Goal: Task Accomplishment & Management: Complete application form

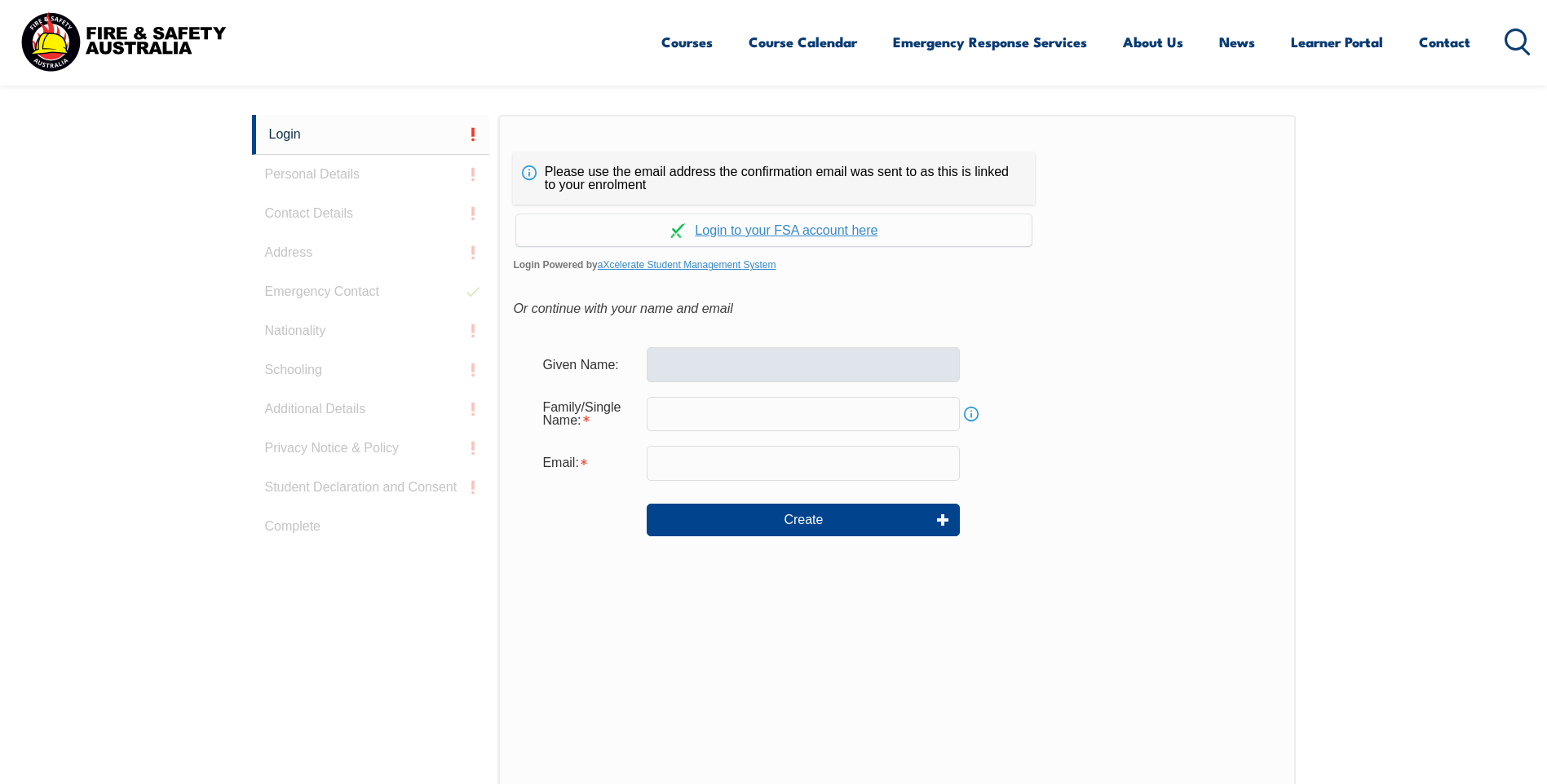
scroll to position [435, 0]
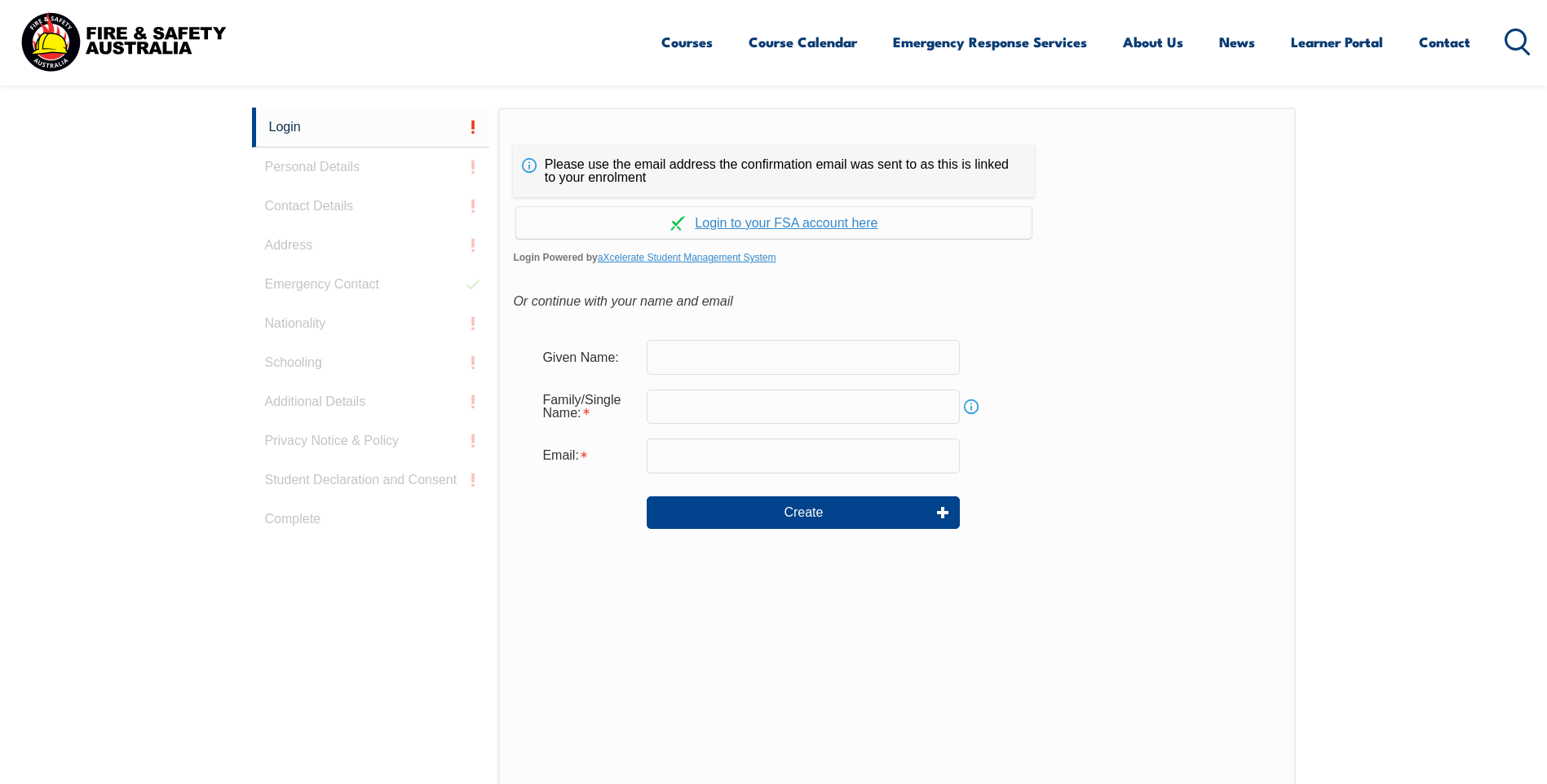
click at [672, 365] on input "text" at bounding box center [803, 358] width 313 height 34
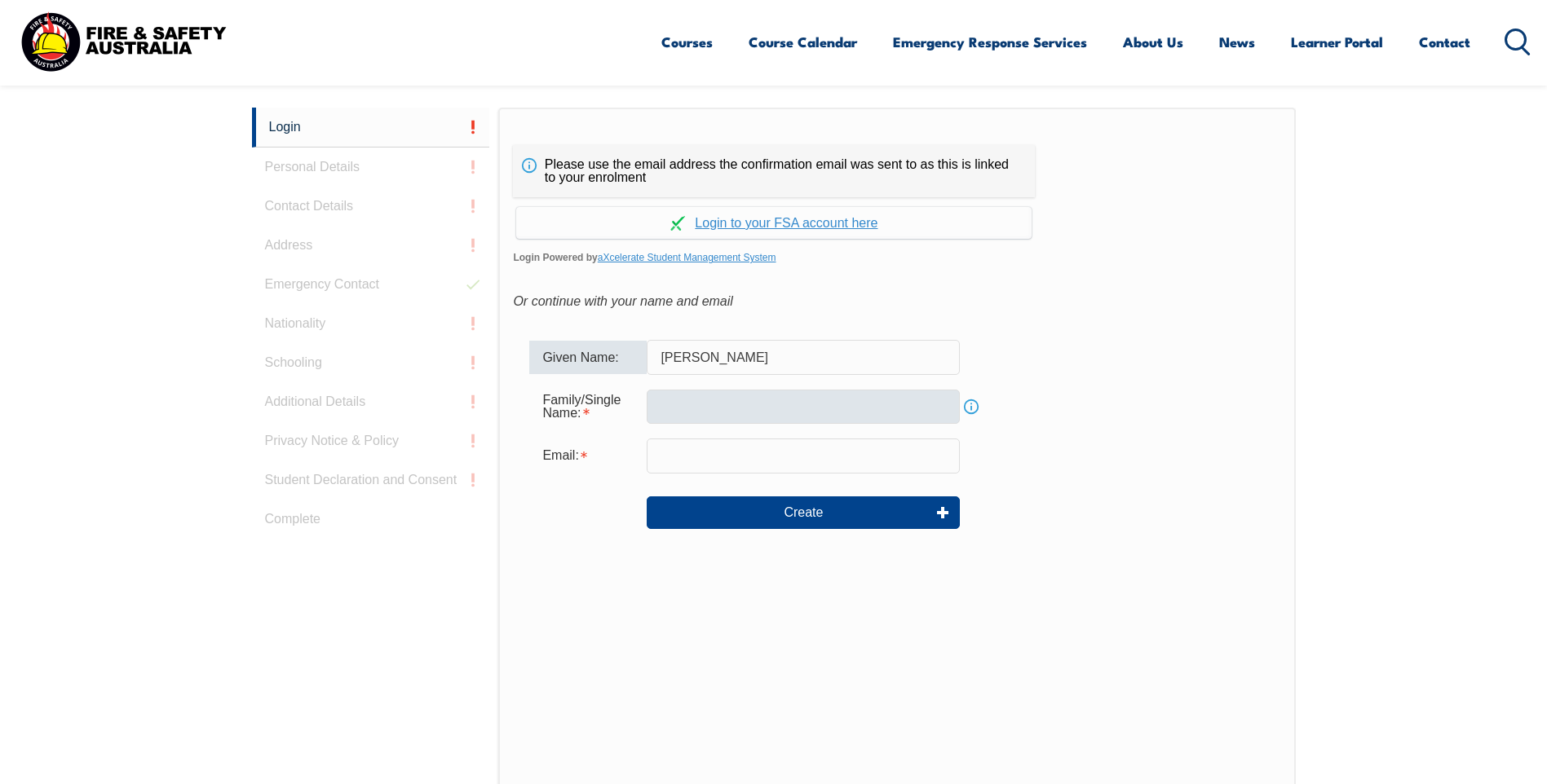
type input "adam"
click at [672, 408] on input "text" at bounding box center [803, 407] width 313 height 34
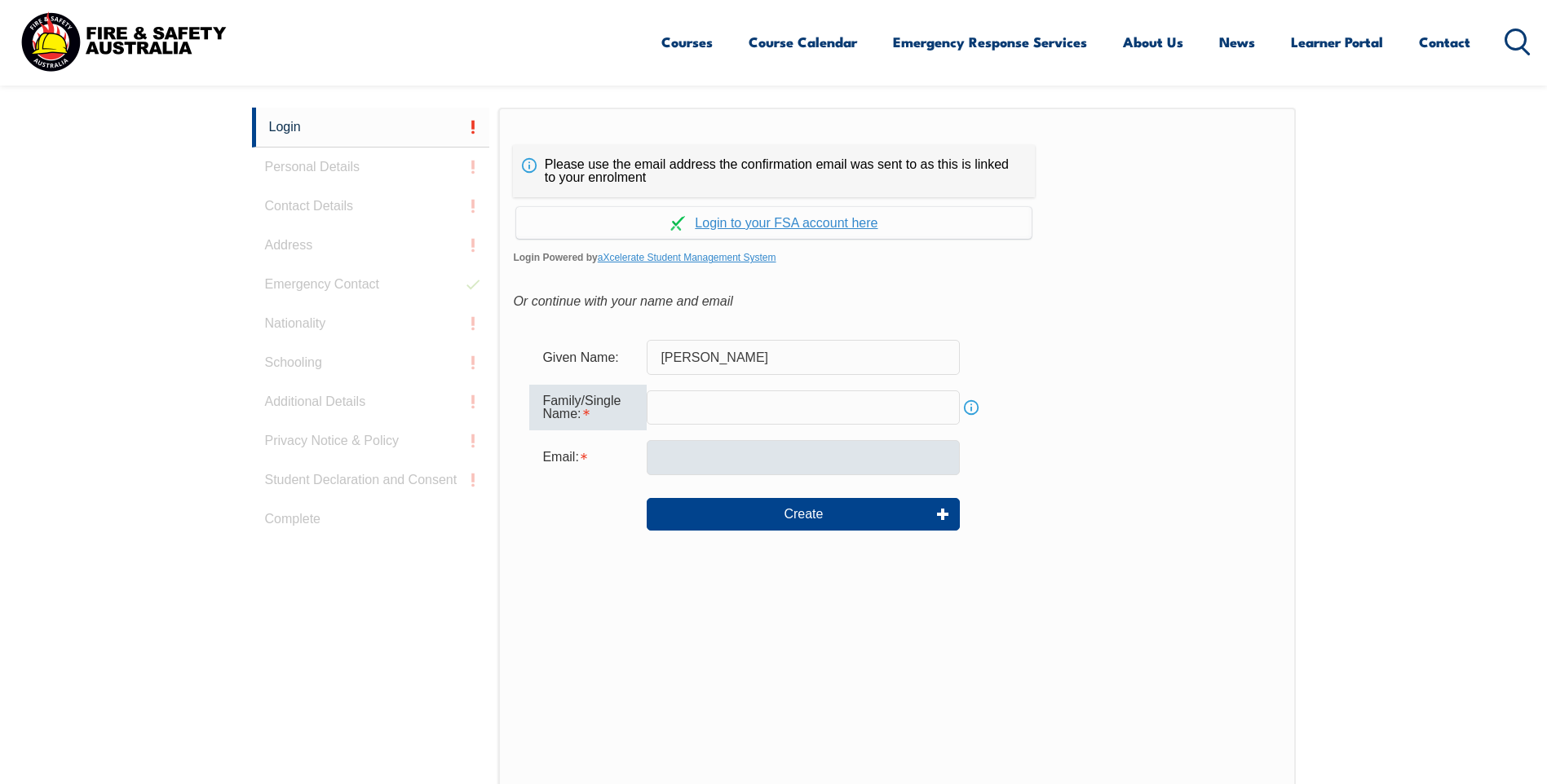
type input "harris"
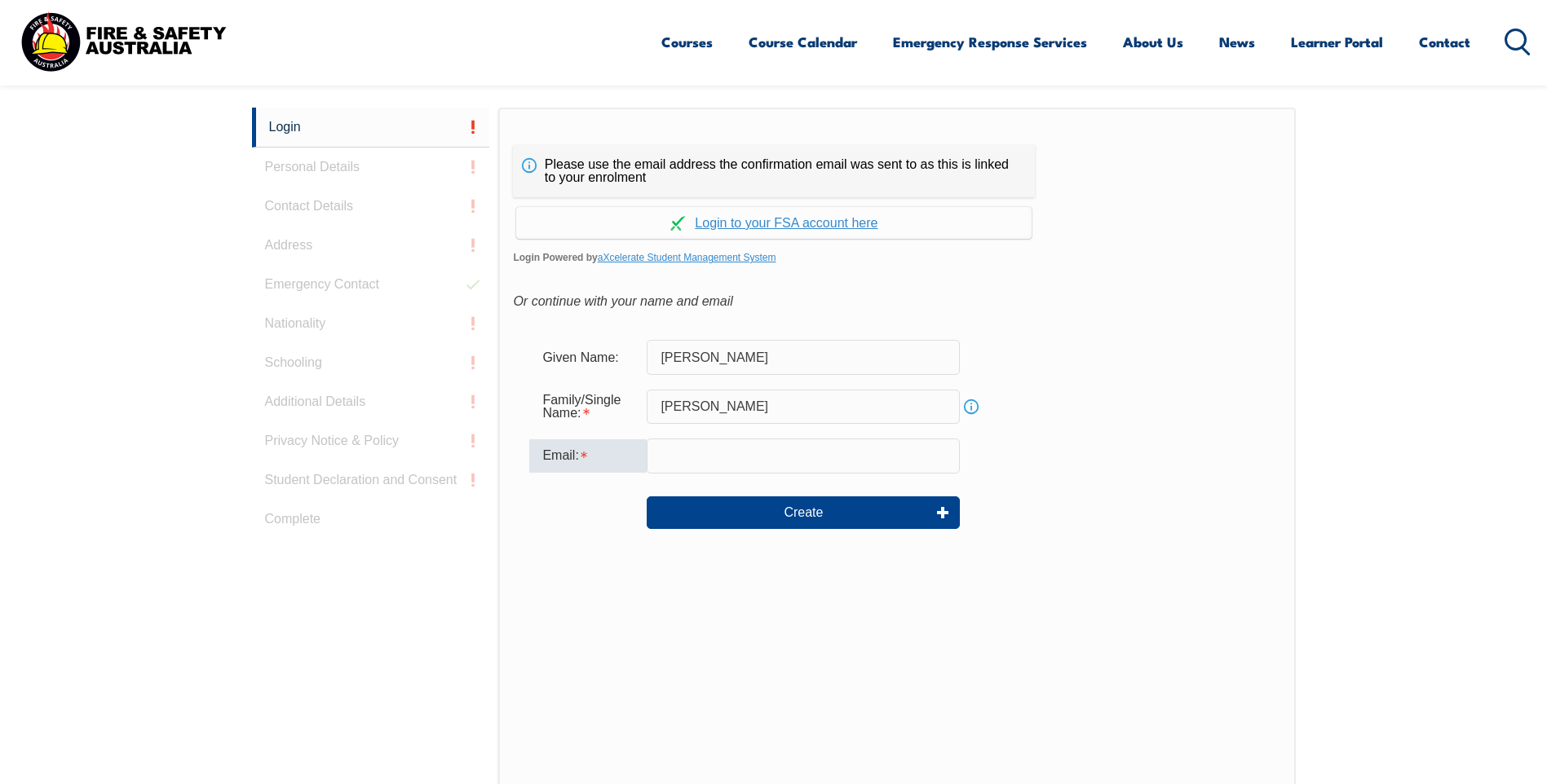
click at [692, 464] on input "email" at bounding box center [803, 456] width 313 height 34
type input "adharris@inghams.com.au"
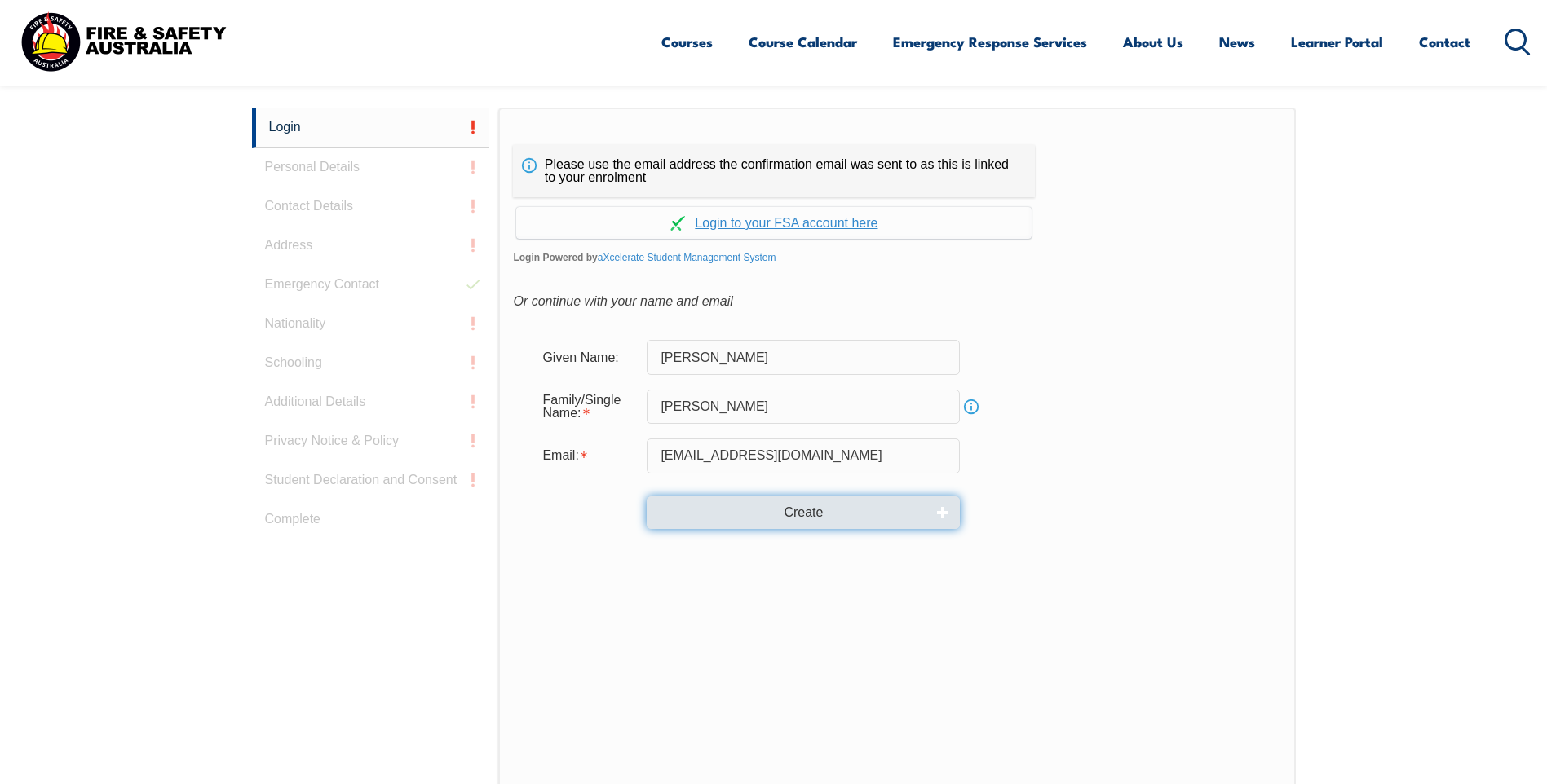
click at [724, 513] on button "Create" at bounding box center [803, 513] width 313 height 33
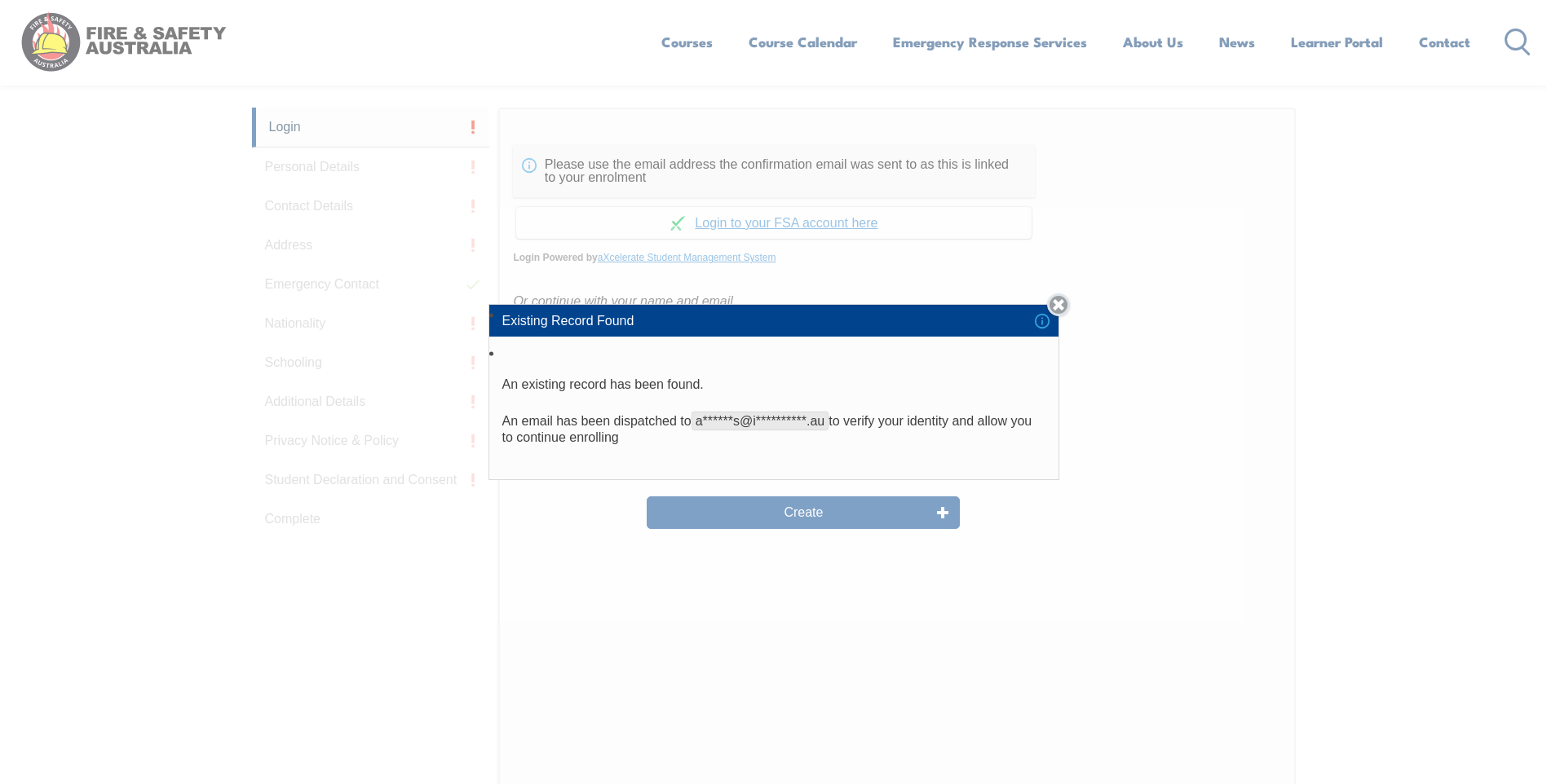
click at [1061, 304] on link "Close" at bounding box center [1058, 305] width 23 height 23
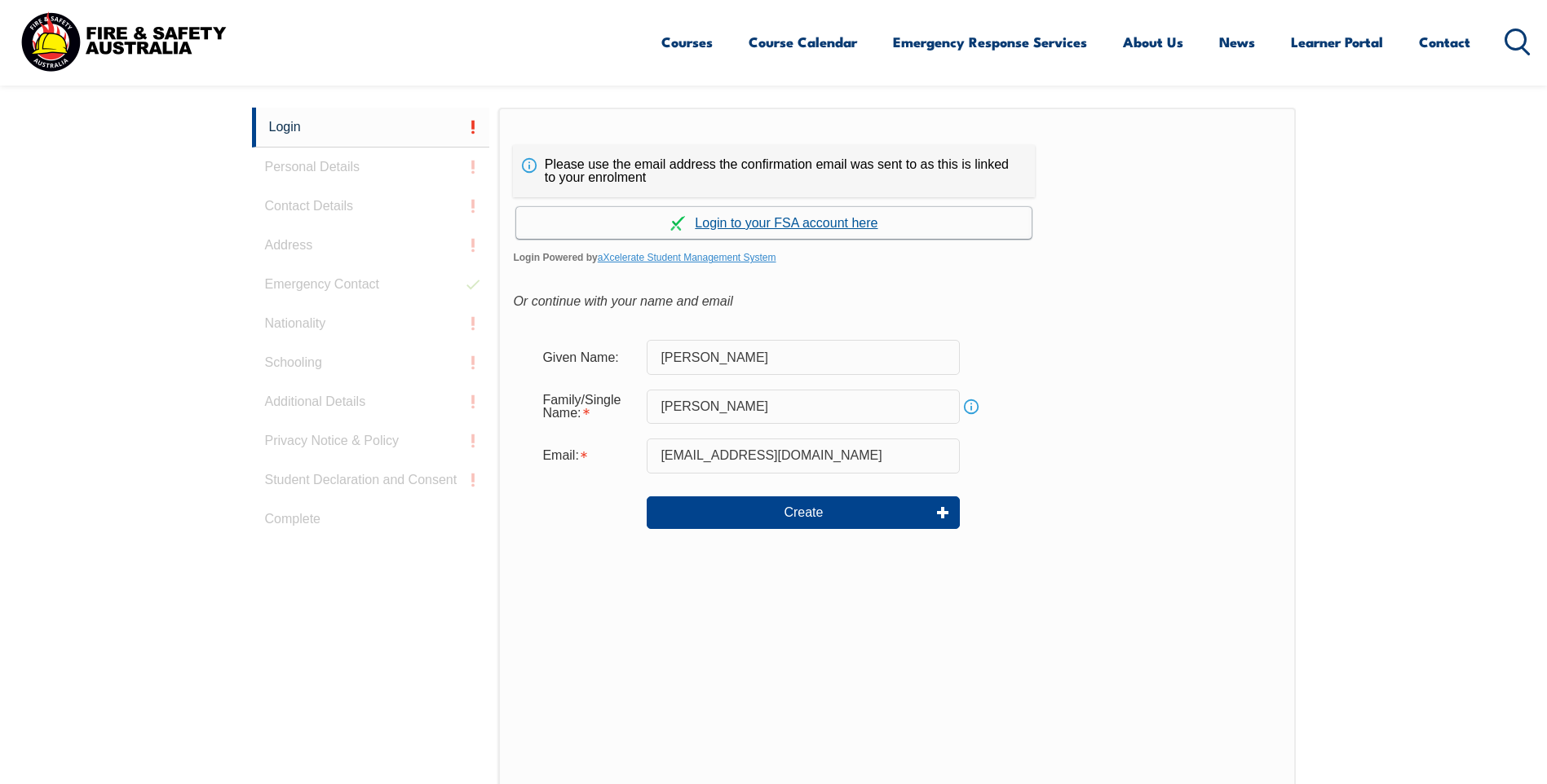
click at [814, 220] on link "Continue with aXcelerate" at bounding box center [774, 222] width 515 height 32
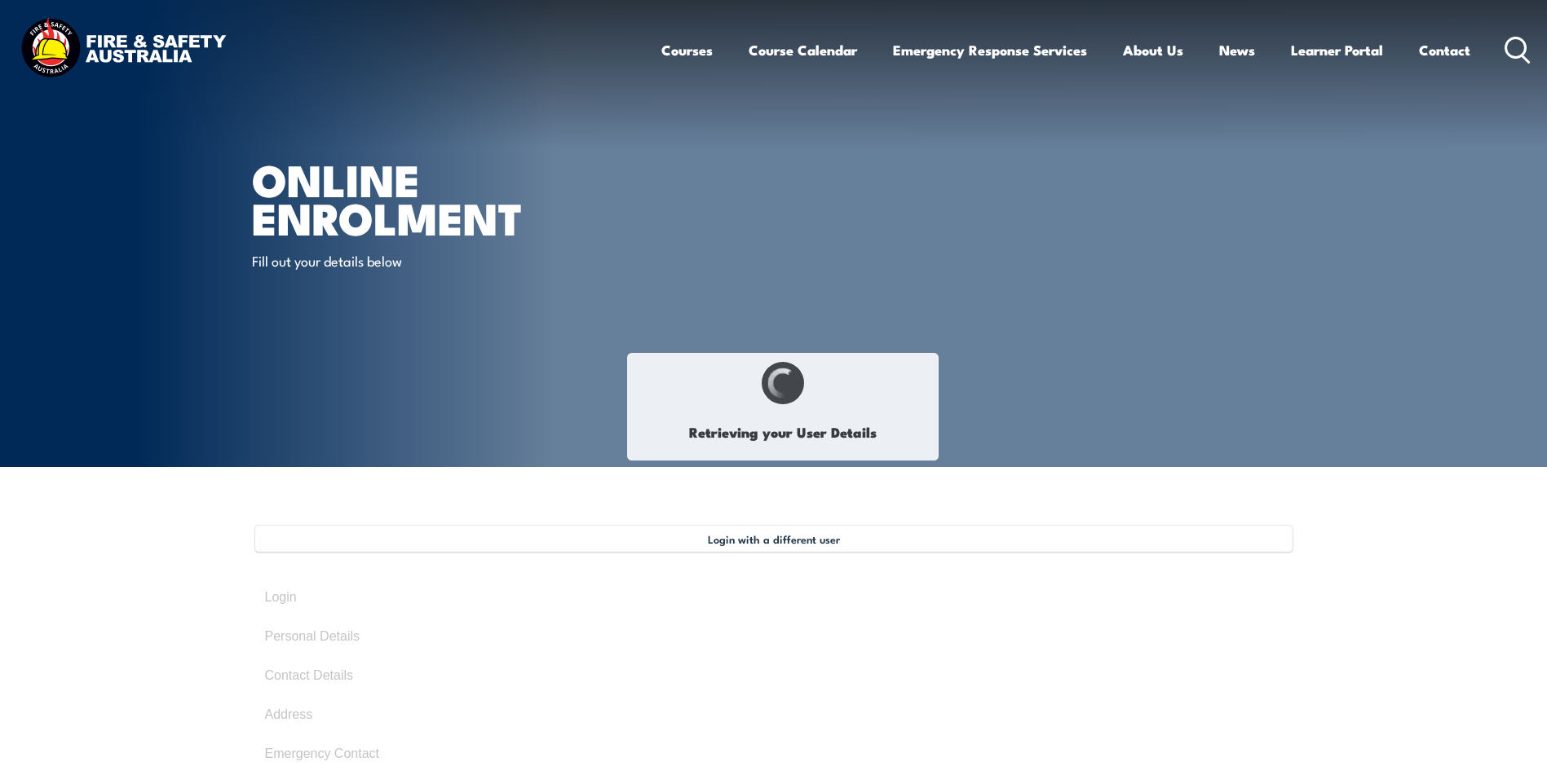
type input "[PERSON_NAME]"
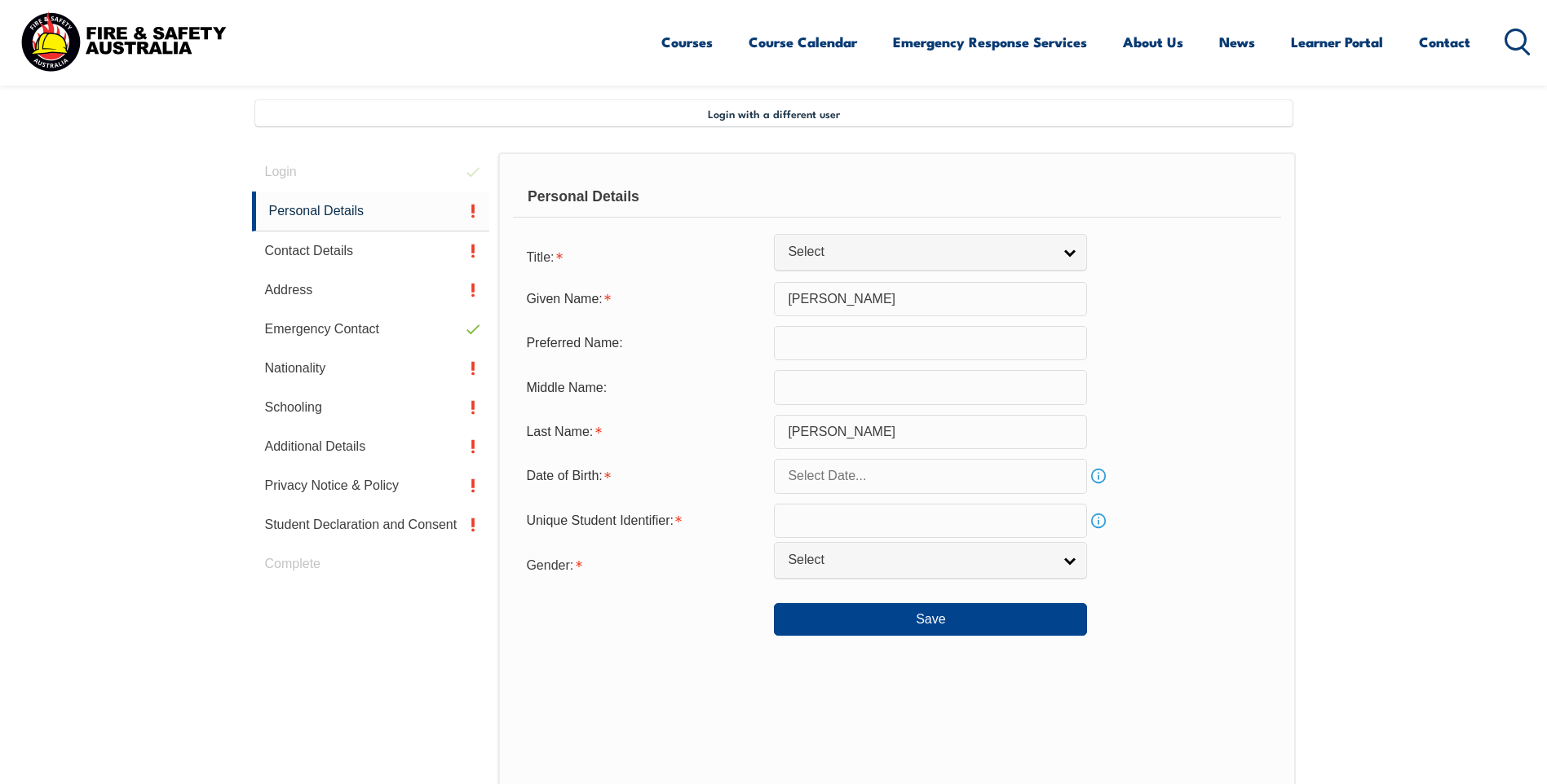
scroll to position [444, 0]
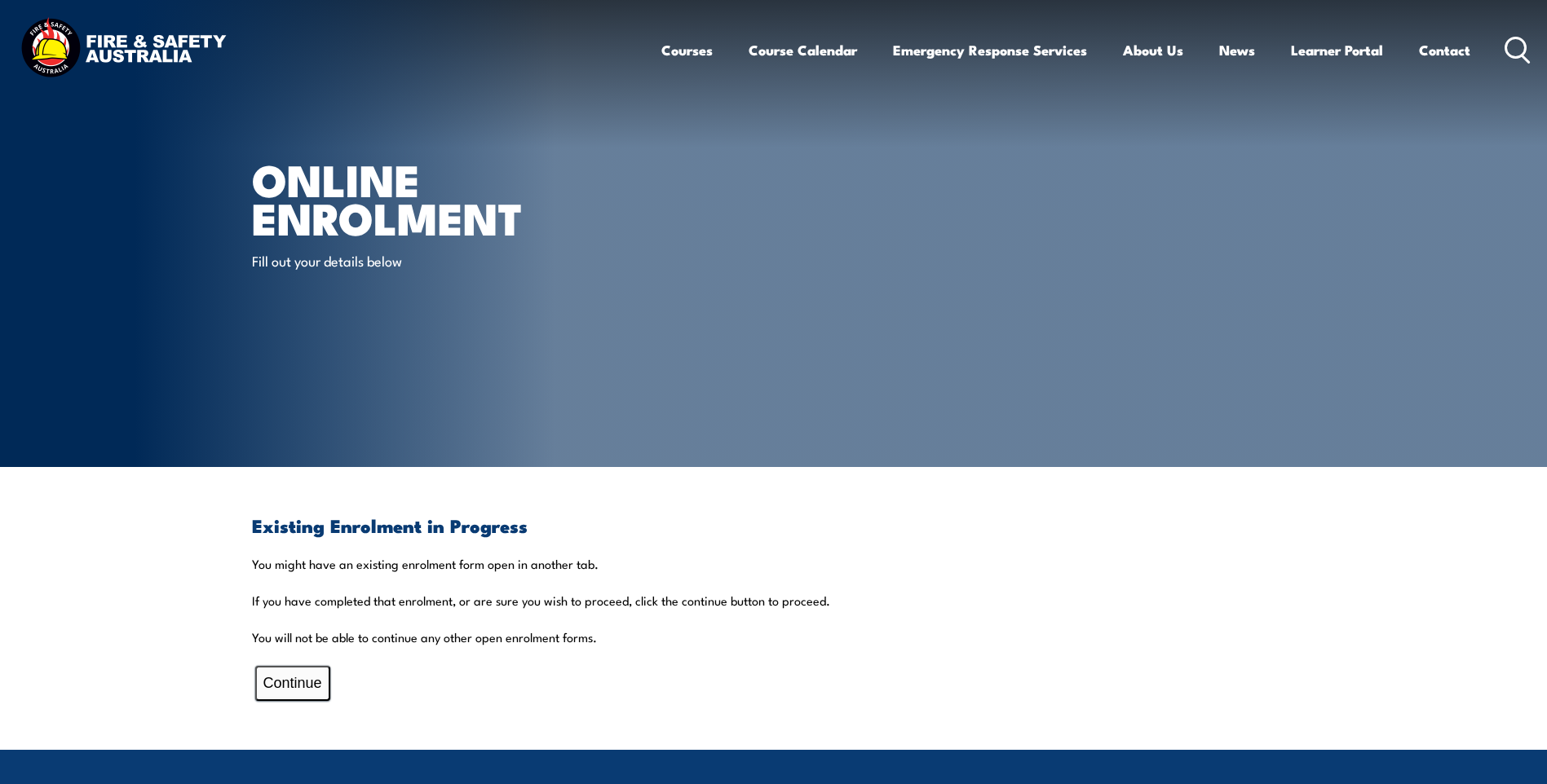
click at [293, 688] on button "Continue" at bounding box center [292, 683] width 75 height 35
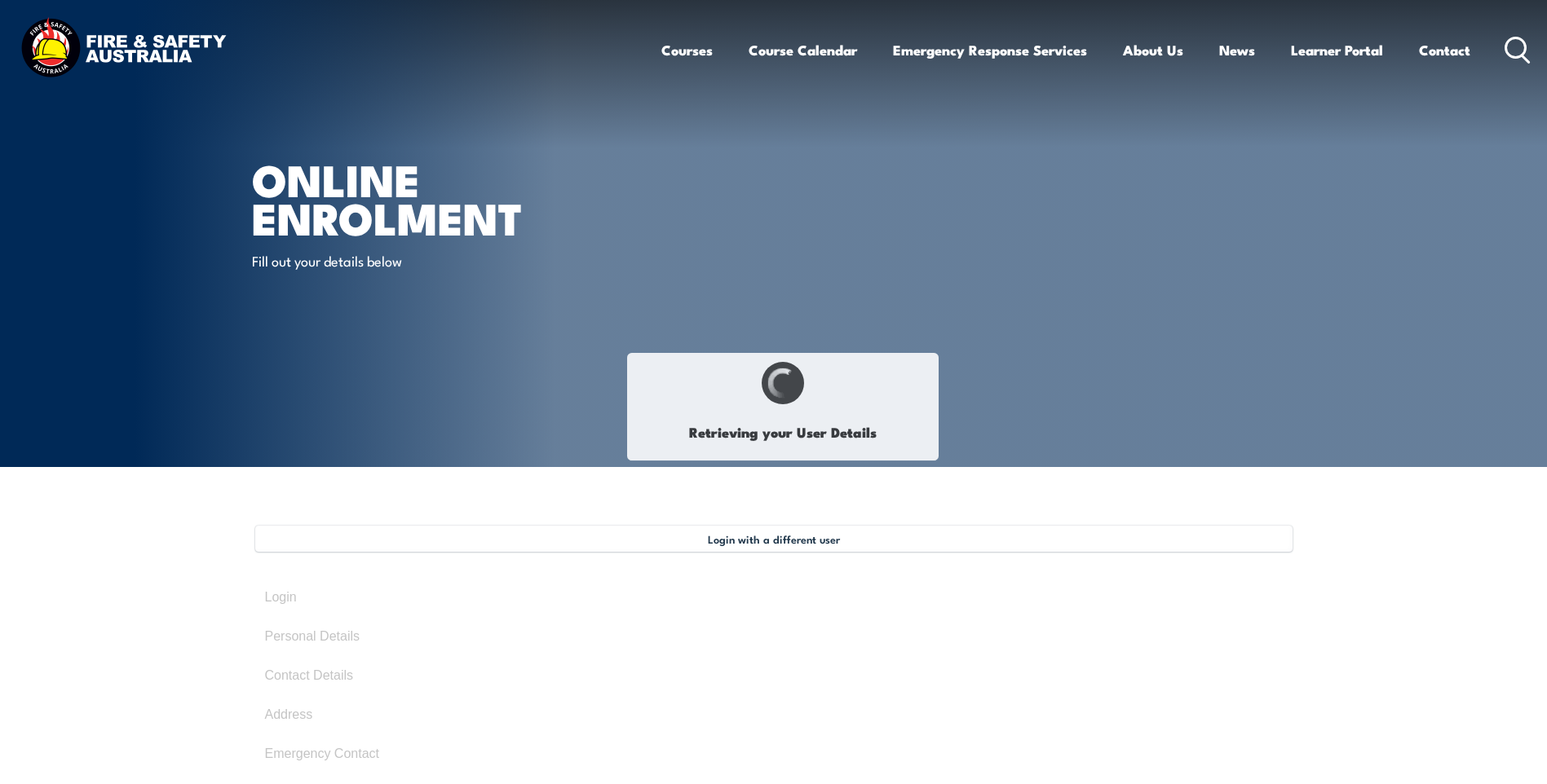
type input "Adam"
type input "Harris"
type input "June 26, 1979"
type input "X66HBTUWDS"
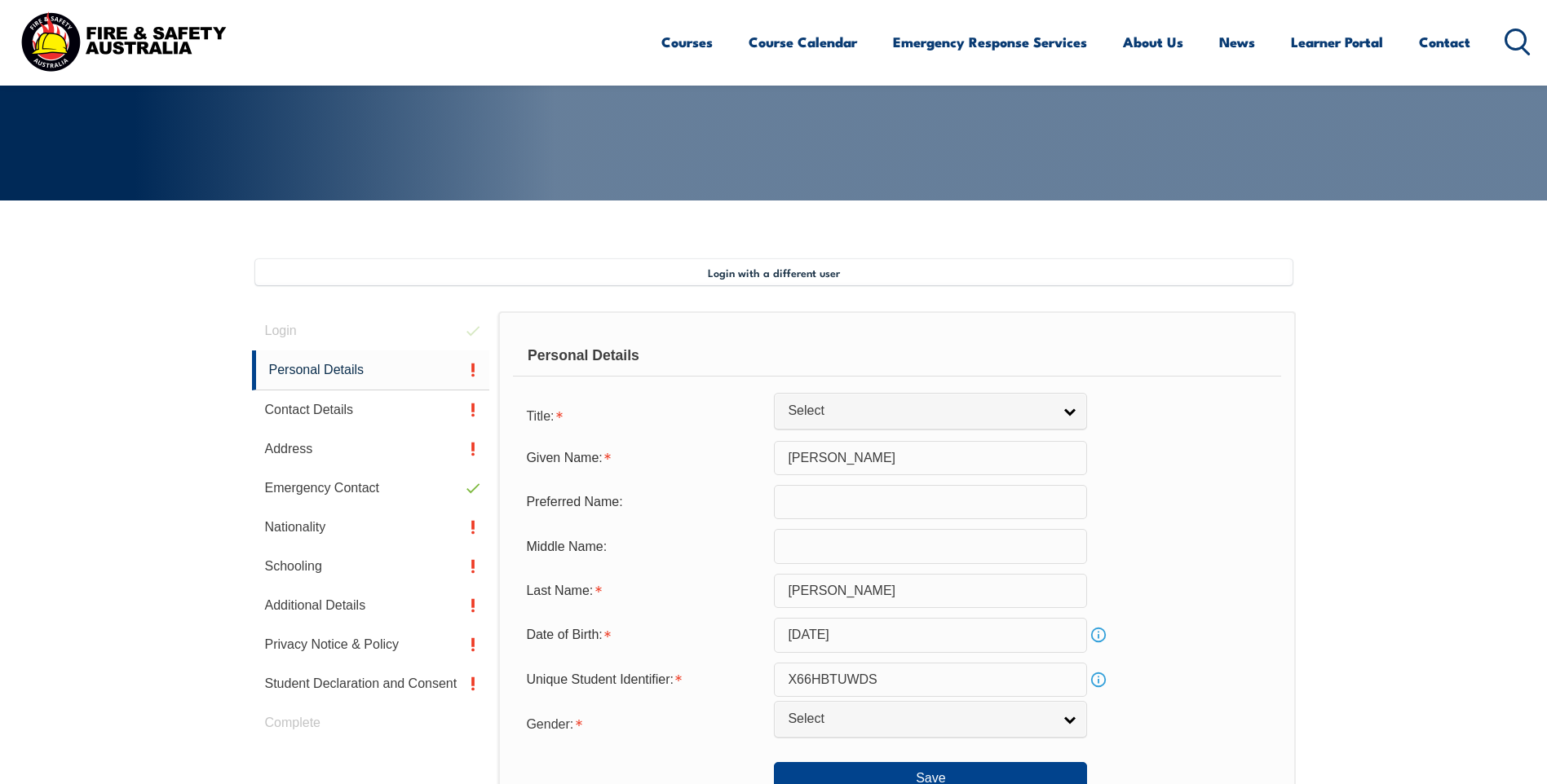
scroll to position [444, 0]
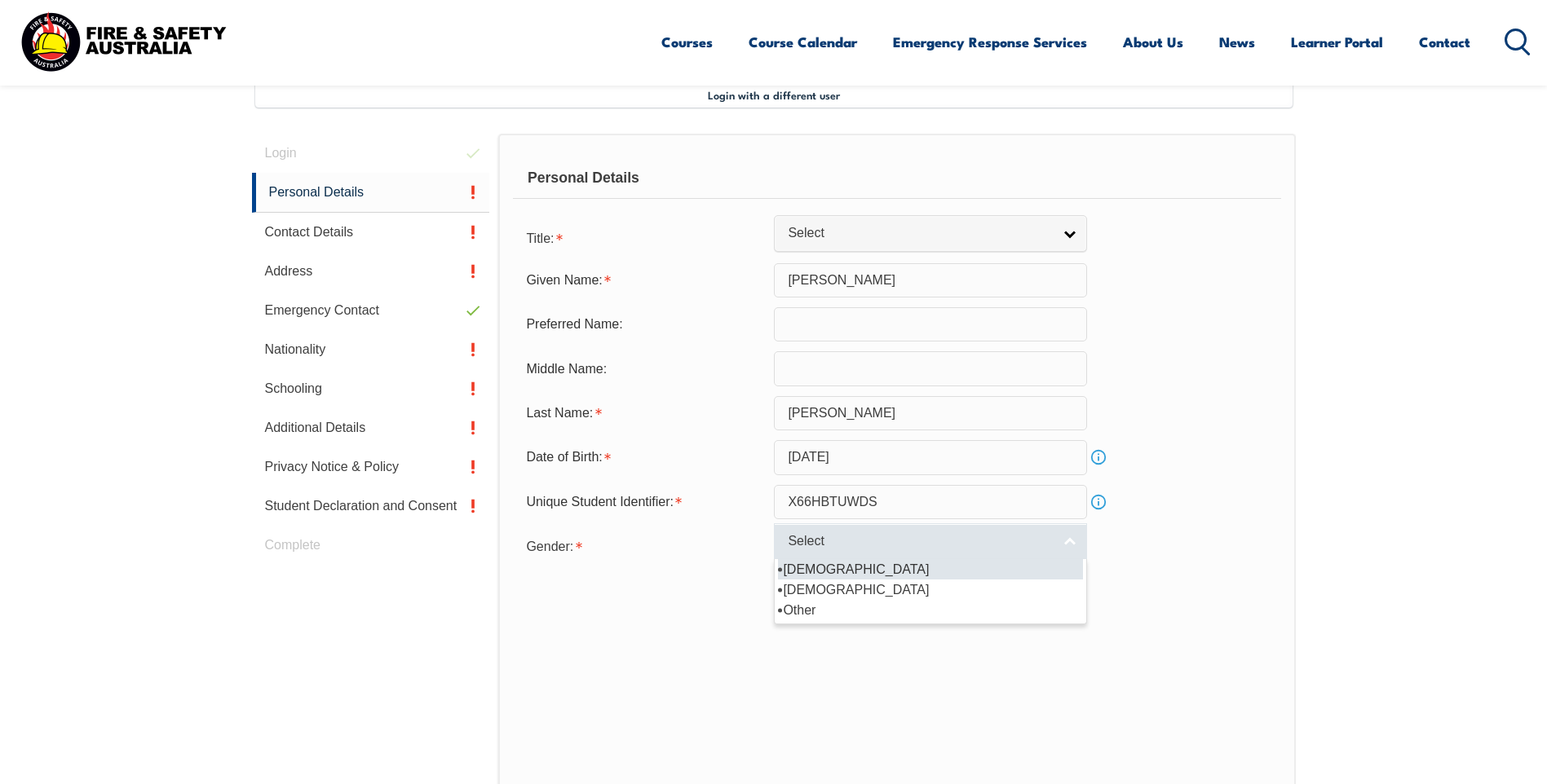
click at [1072, 542] on link "Select" at bounding box center [930, 541] width 313 height 37
click at [791, 574] on li "Male" at bounding box center [930, 569] width 305 height 21
select select "M"
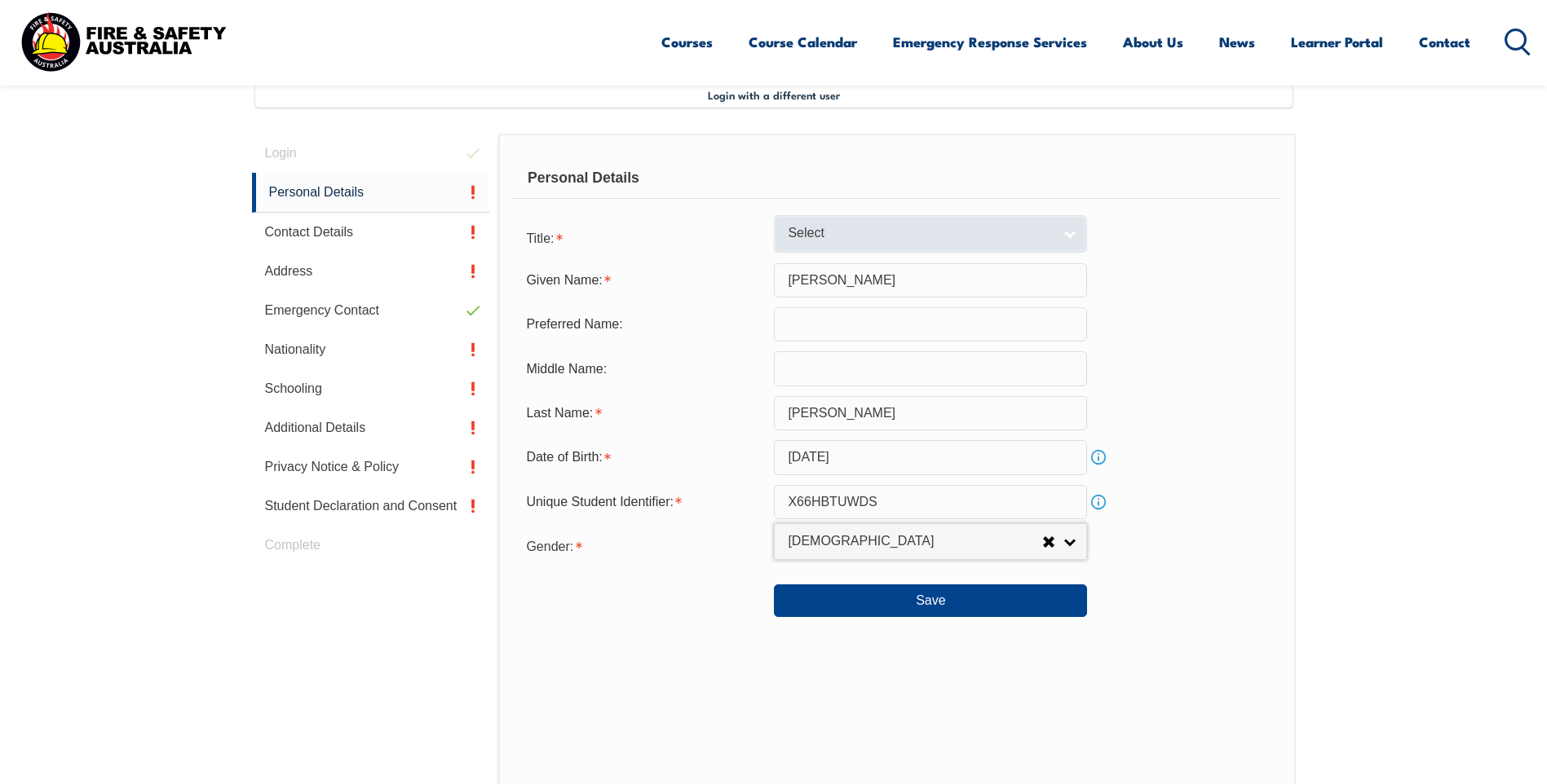
click at [1071, 236] on link "Select" at bounding box center [930, 233] width 313 height 37
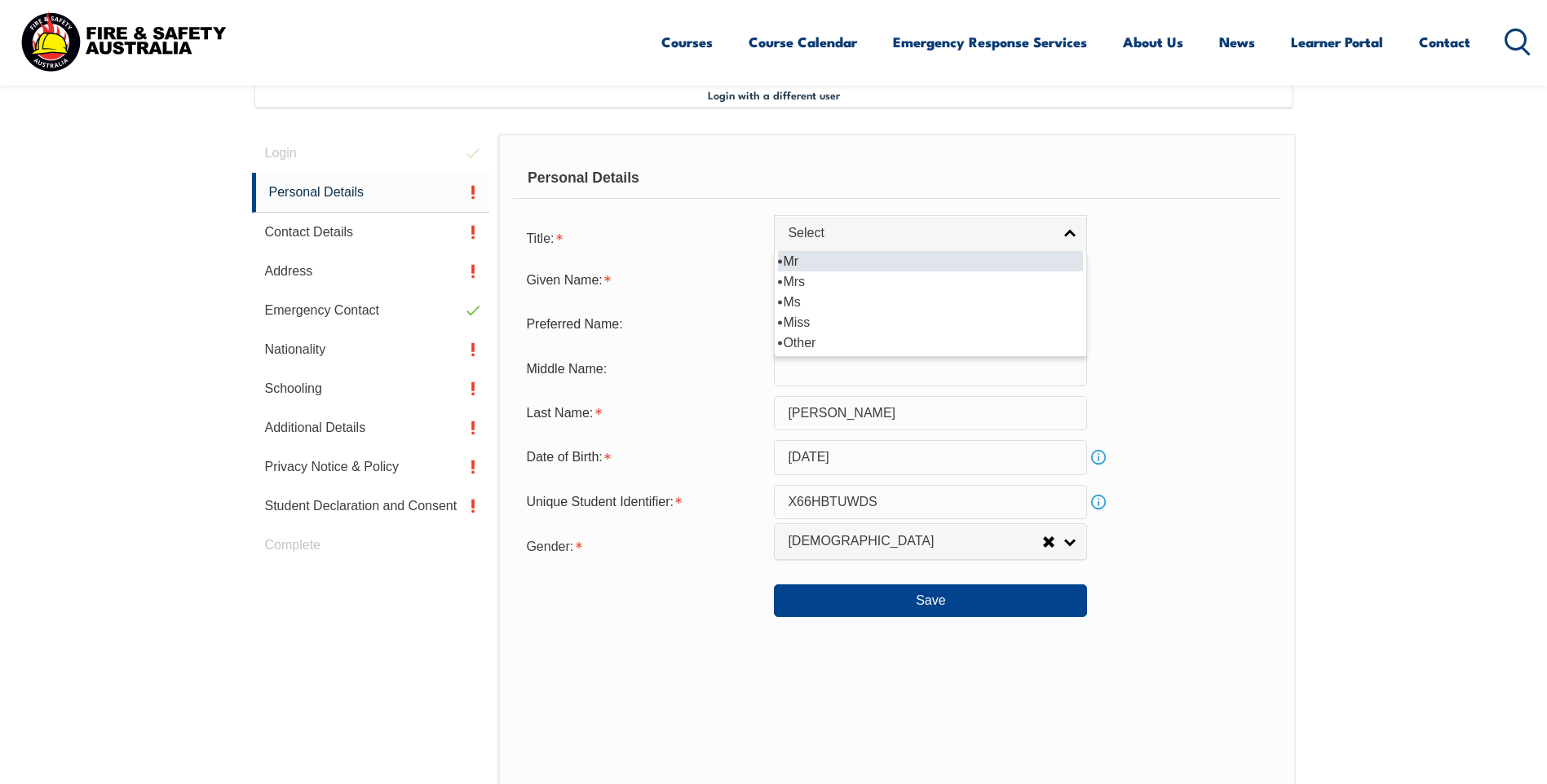
click at [788, 266] on li "Mr" at bounding box center [930, 261] width 305 height 21
select select "Mr"
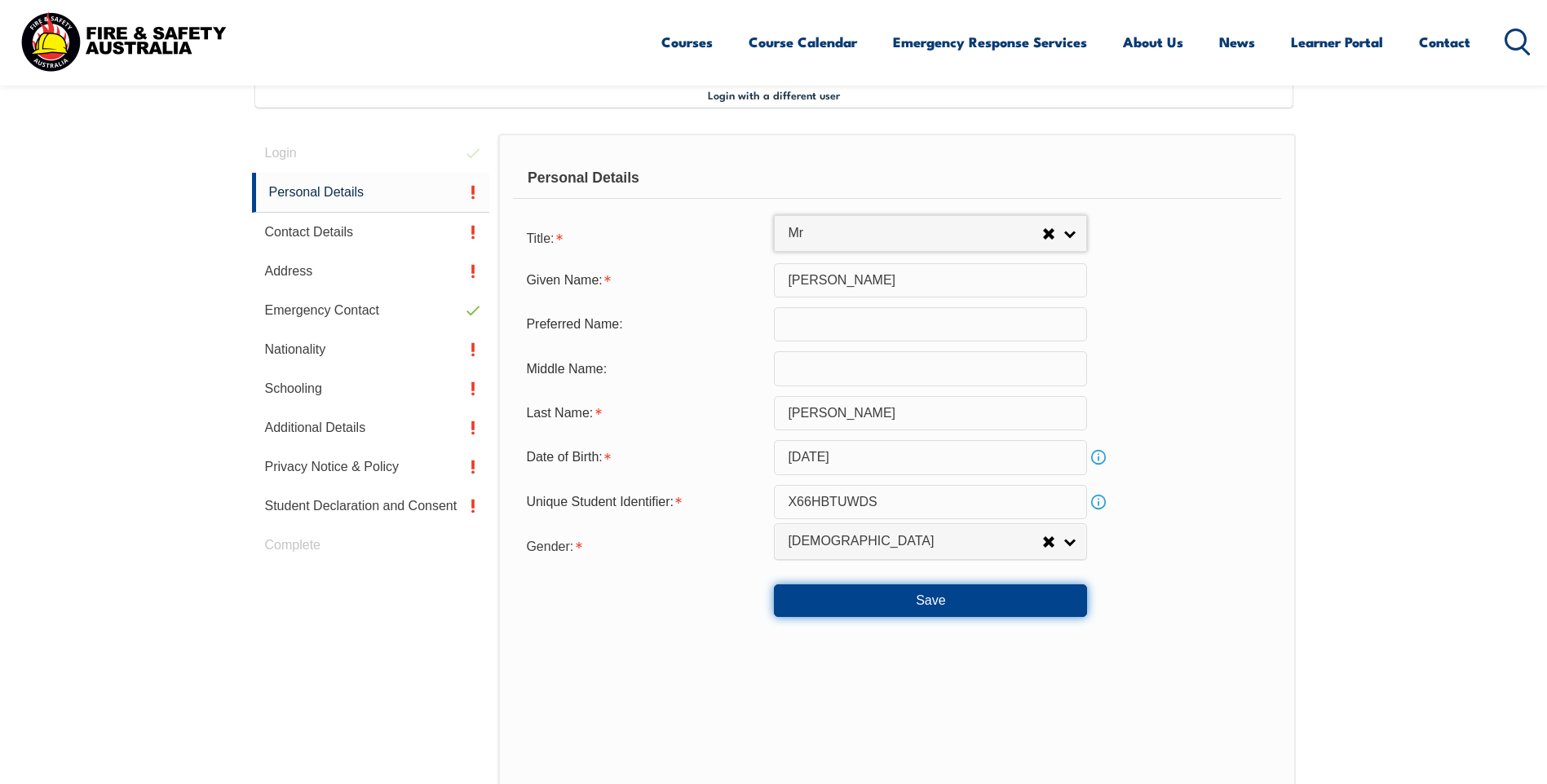
click at [915, 598] on button "Save" at bounding box center [930, 601] width 313 height 33
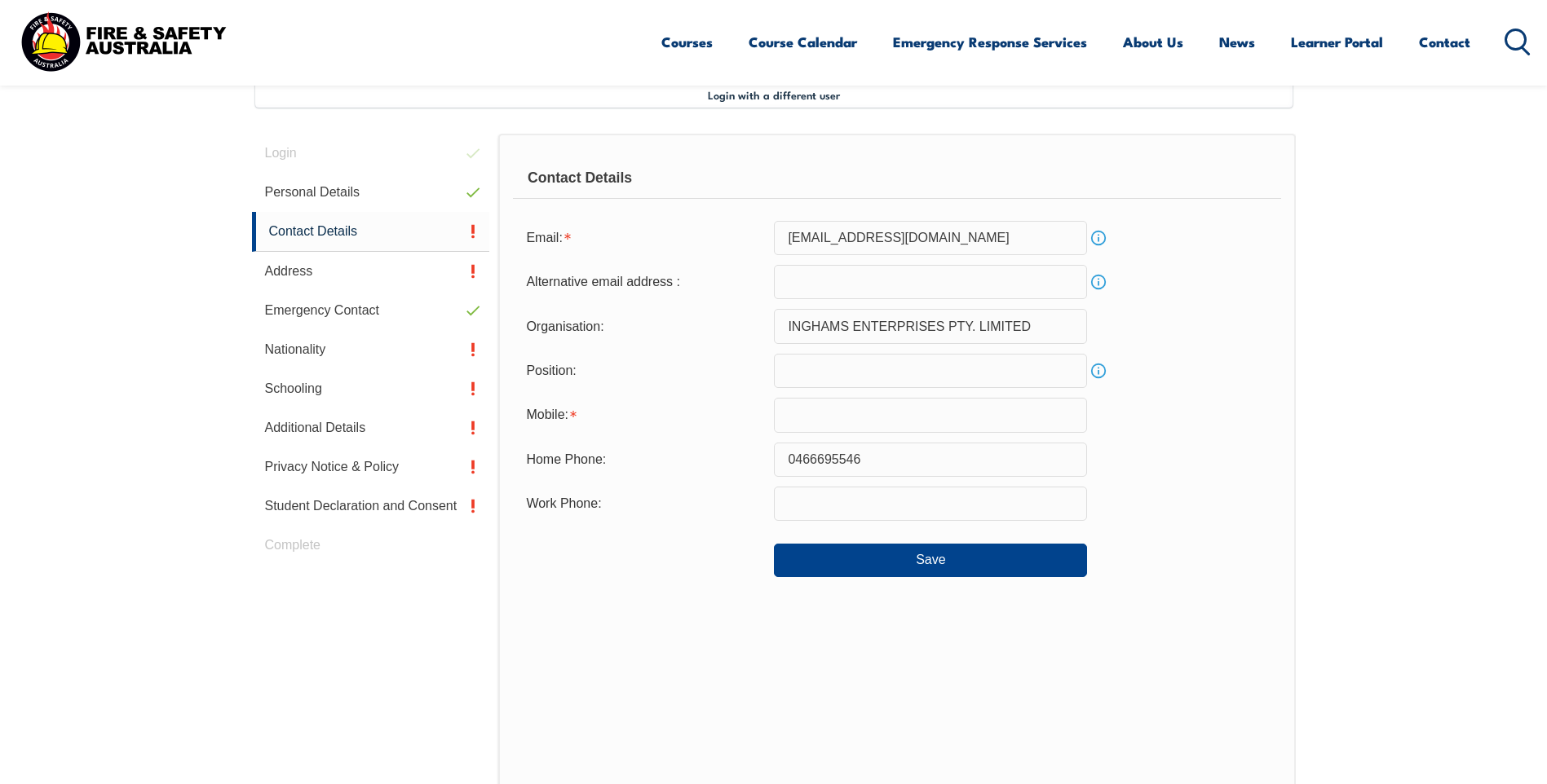
click at [800, 409] on input "text" at bounding box center [930, 415] width 313 height 34
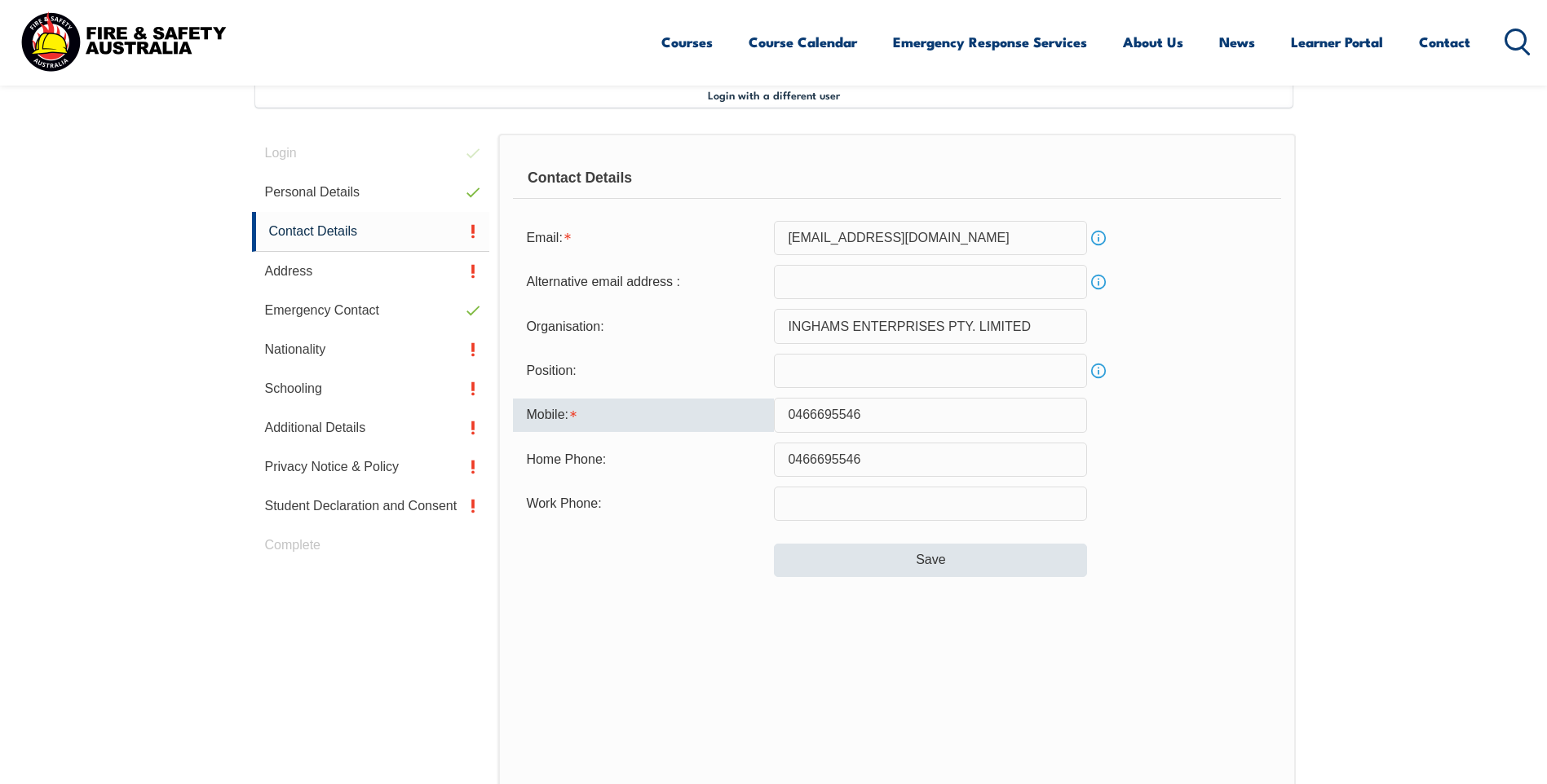
type input "0466695546"
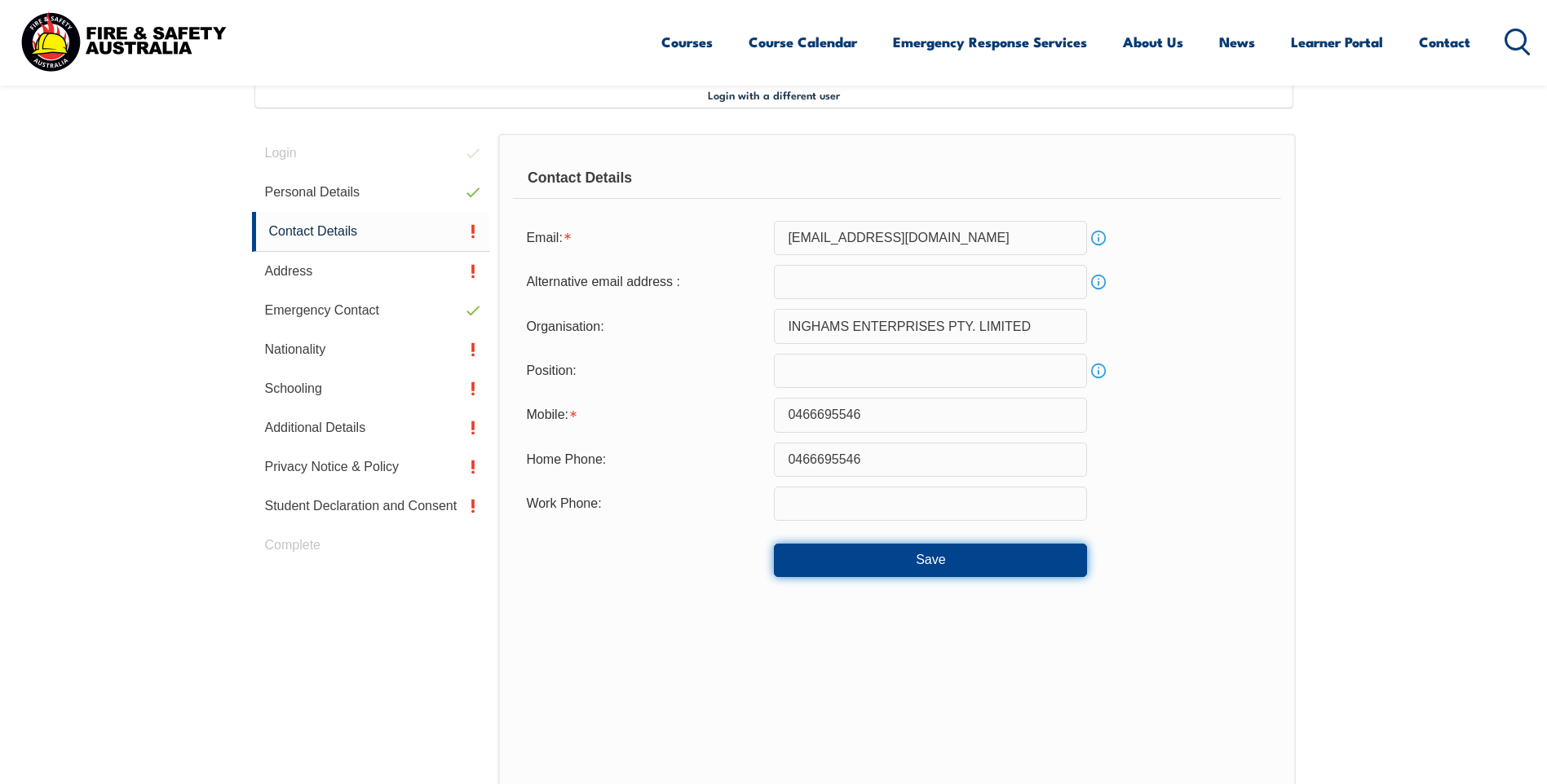
click at [905, 554] on button "Save" at bounding box center [930, 560] width 313 height 33
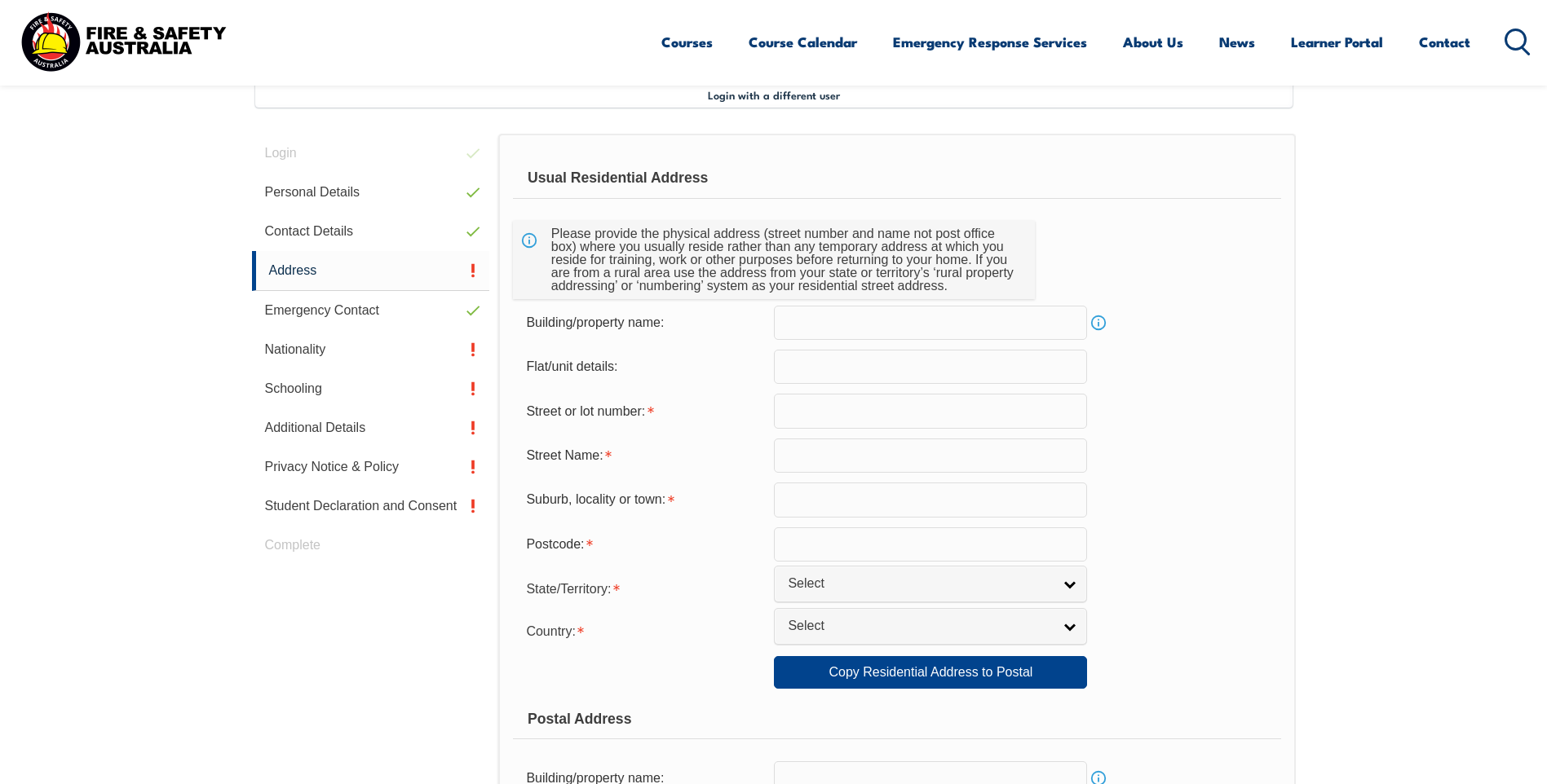
click at [813, 418] on input "text" at bounding box center [930, 411] width 313 height 34
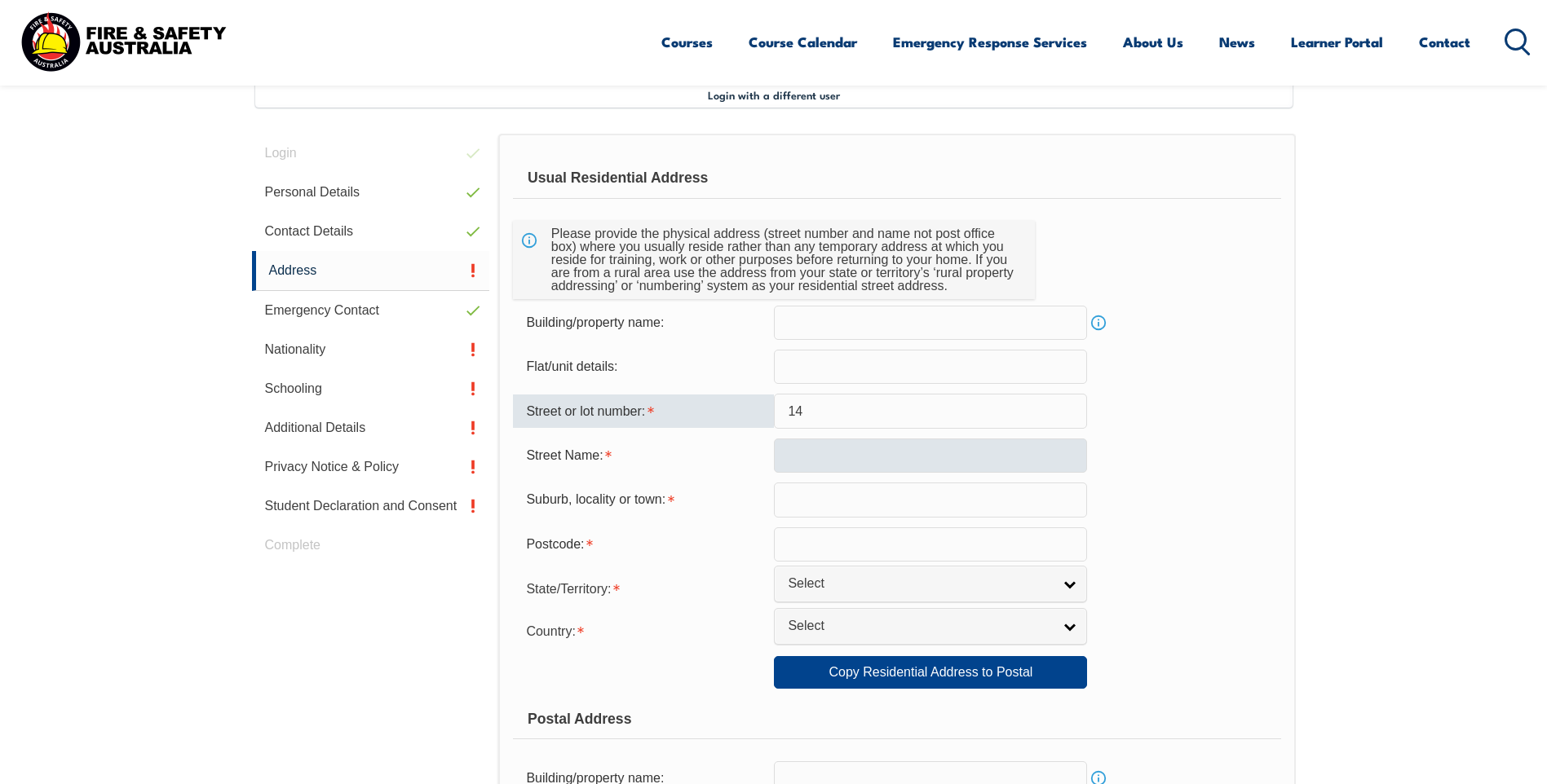
type input "14"
click at [829, 445] on input "text" at bounding box center [930, 456] width 313 height 34
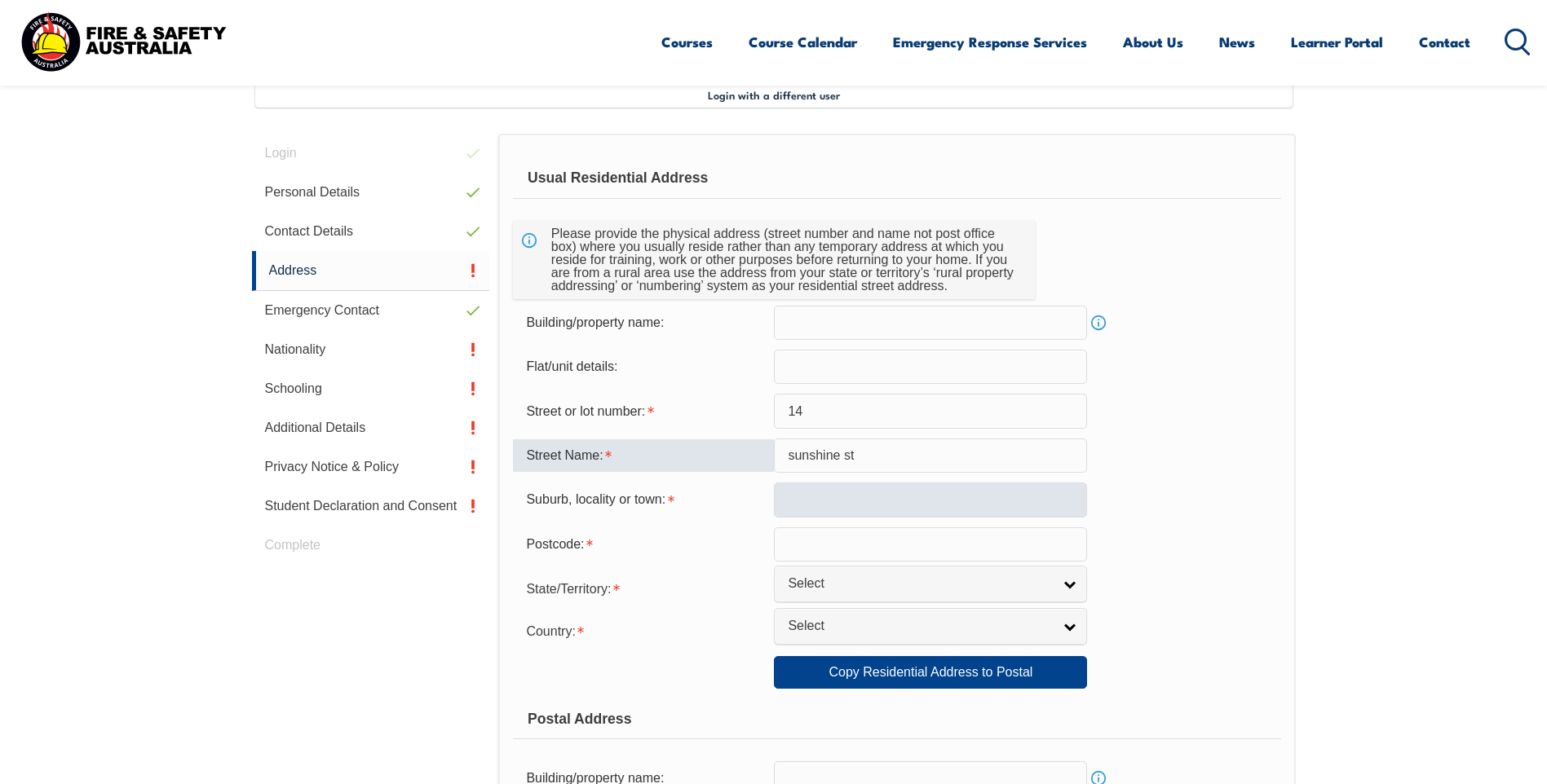
type input "sunshine st"
click at [819, 510] on input "text" at bounding box center [930, 499] width 313 height 34
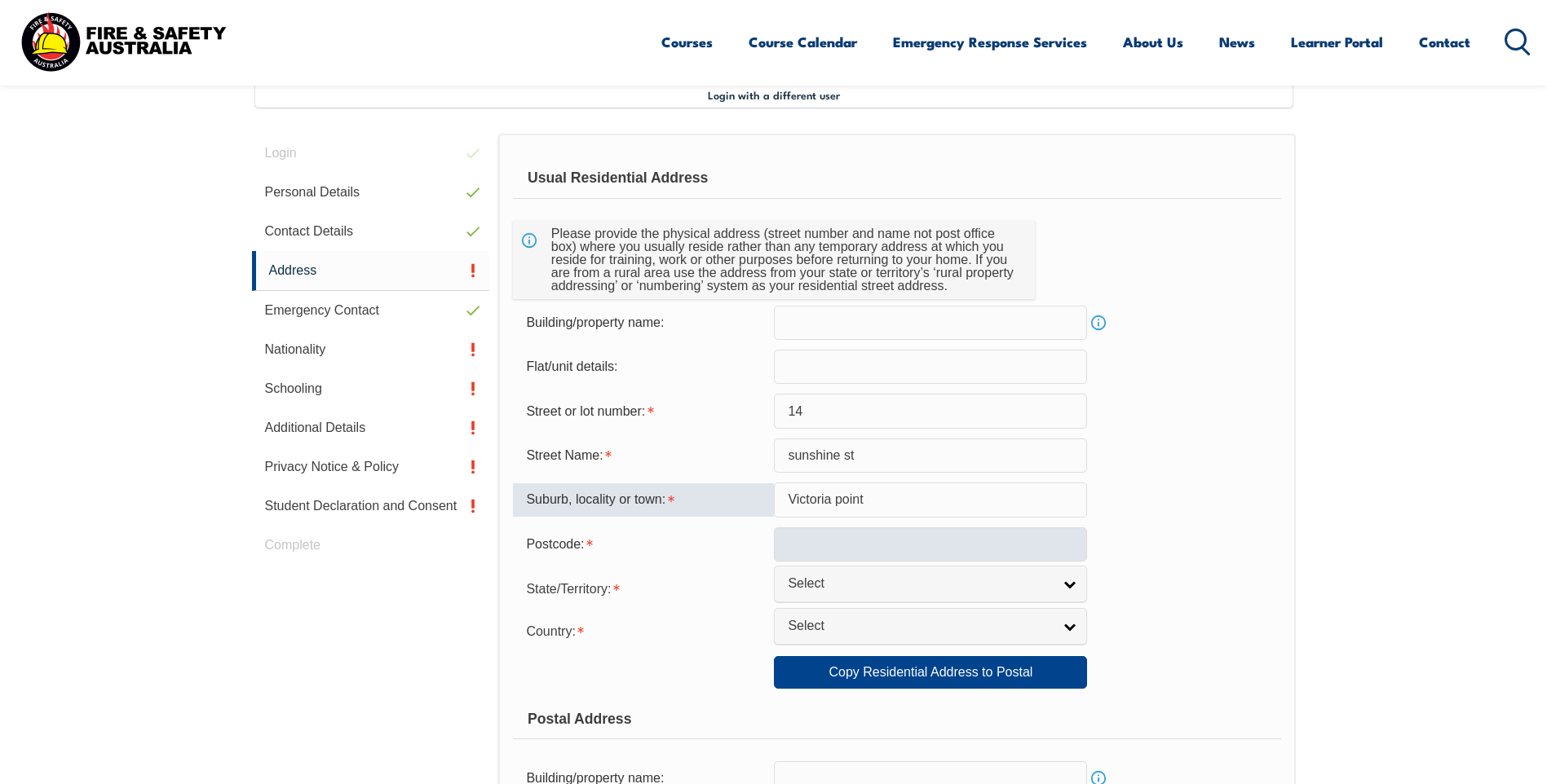
type input "Victoria point"
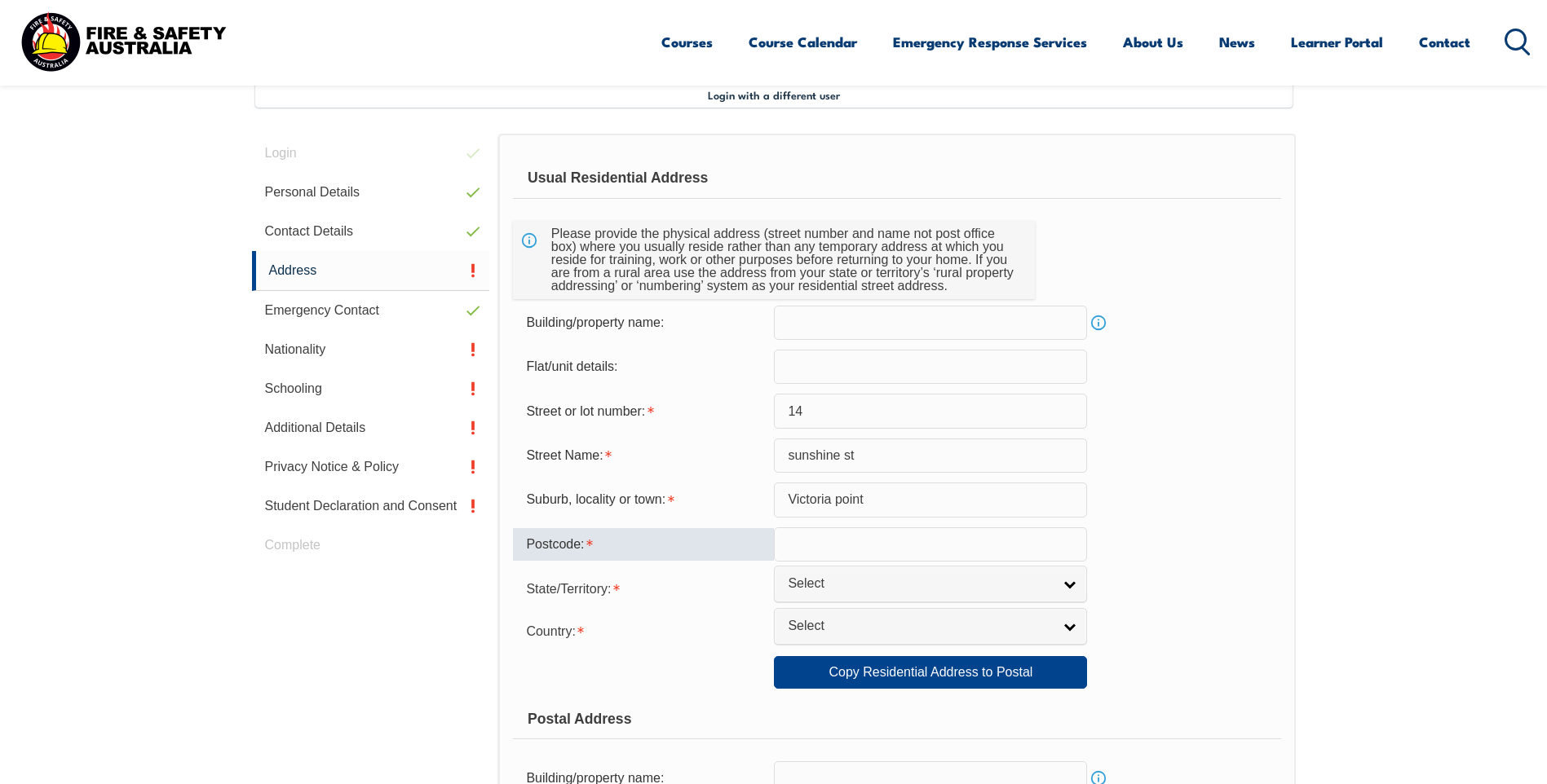
click at [854, 545] on input "text" at bounding box center [930, 545] width 313 height 34
type input "4165"
click at [1070, 591] on link "Select" at bounding box center [930, 584] width 313 height 37
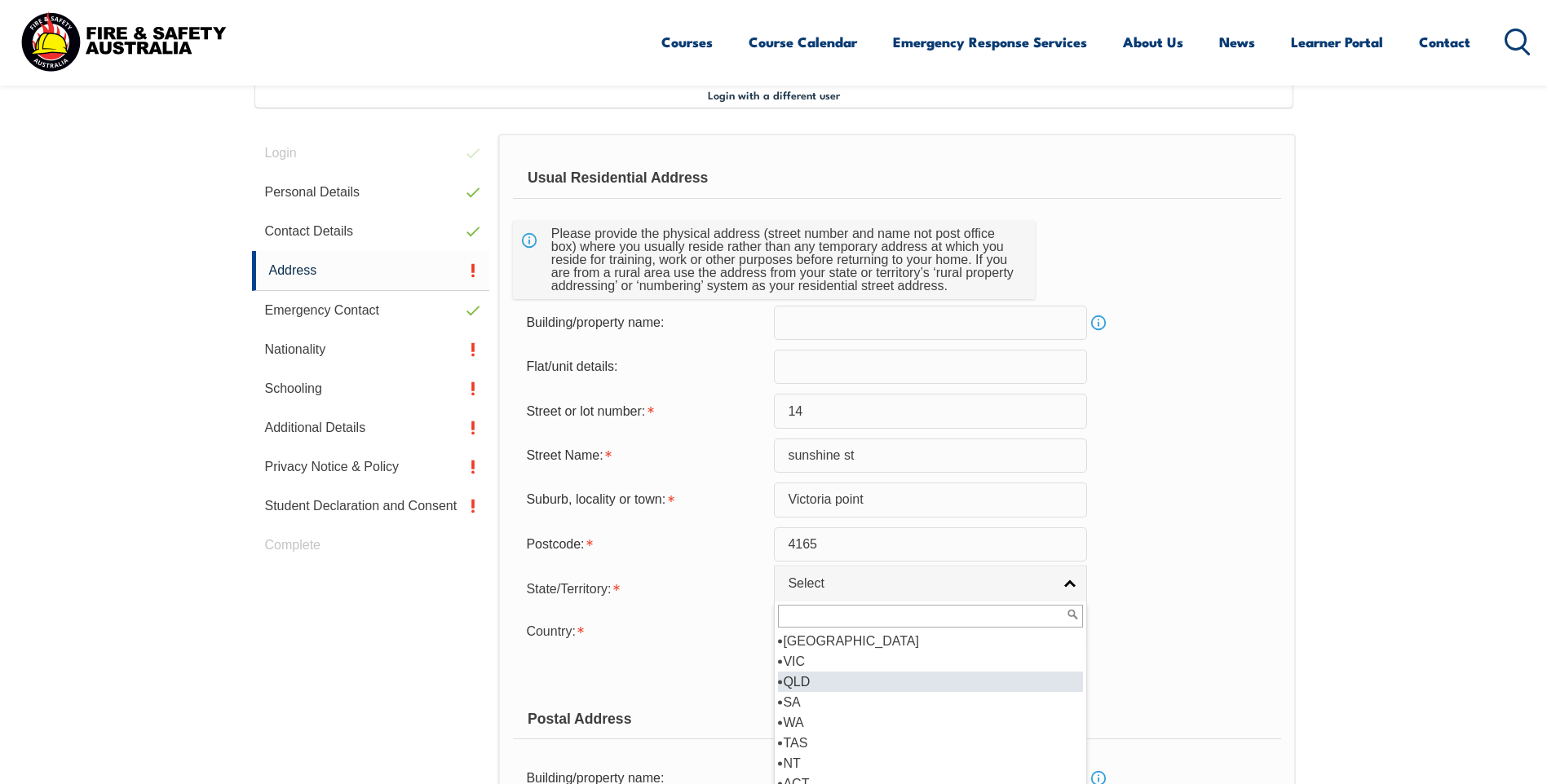
click at [842, 681] on li "QLD" at bounding box center [930, 681] width 305 height 21
select select "QLD"
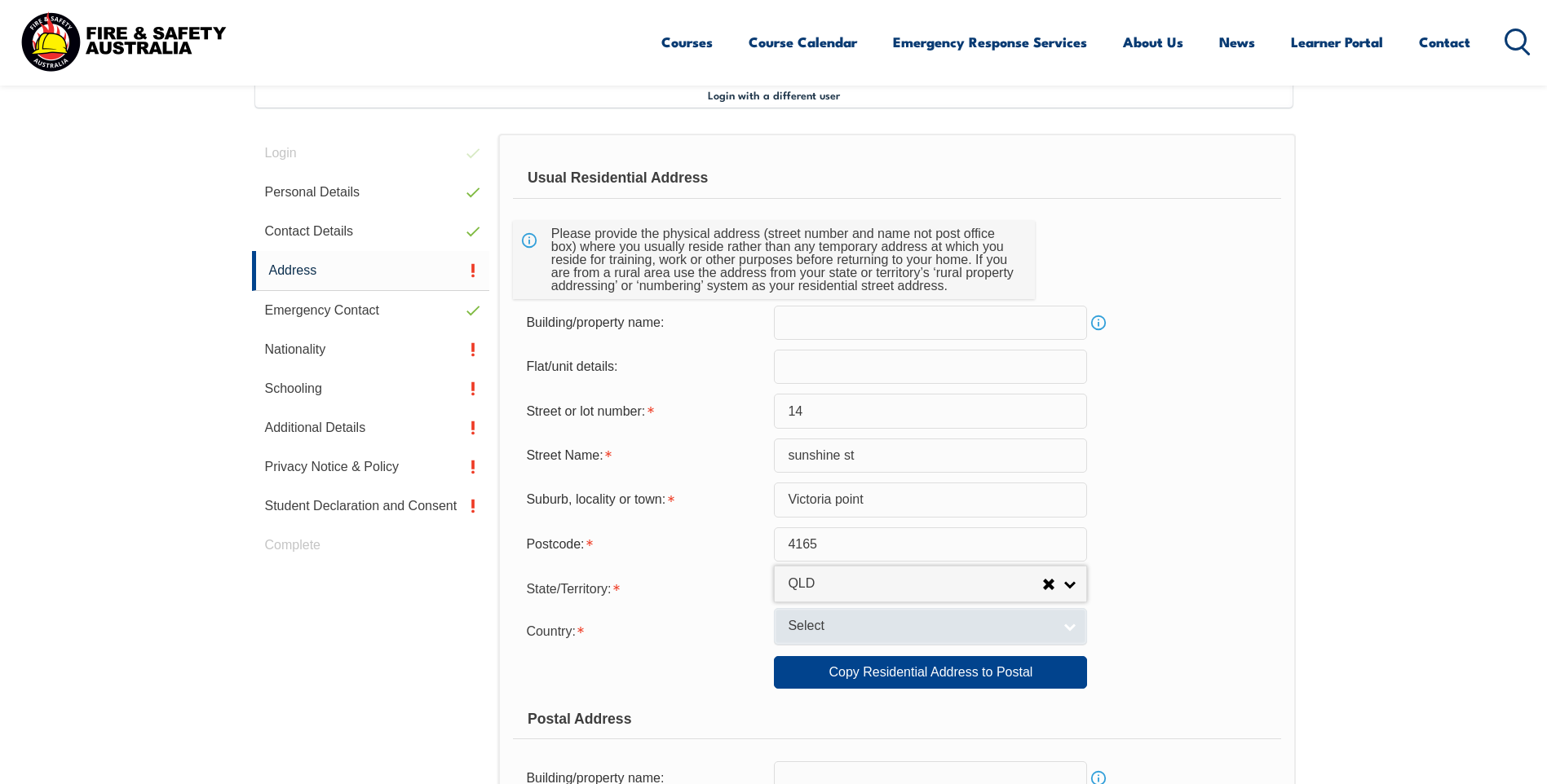
click at [1066, 627] on link "Select" at bounding box center [930, 627] width 313 height 37
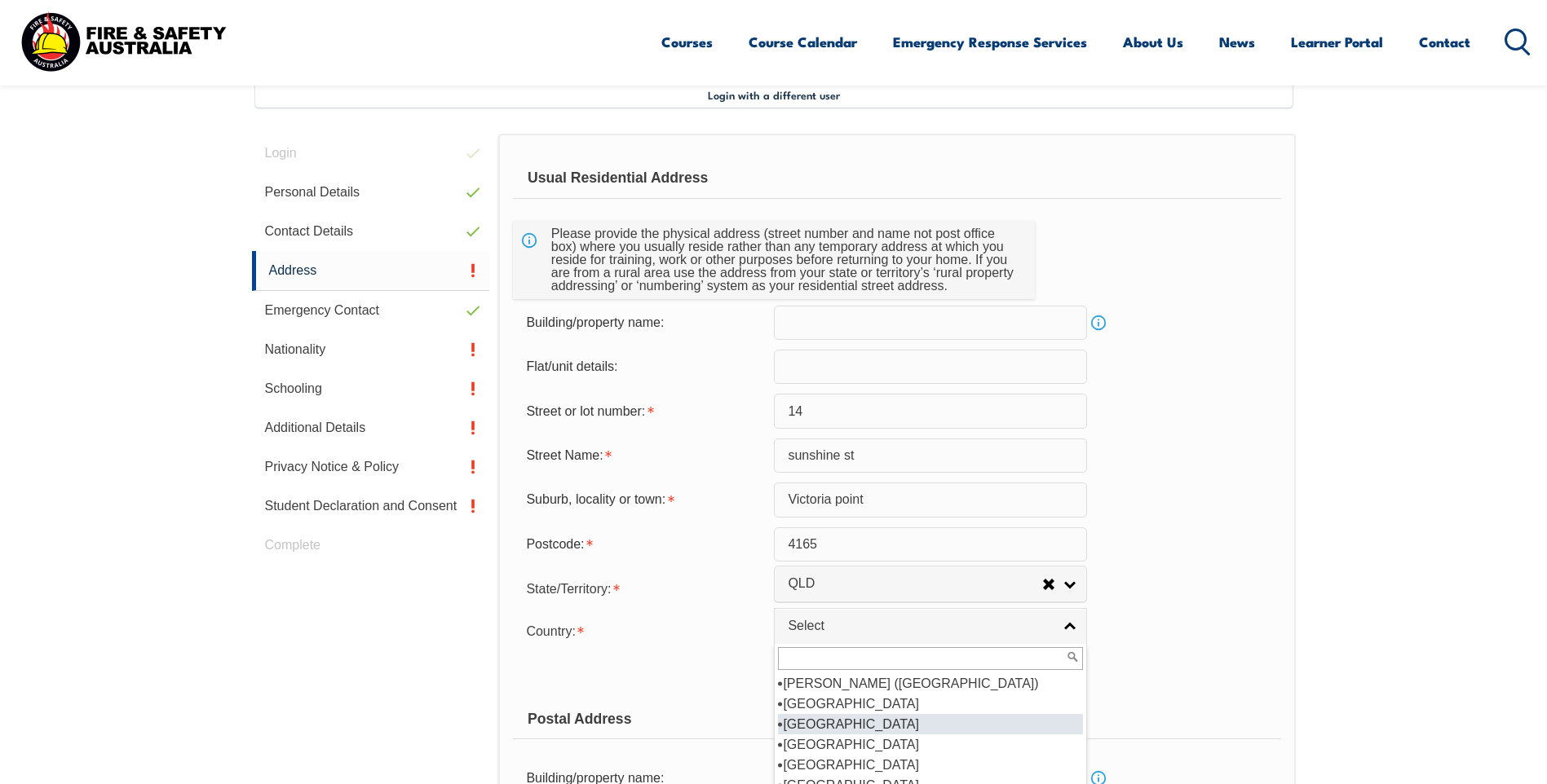
scroll to position [244, 0]
click at [837, 705] on li "Australia" at bounding box center [930, 704] width 305 height 21
select select "1101"
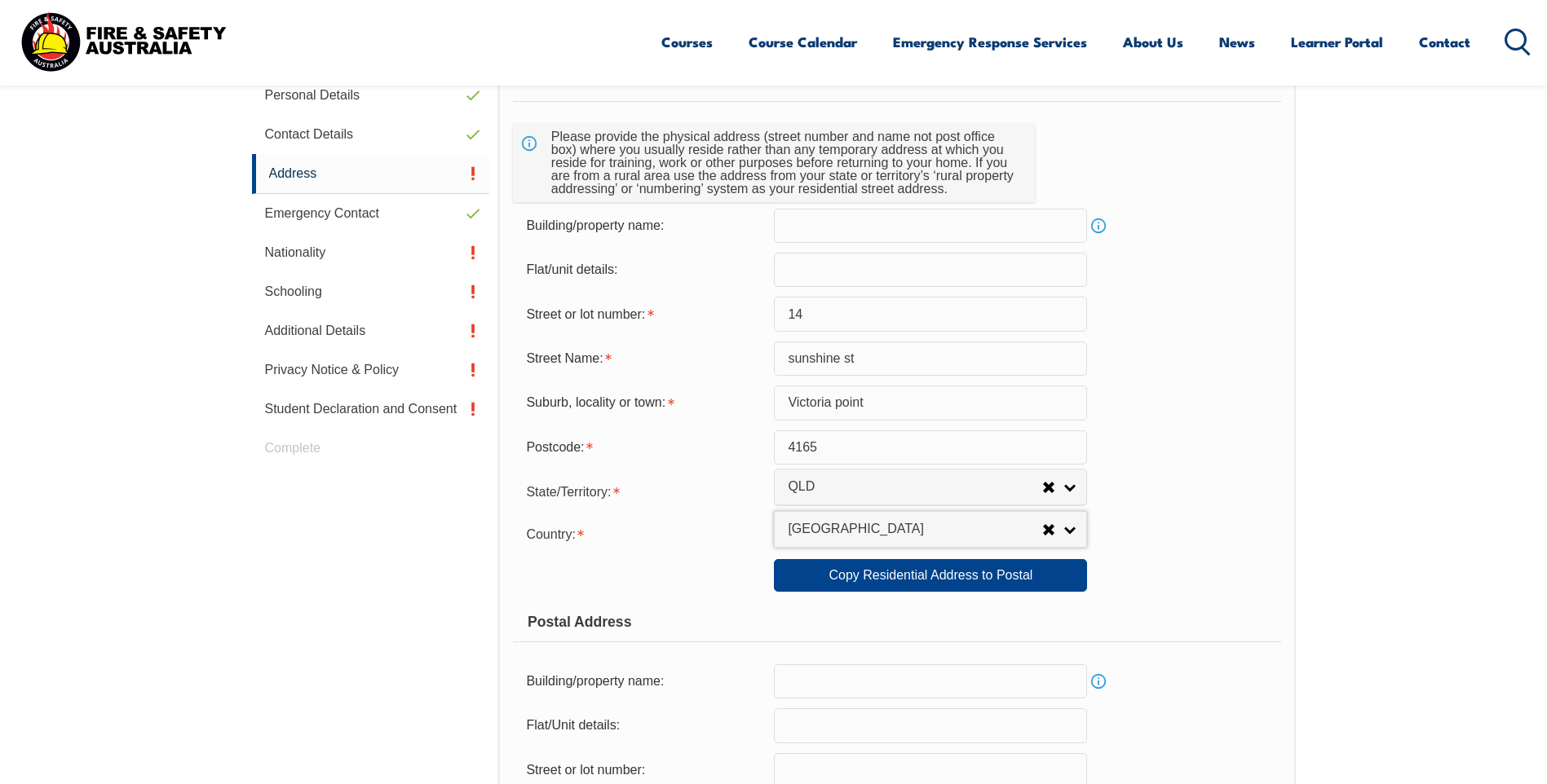
scroll to position [689, 0]
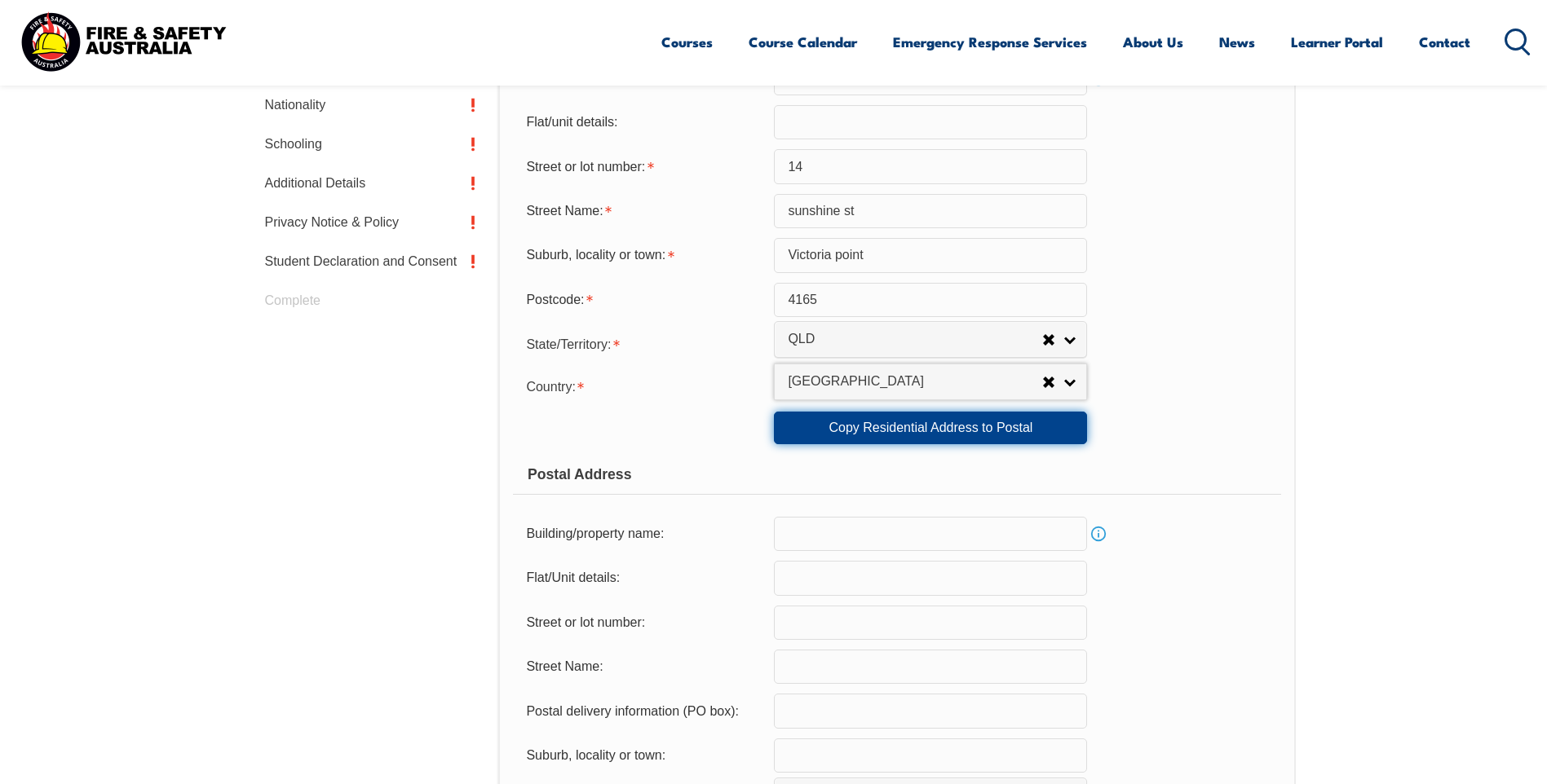
click at [952, 435] on link "Copy Residential Address to Postal" at bounding box center [930, 428] width 313 height 33
type input "14"
type input "sunshine st"
type input "Victoria point"
select select "QLD"
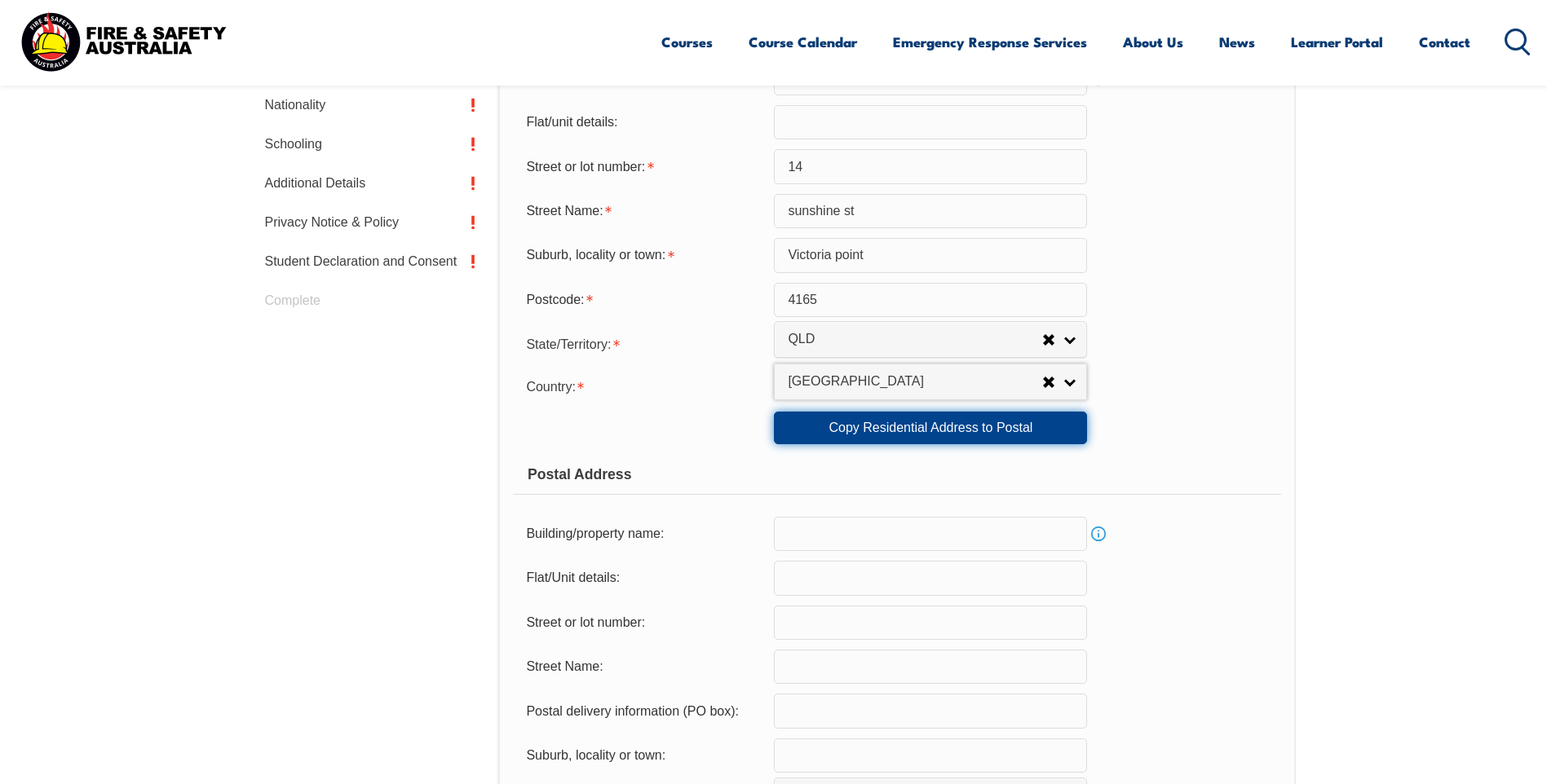
type input "4165"
select select "1101"
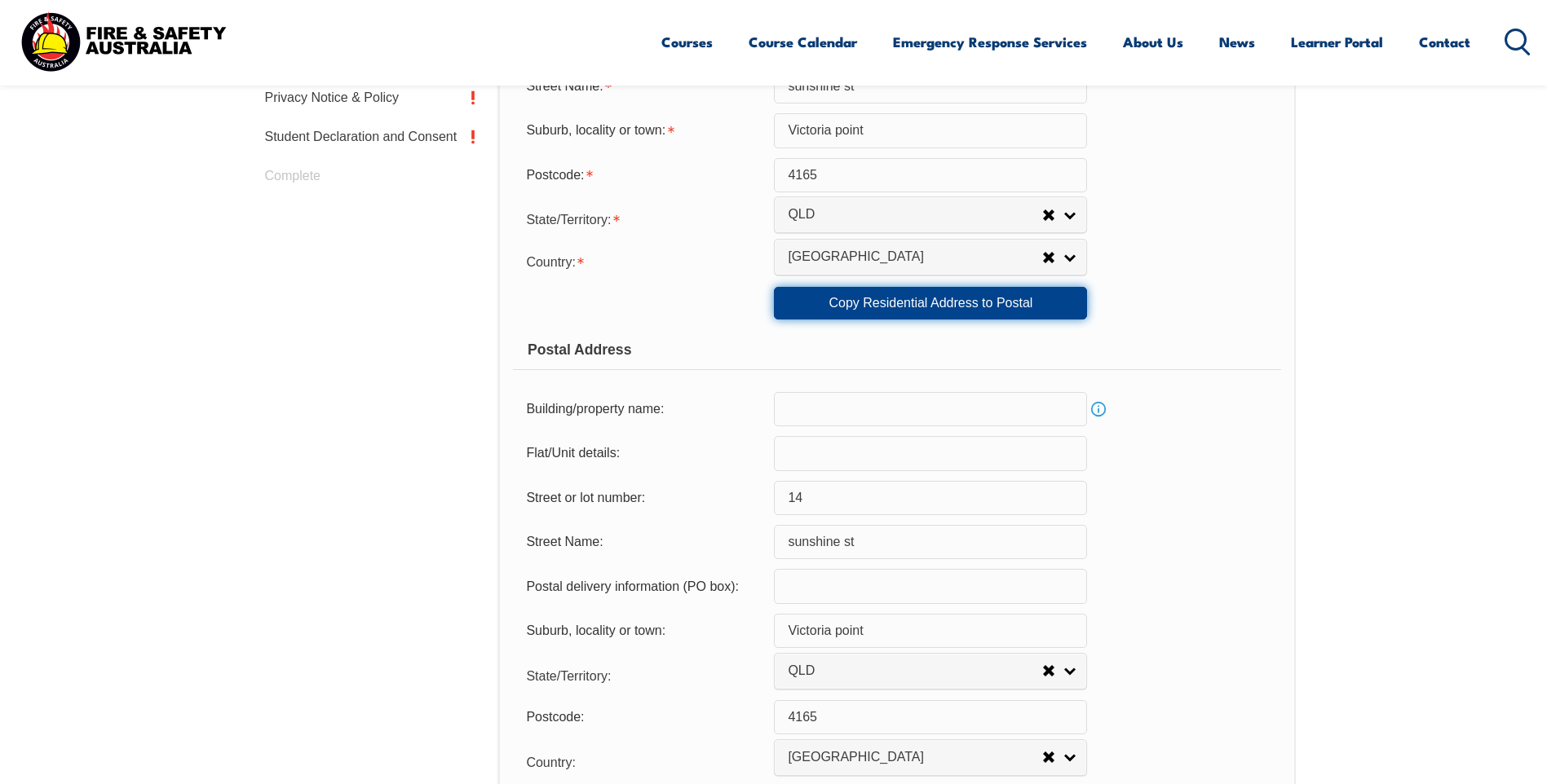
scroll to position [933, 0]
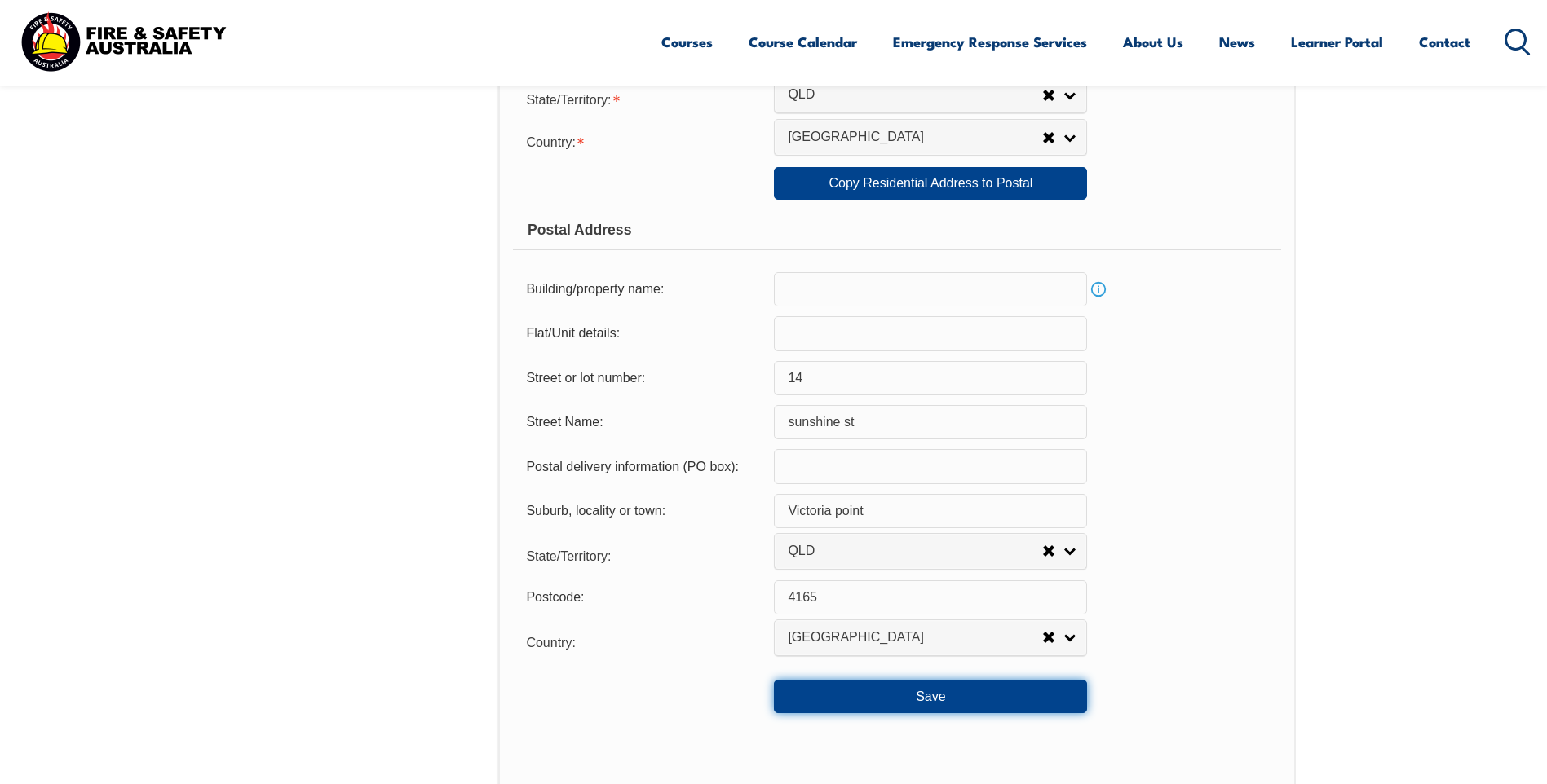
click at [947, 712] on button "Save" at bounding box center [930, 696] width 313 height 33
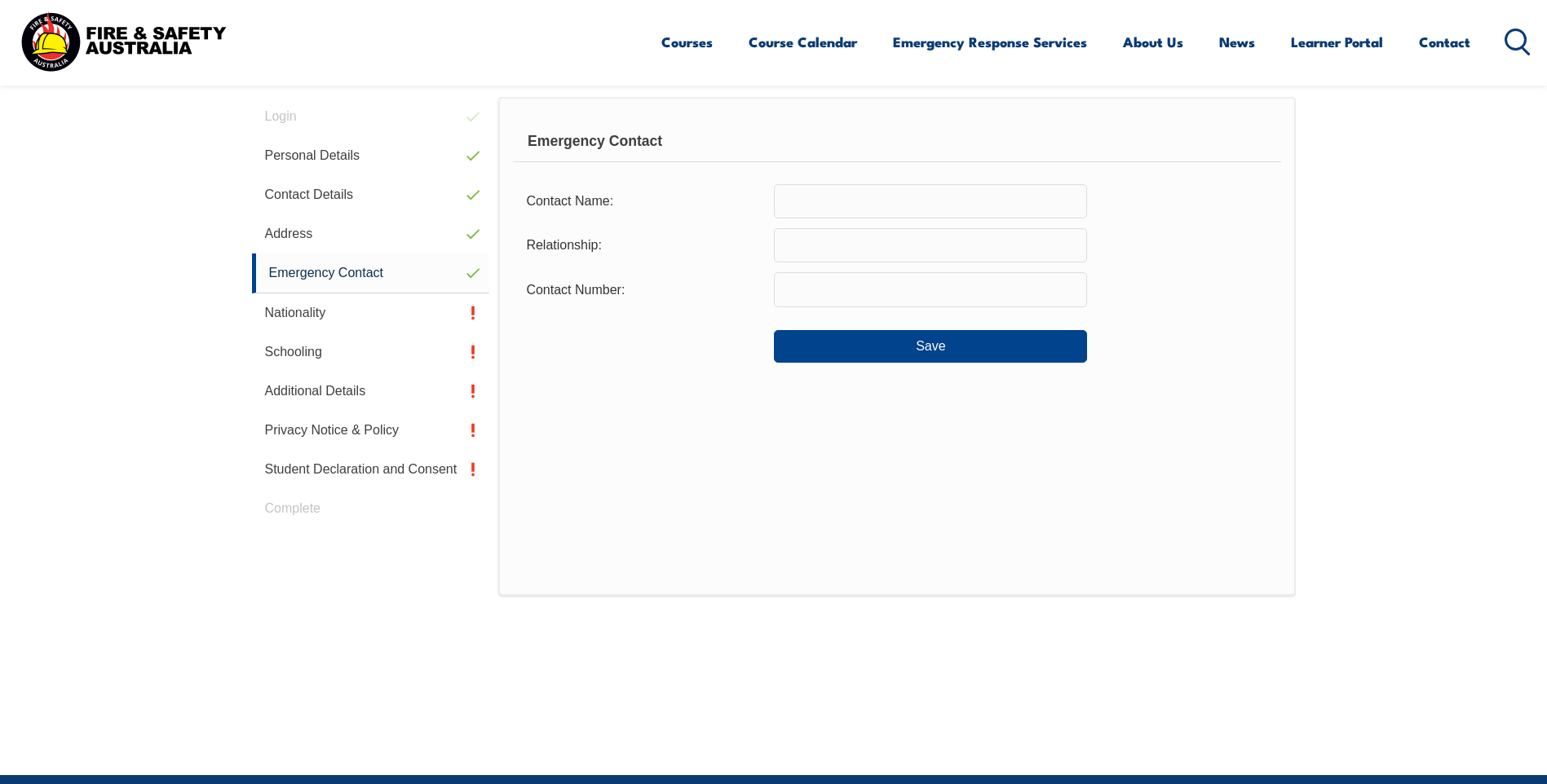
scroll to position [340, 0]
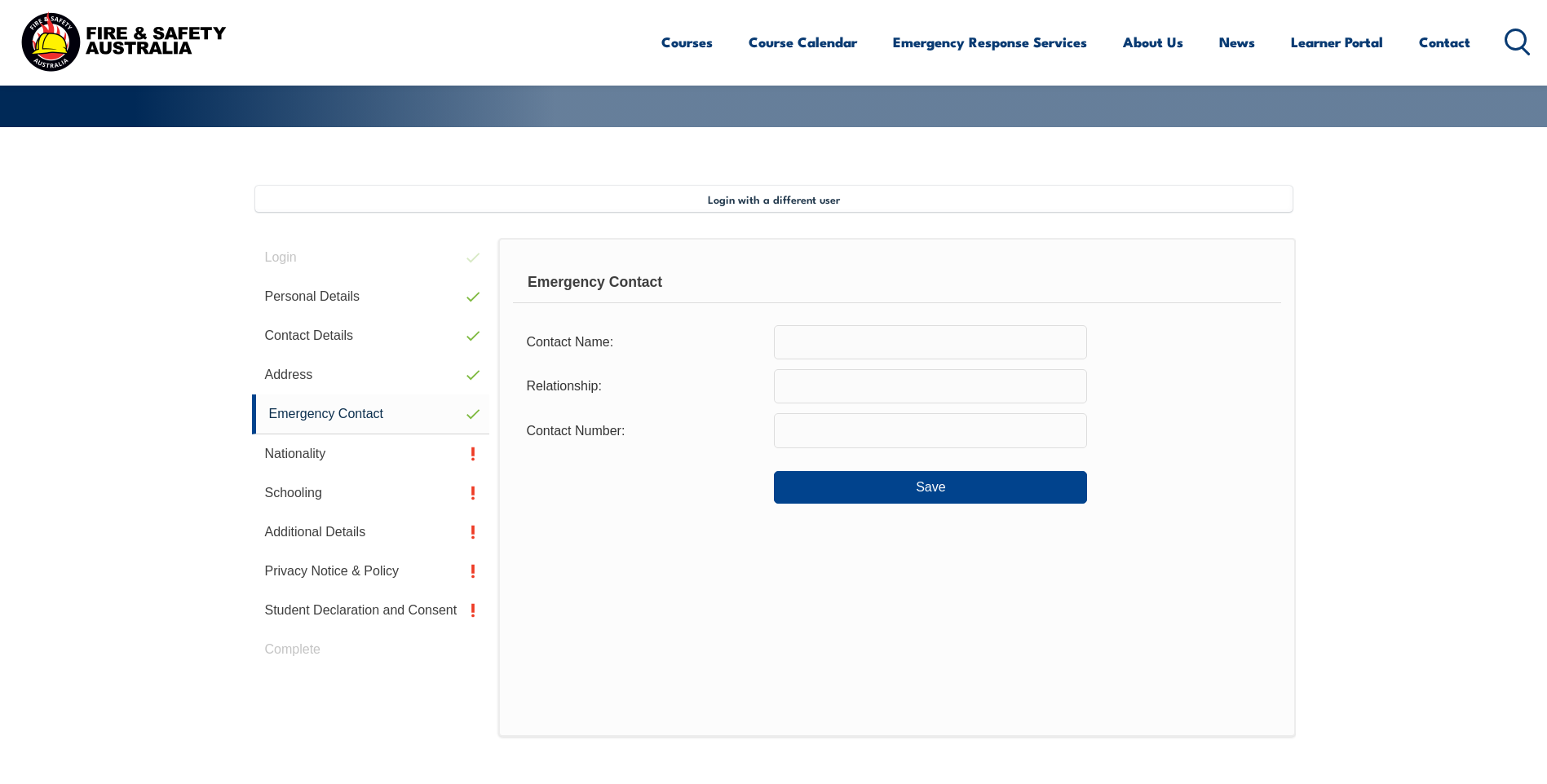
click at [786, 337] on input "text" at bounding box center [930, 343] width 313 height 34
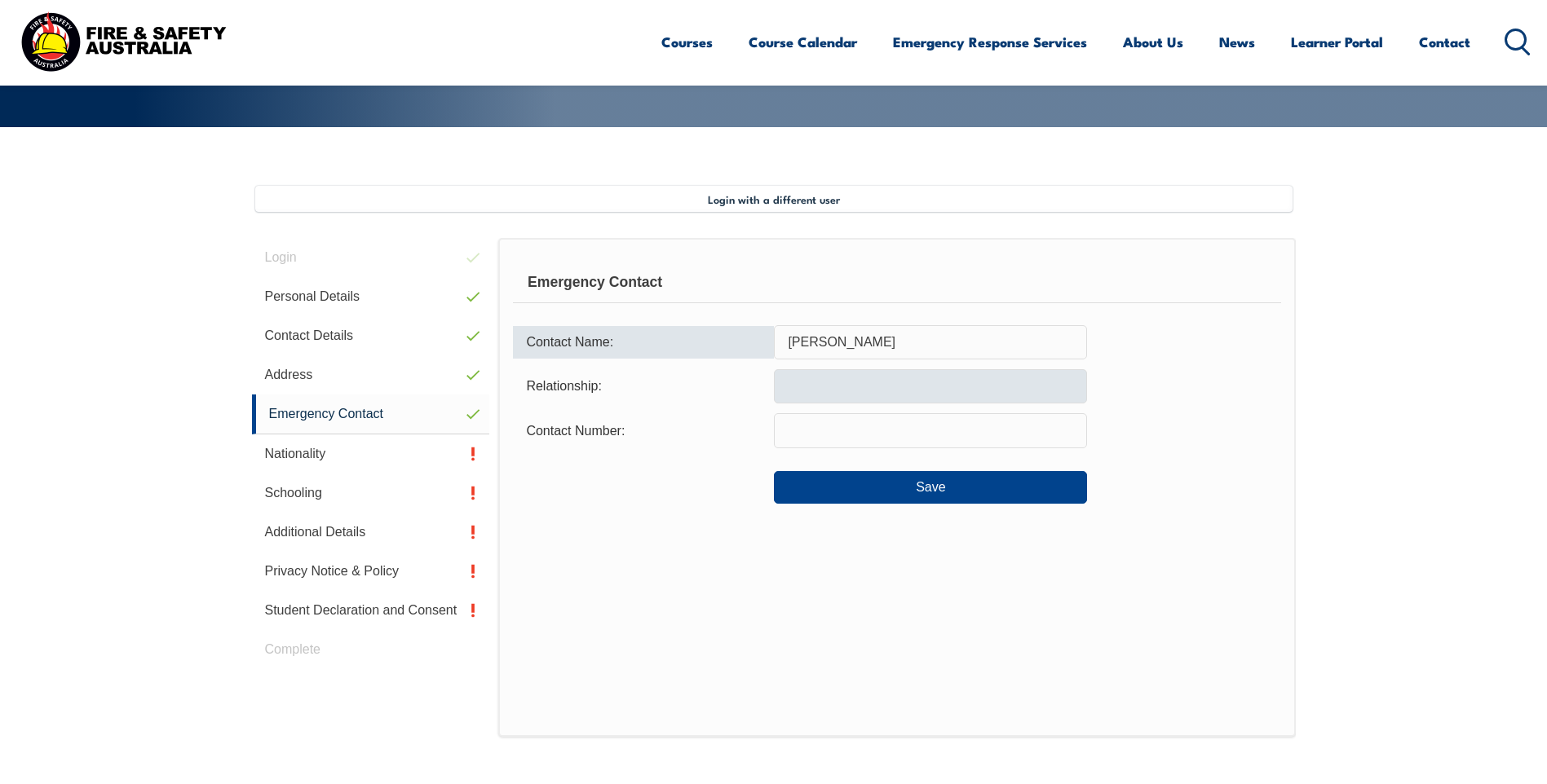
type input "Ken Harris"
click at [819, 376] on input "text" at bounding box center [930, 386] width 313 height 34
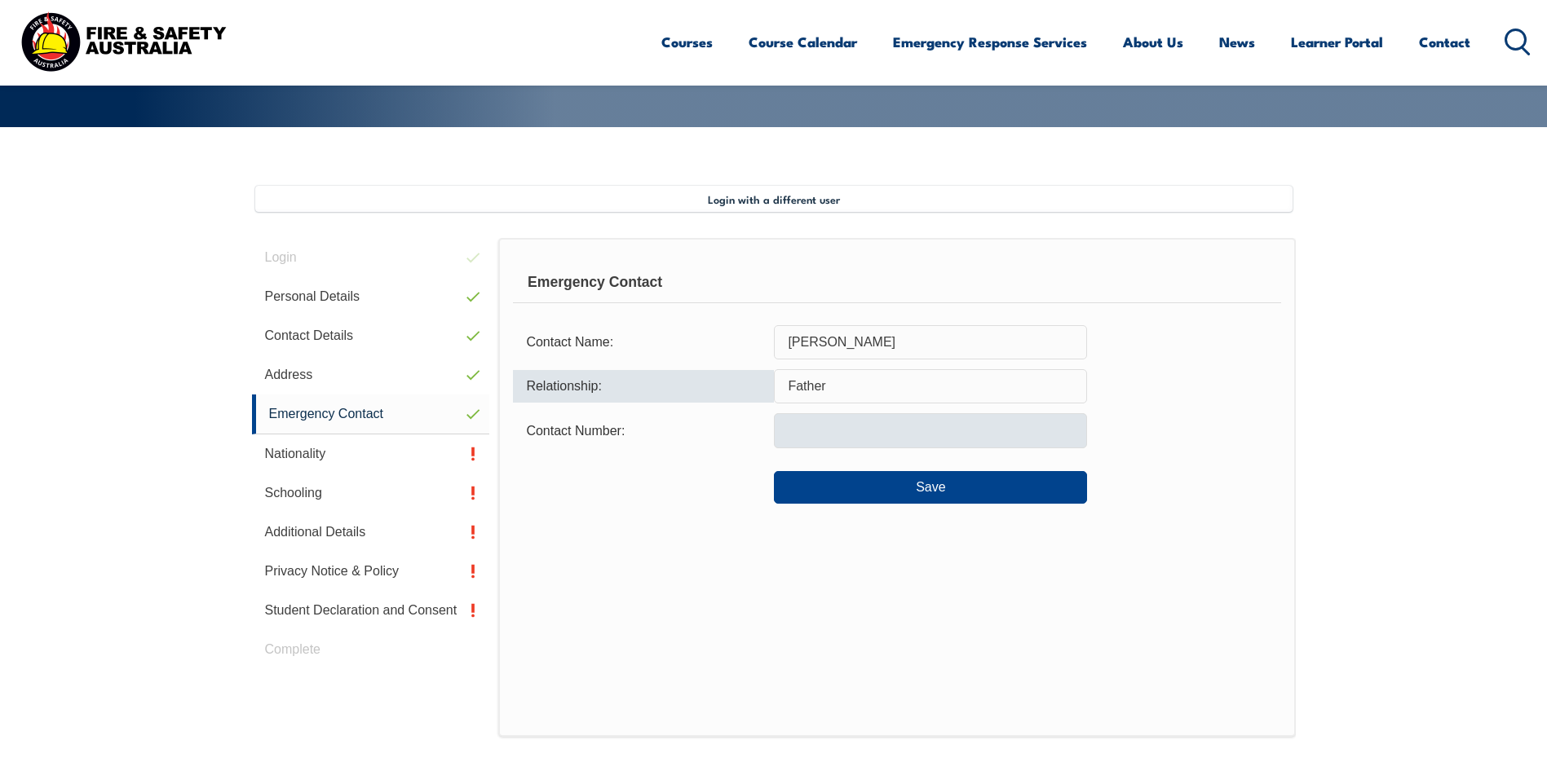
type input "Father"
click at [820, 427] on input "text" at bounding box center [930, 431] width 313 height 34
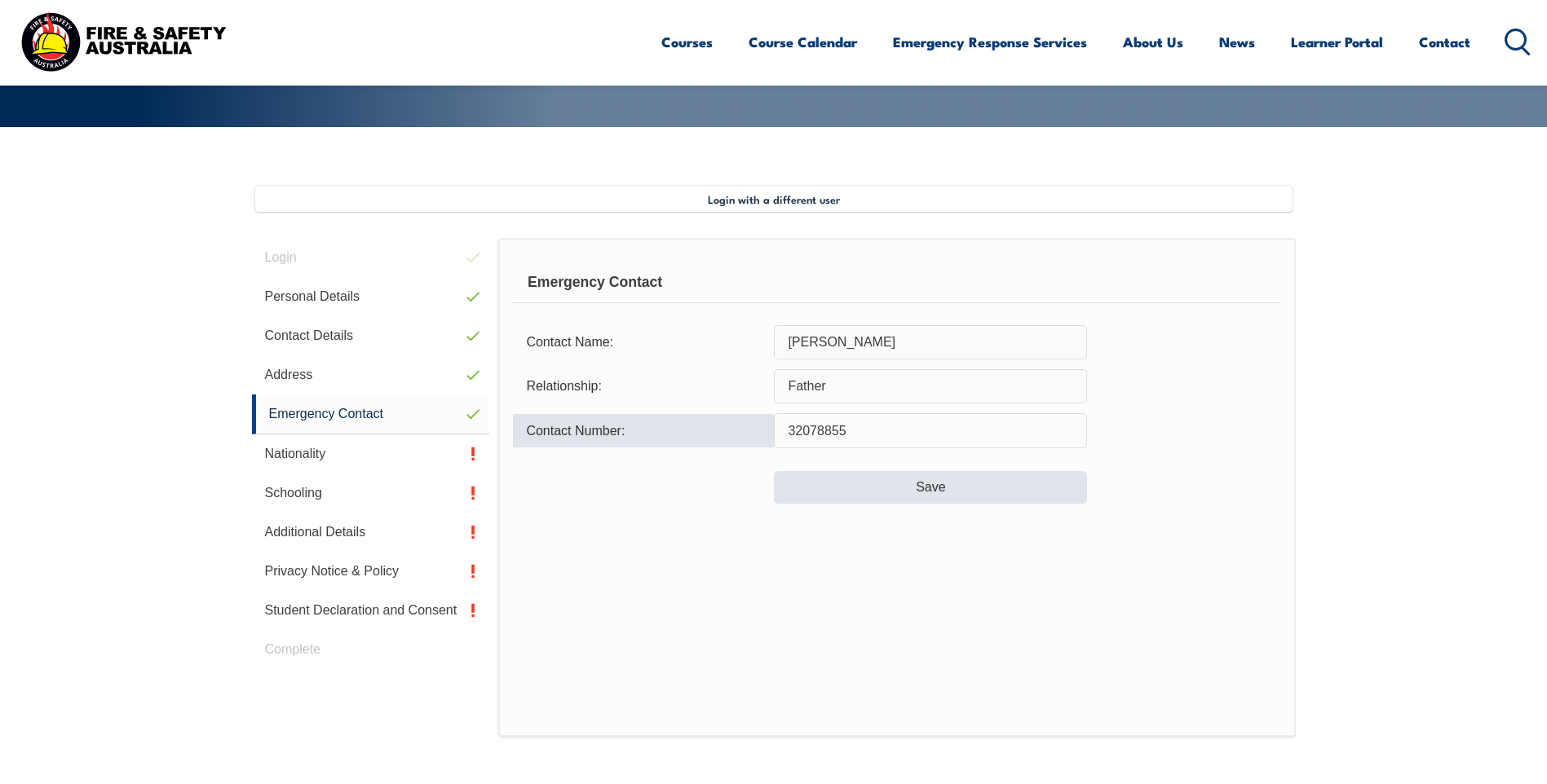
type input "32078855"
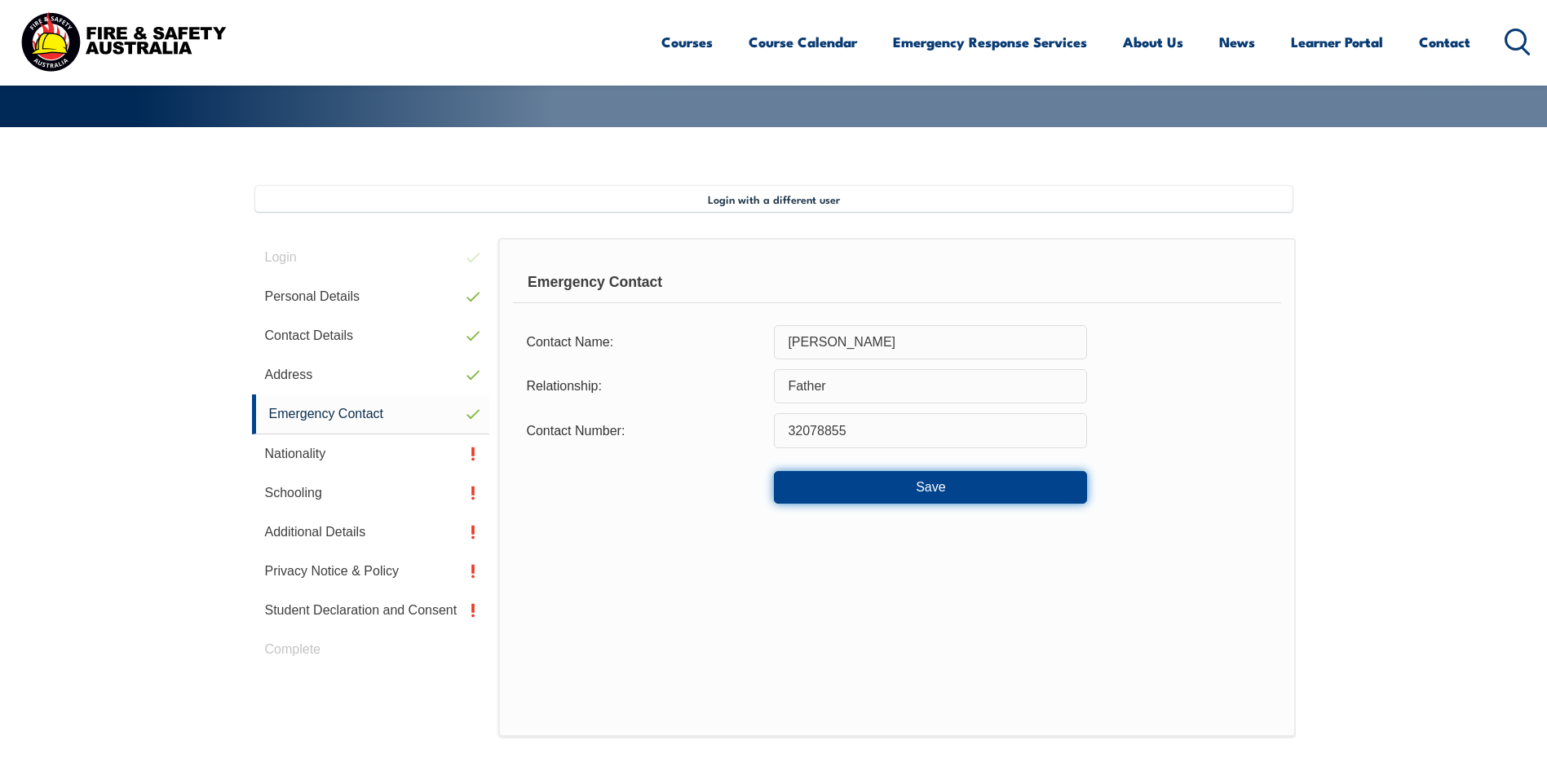
click at [837, 495] on button "Save" at bounding box center [930, 488] width 313 height 33
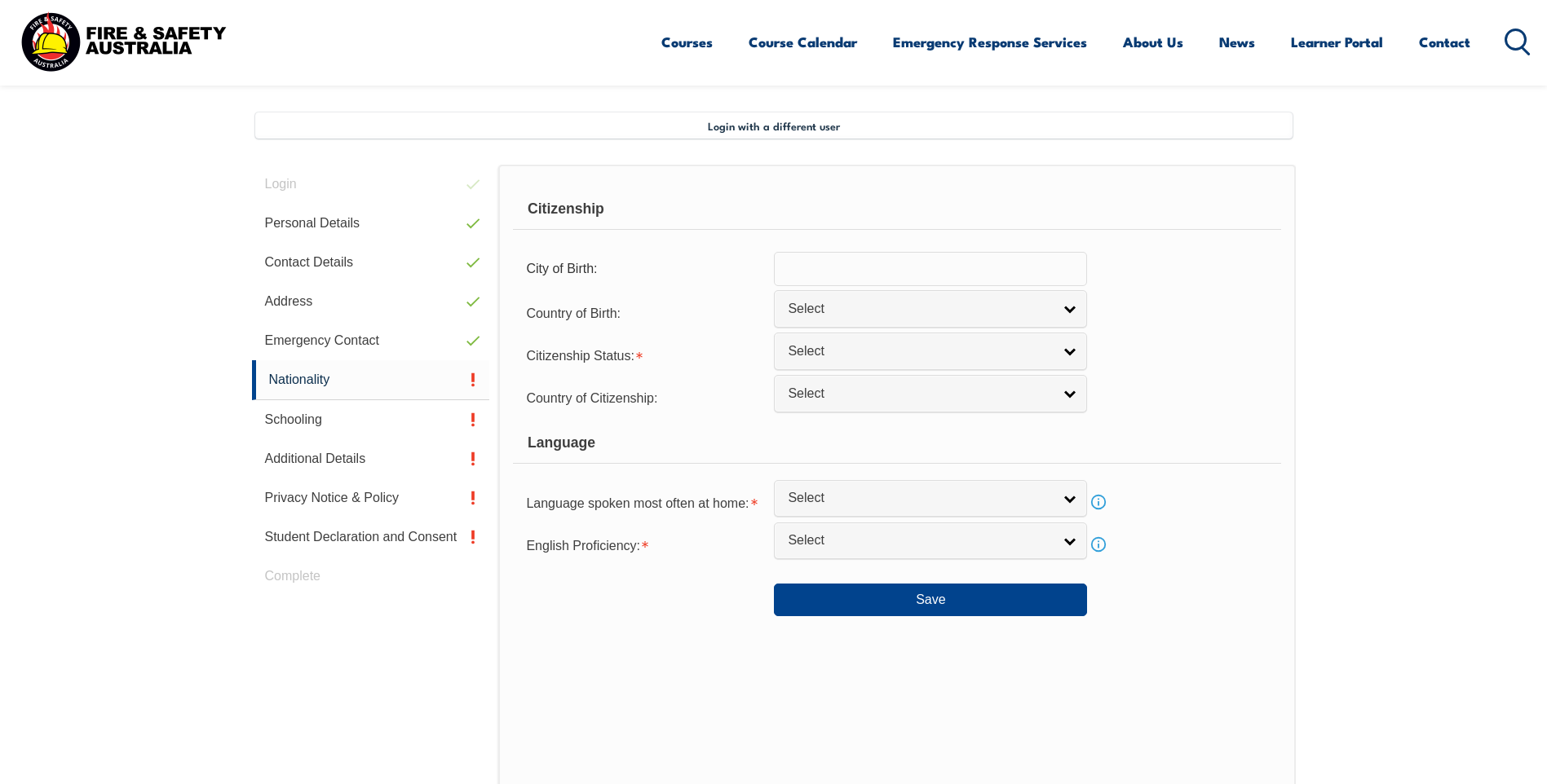
scroll to position [444, 0]
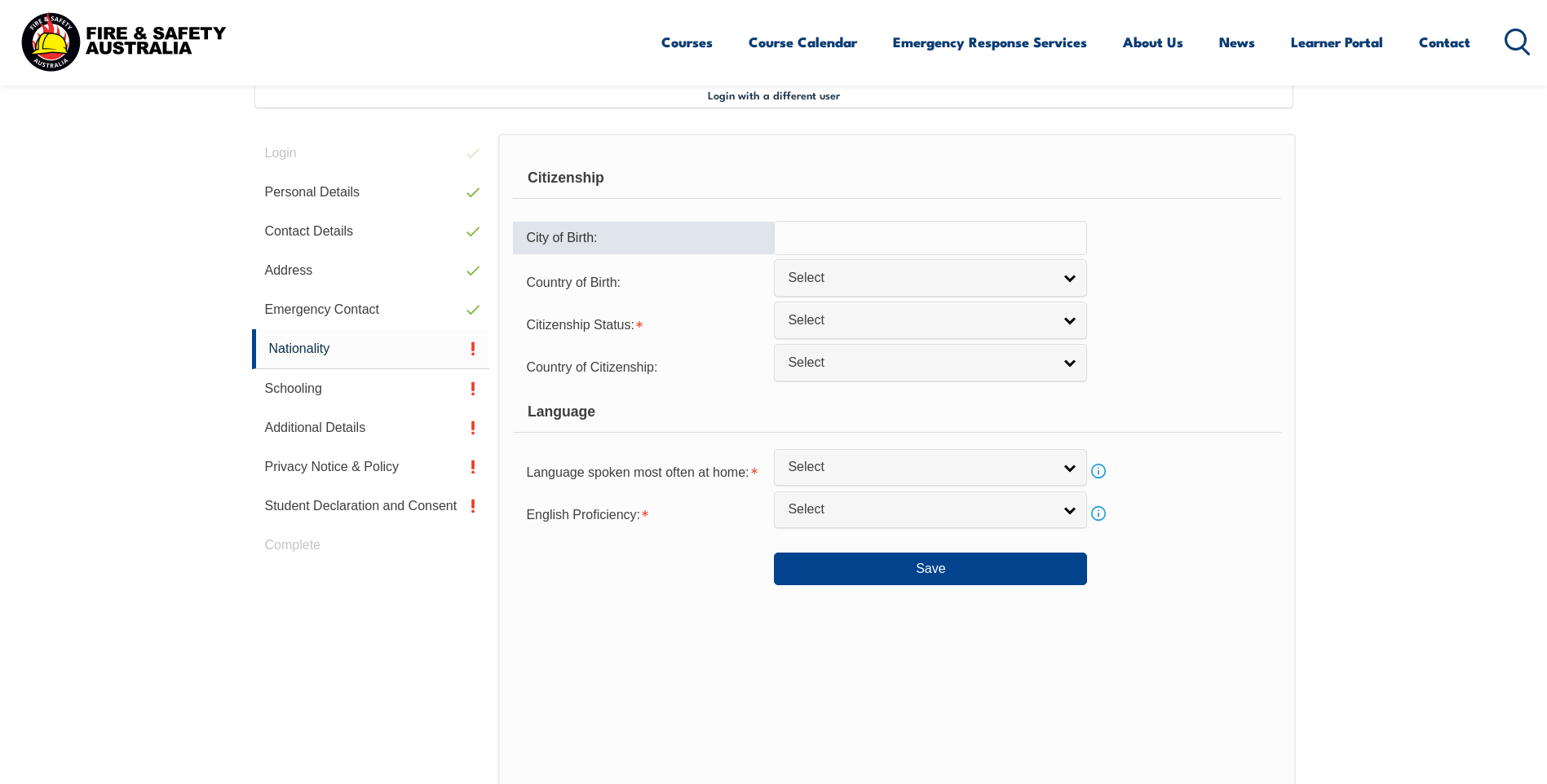
click at [824, 241] on input "text" at bounding box center [930, 238] width 313 height 34
type input "Brisbane"
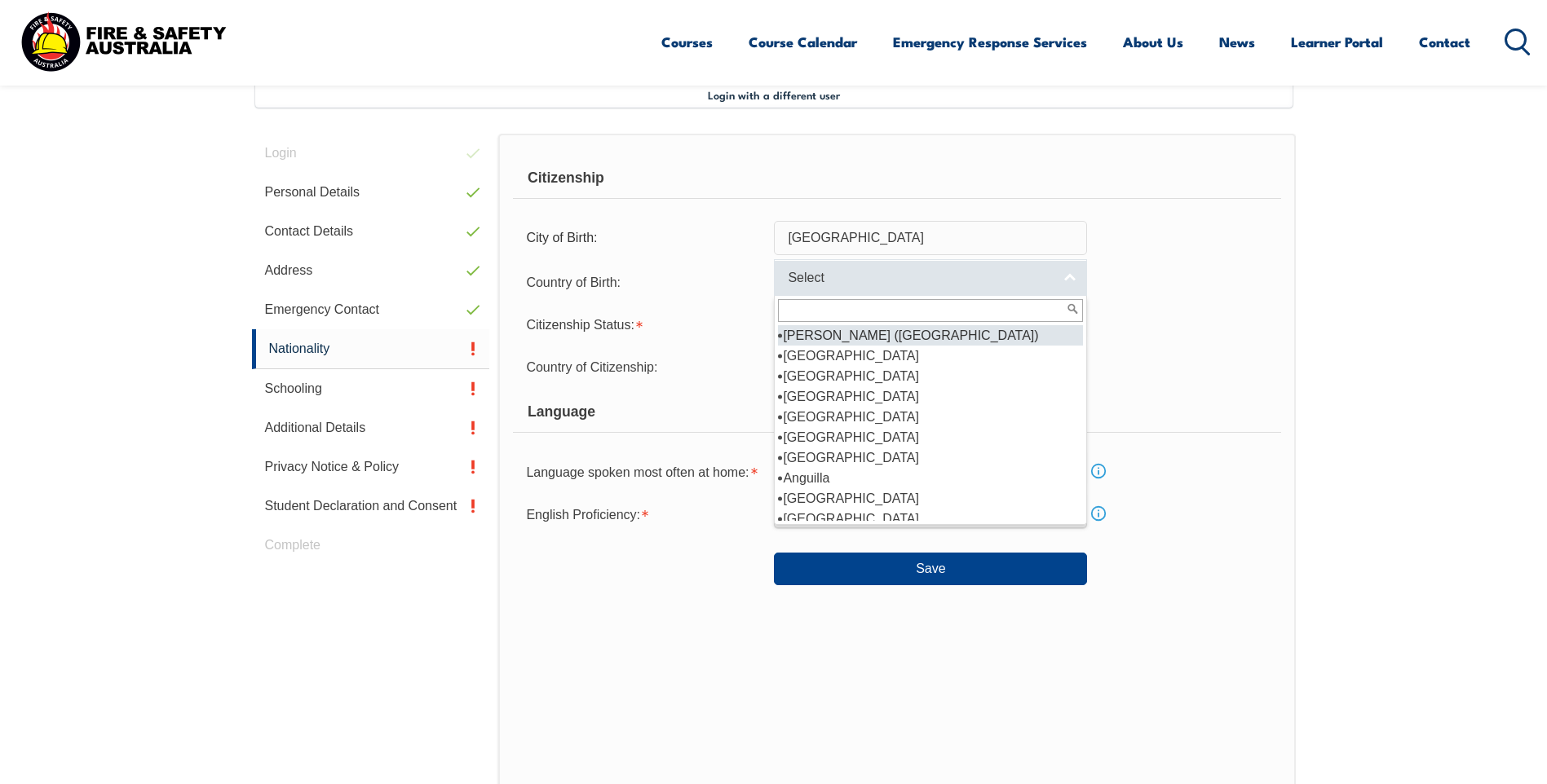
click at [824, 264] on link "Select" at bounding box center [930, 277] width 313 height 37
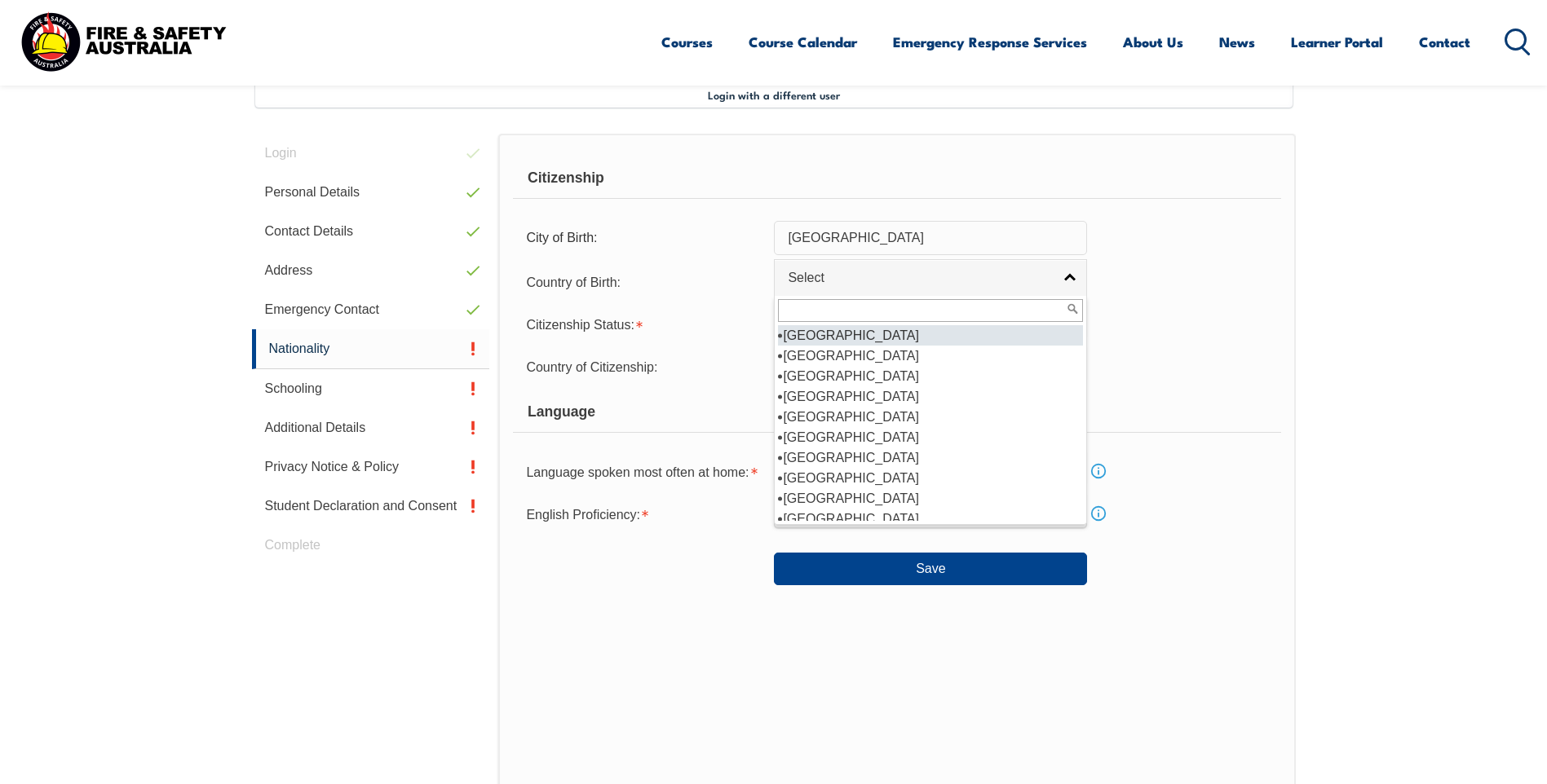
scroll to position [244, 0]
click at [812, 357] on li "Australia" at bounding box center [930, 355] width 305 height 21
select select "1101"
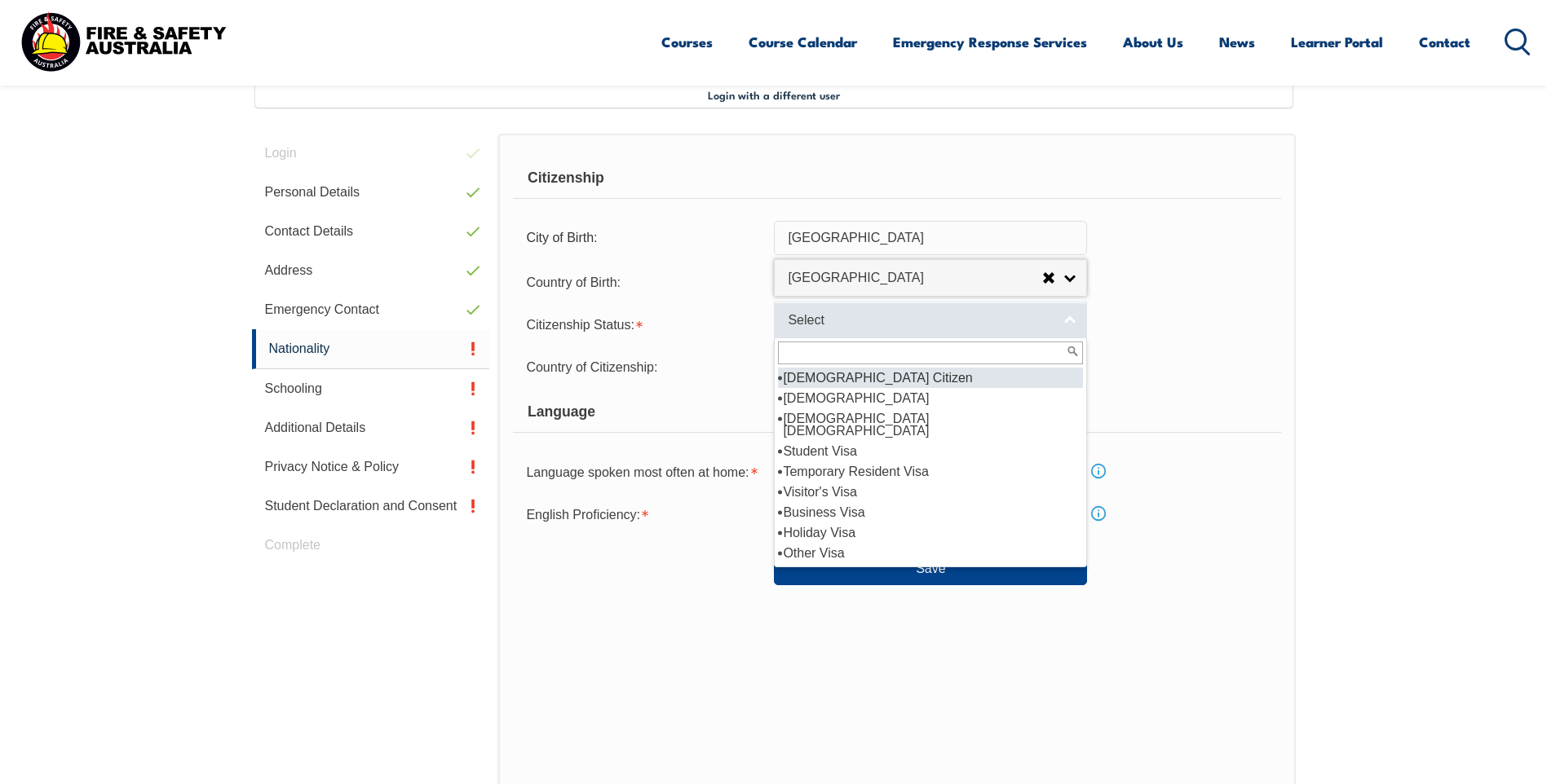
click at [1070, 325] on link "Select" at bounding box center [930, 320] width 313 height 37
click at [873, 376] on li "Australian Citizen" at bounding box center [930, 377] width 305 height 21
select select "1"
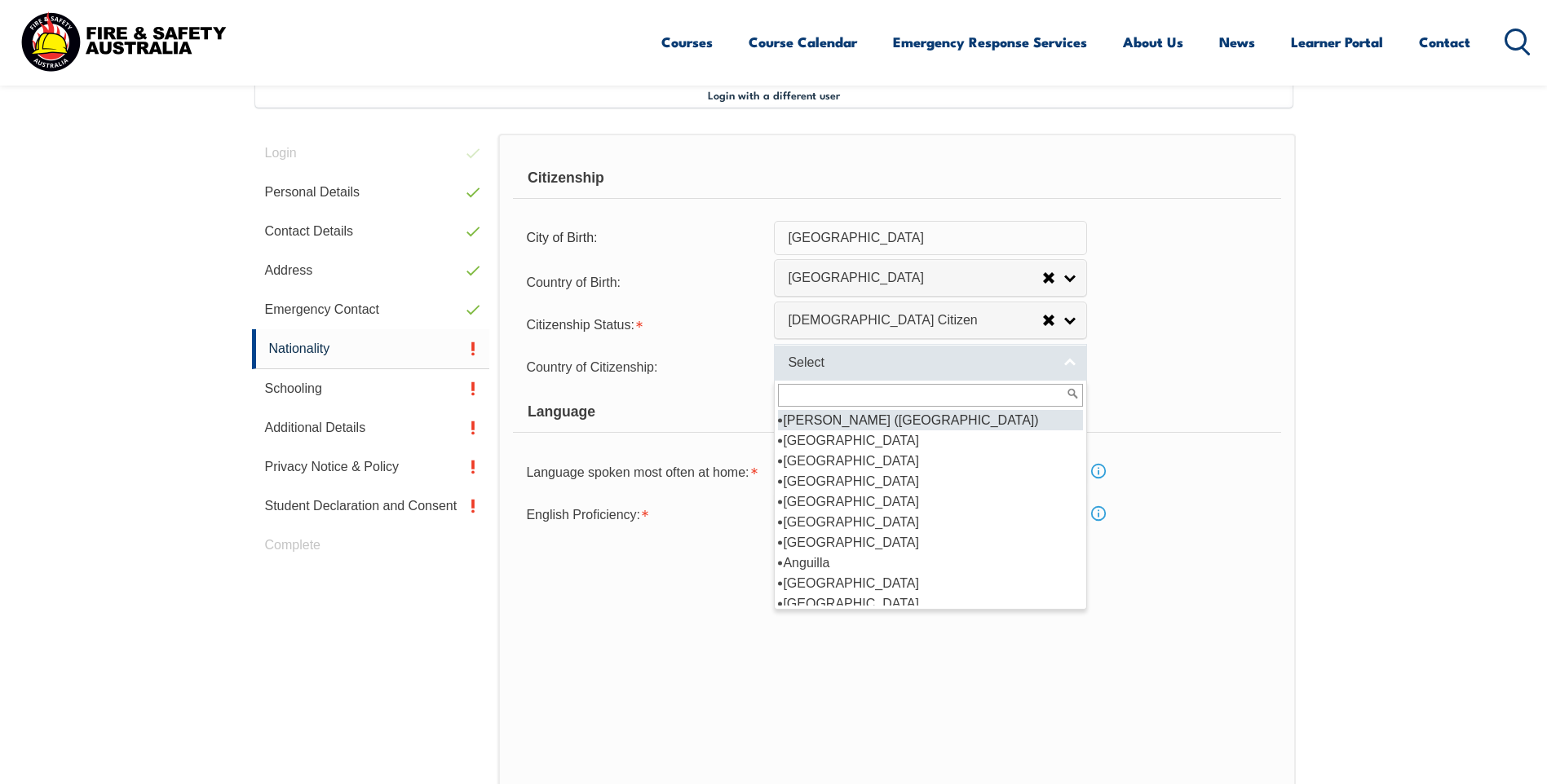
click at [1070, 364] on link "Select" at bounding box center [930, 362] width 313 height 37
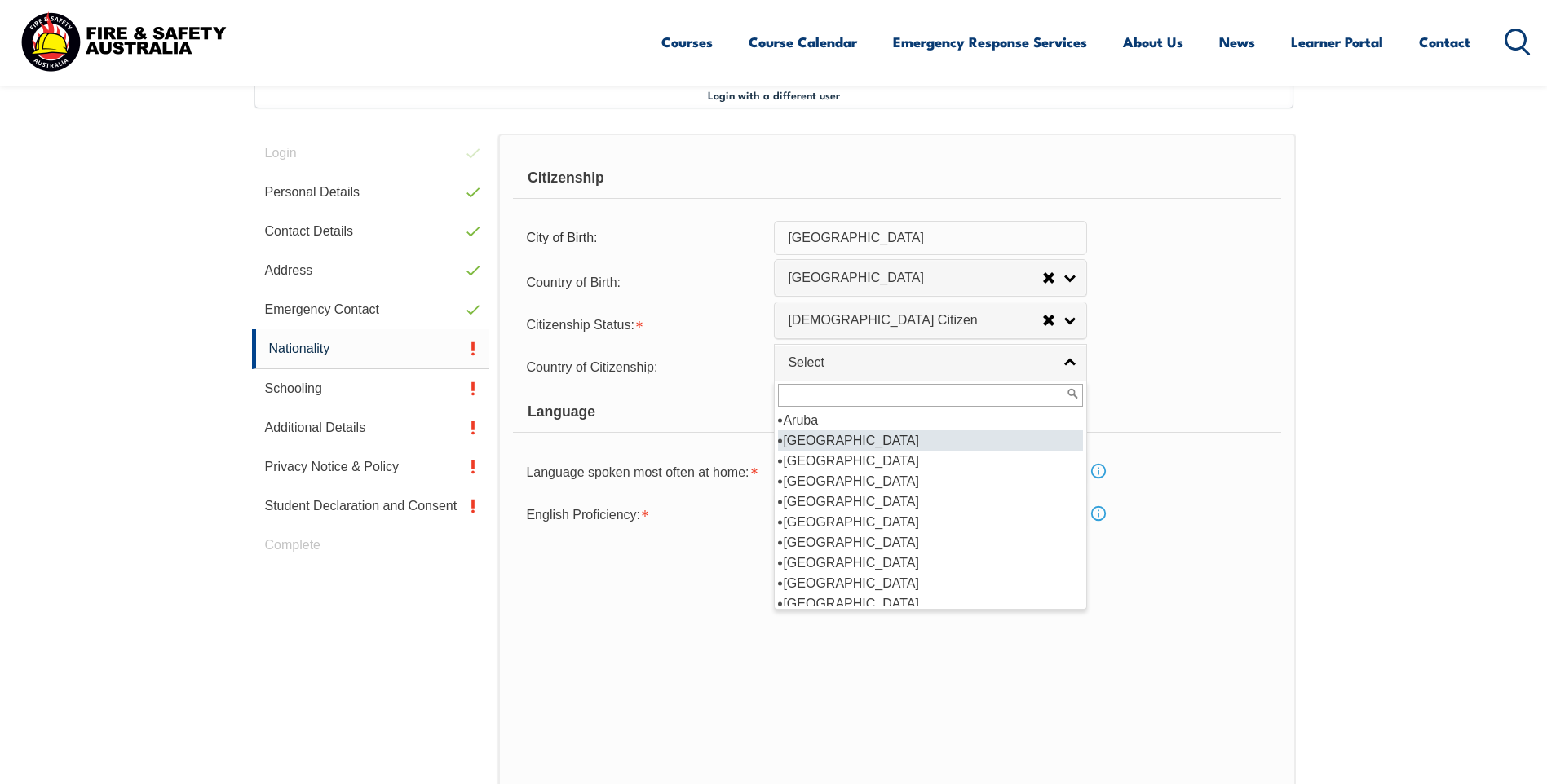
click at [827, 438] on li "Australia" at bounding box center [930, 440] width 305 height 21
select select "1101"
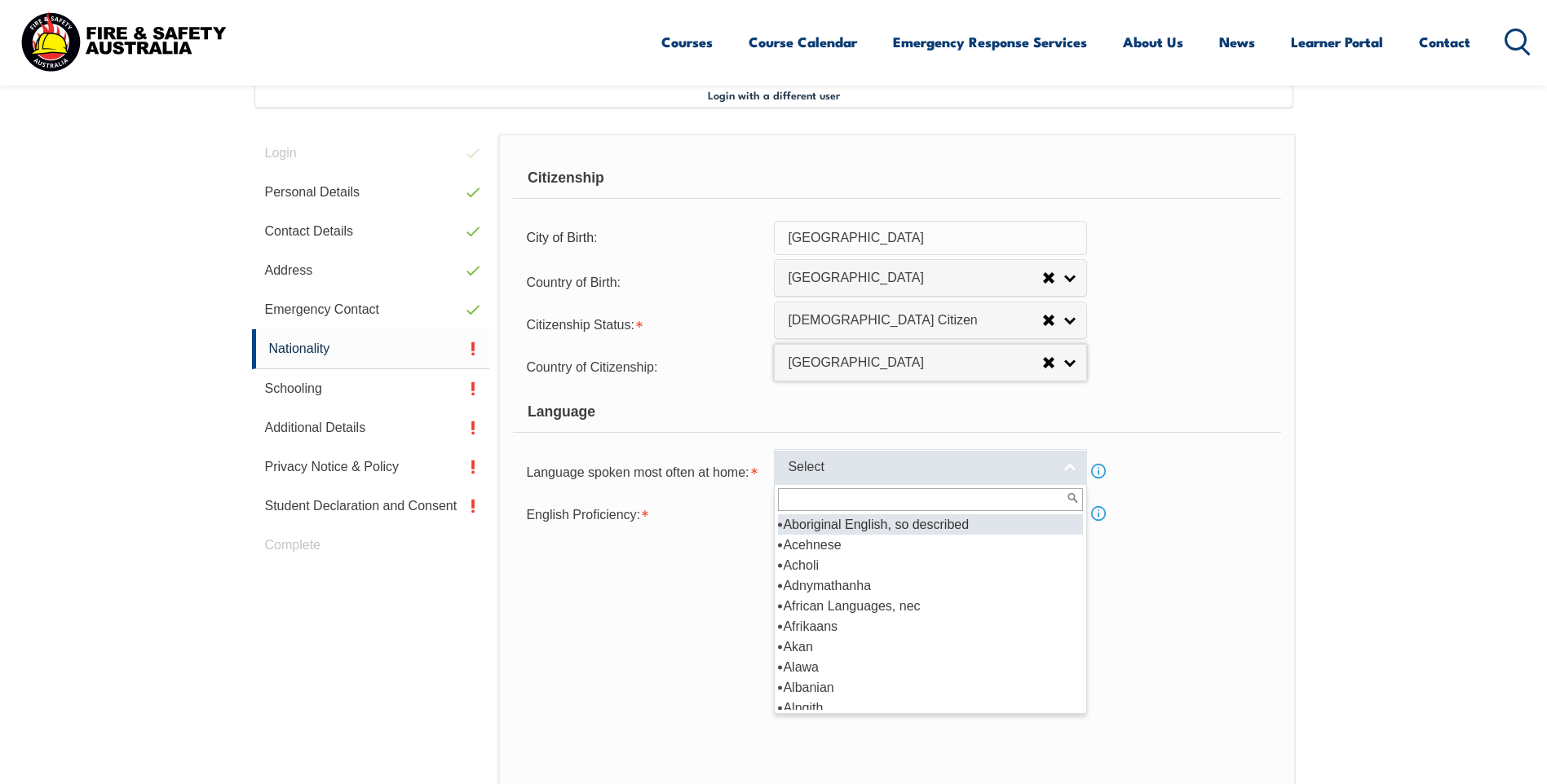
click at [1067, 472] on link "Select" at bounding box center [930, 467] width 313 height 37
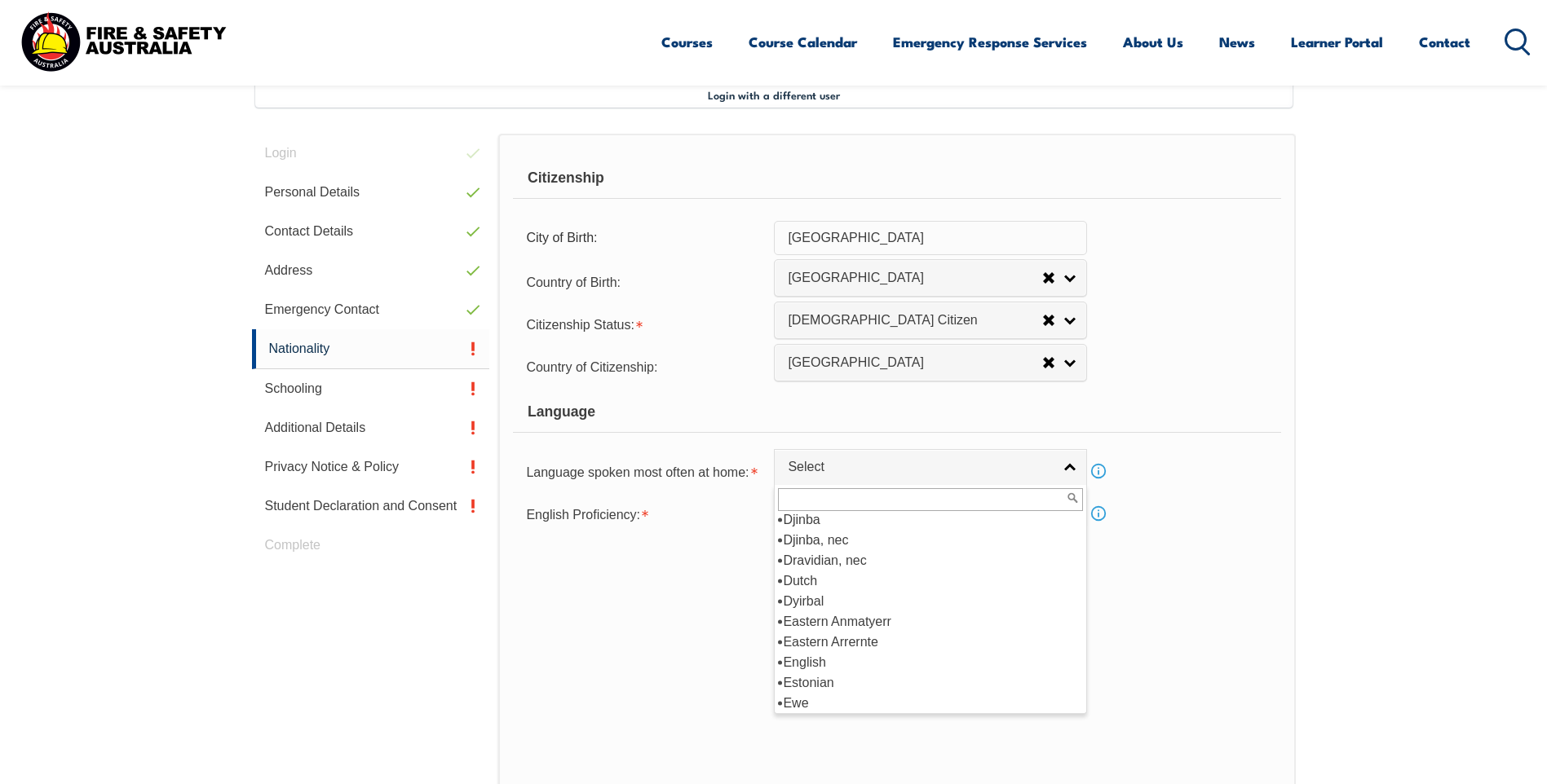
scroll to position [1916, 0]
click at [794, 658] on li "English" at bounding box center [930, 659] width 305 height 21
select select "1201"
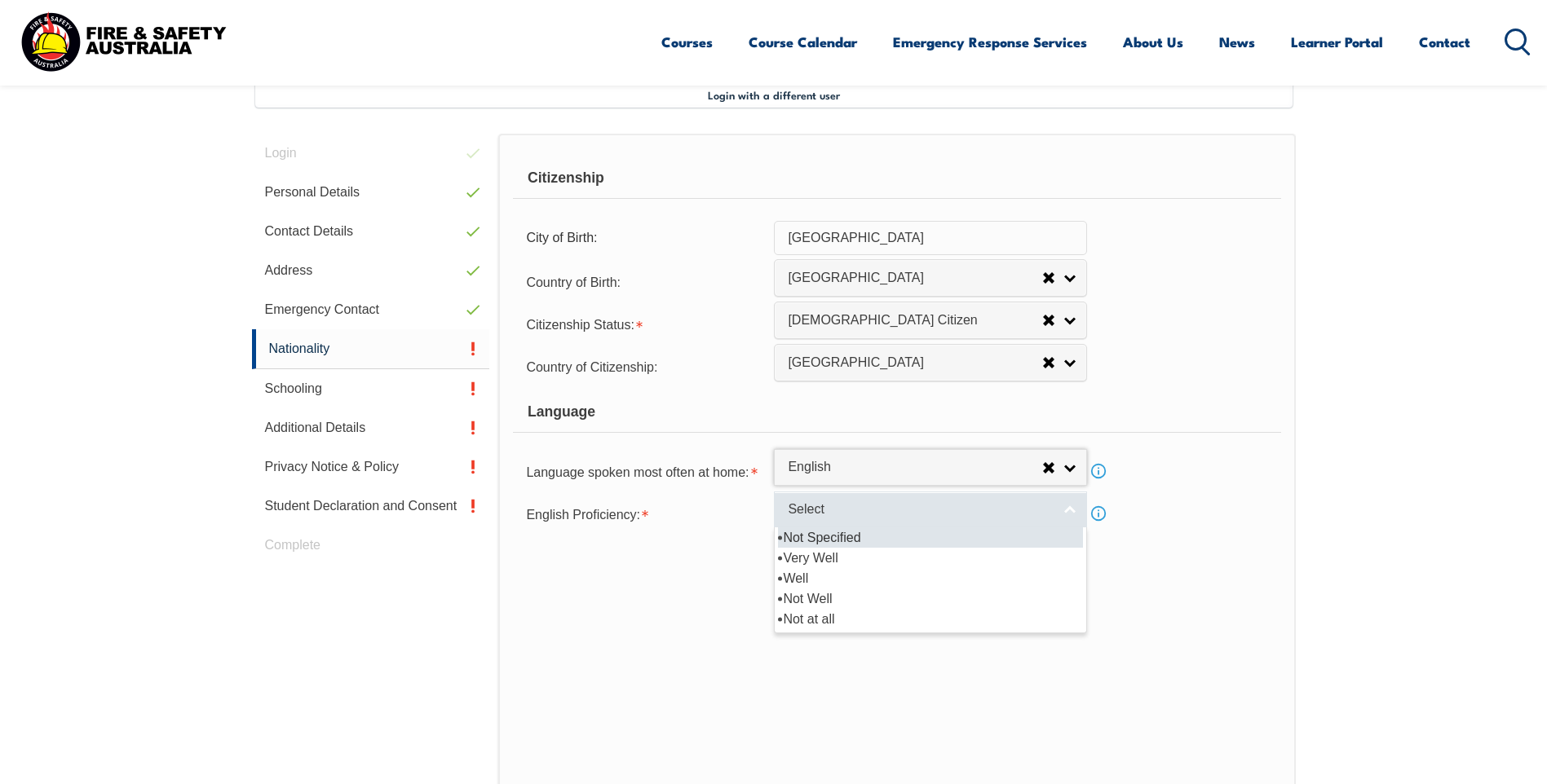
click at [1068, 513] on link "Select" at bounding box center [930, 509] width 313 height 37
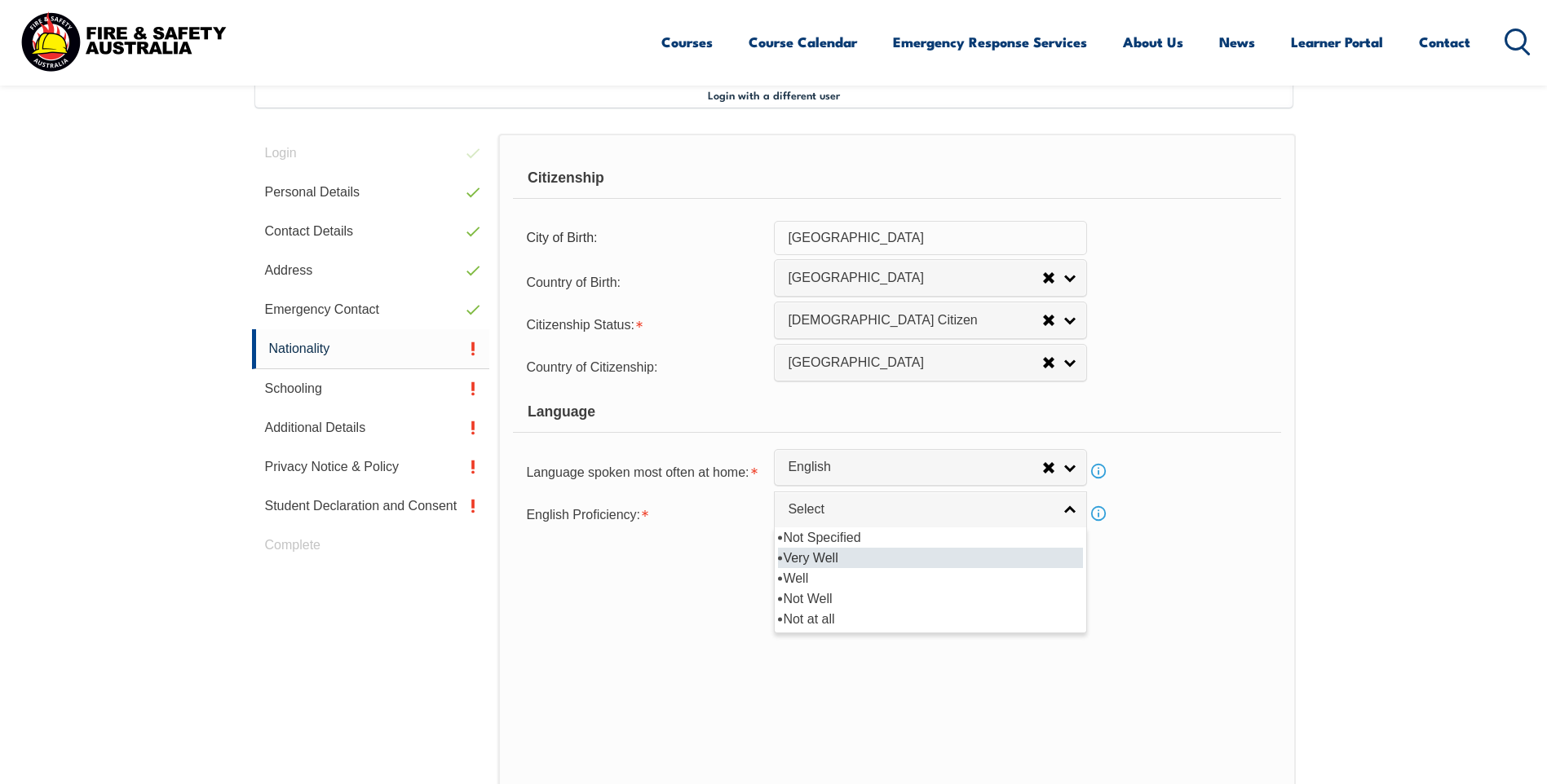
click at [823, 558] on li "Very Well" at bounding box center [930, 558] width 305 height 21
select select "1"
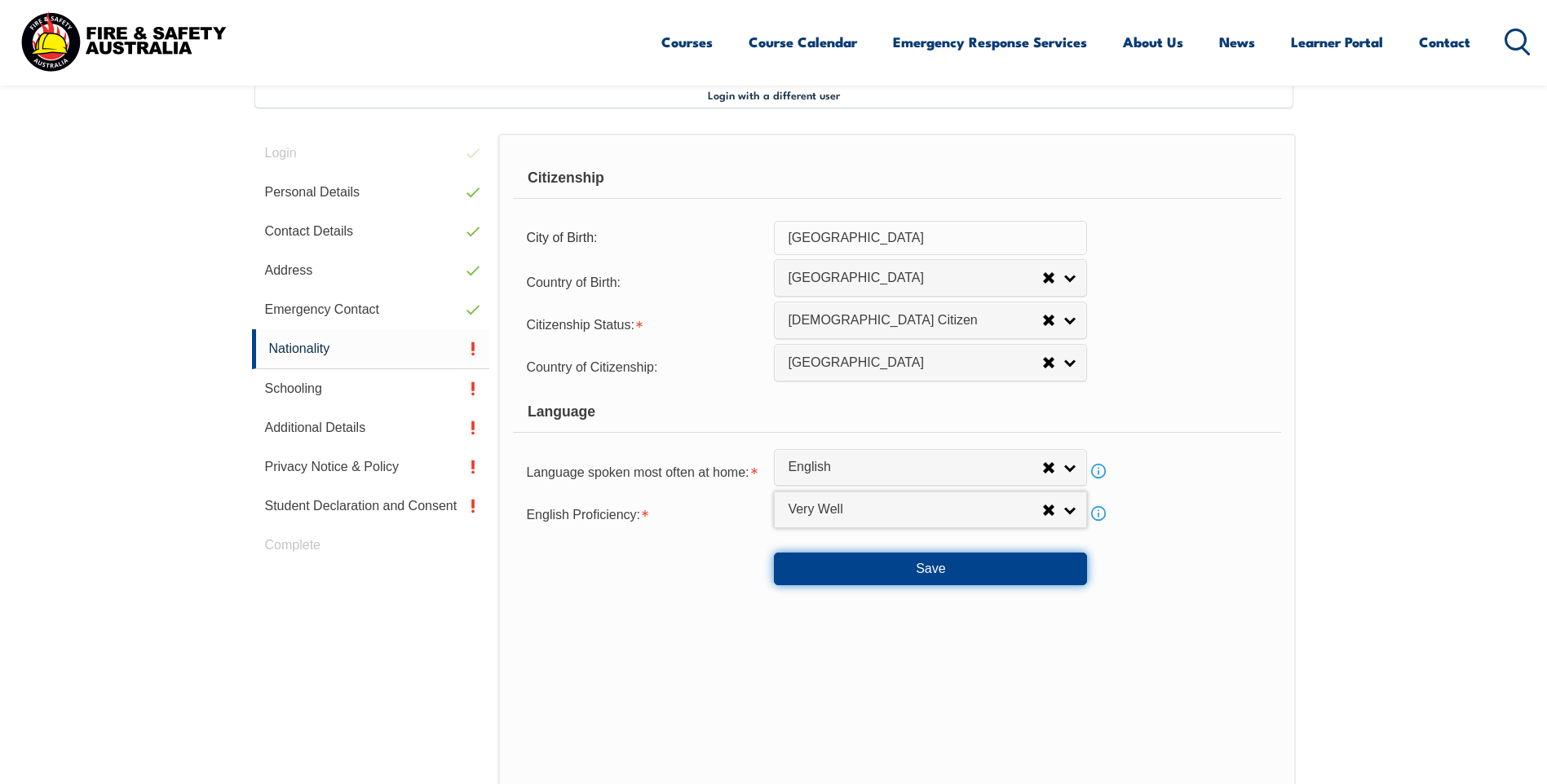
click at [924, 568] on button "Save" at bounding box center [930, 569] width 313 height 33
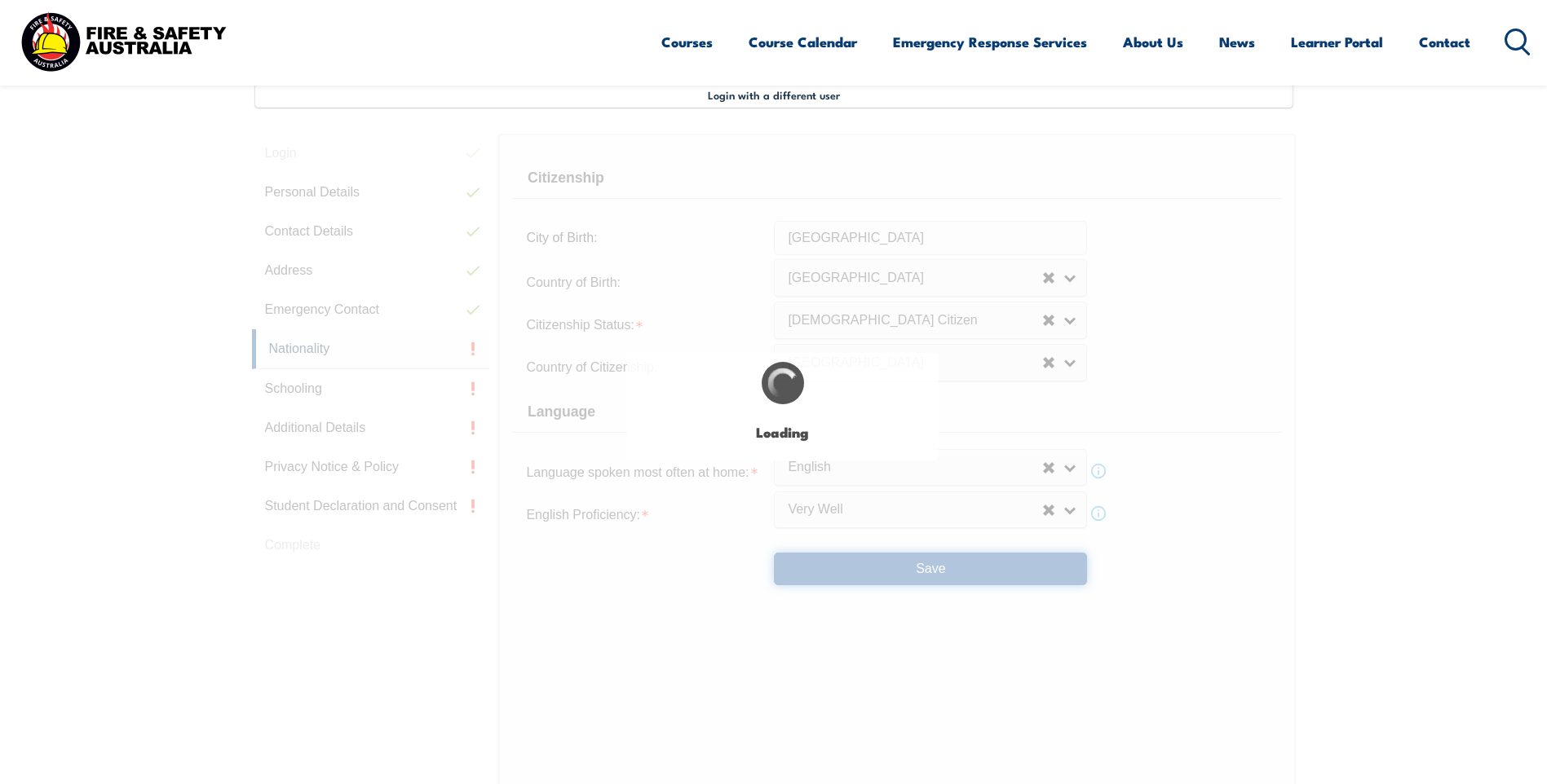
select select "false"
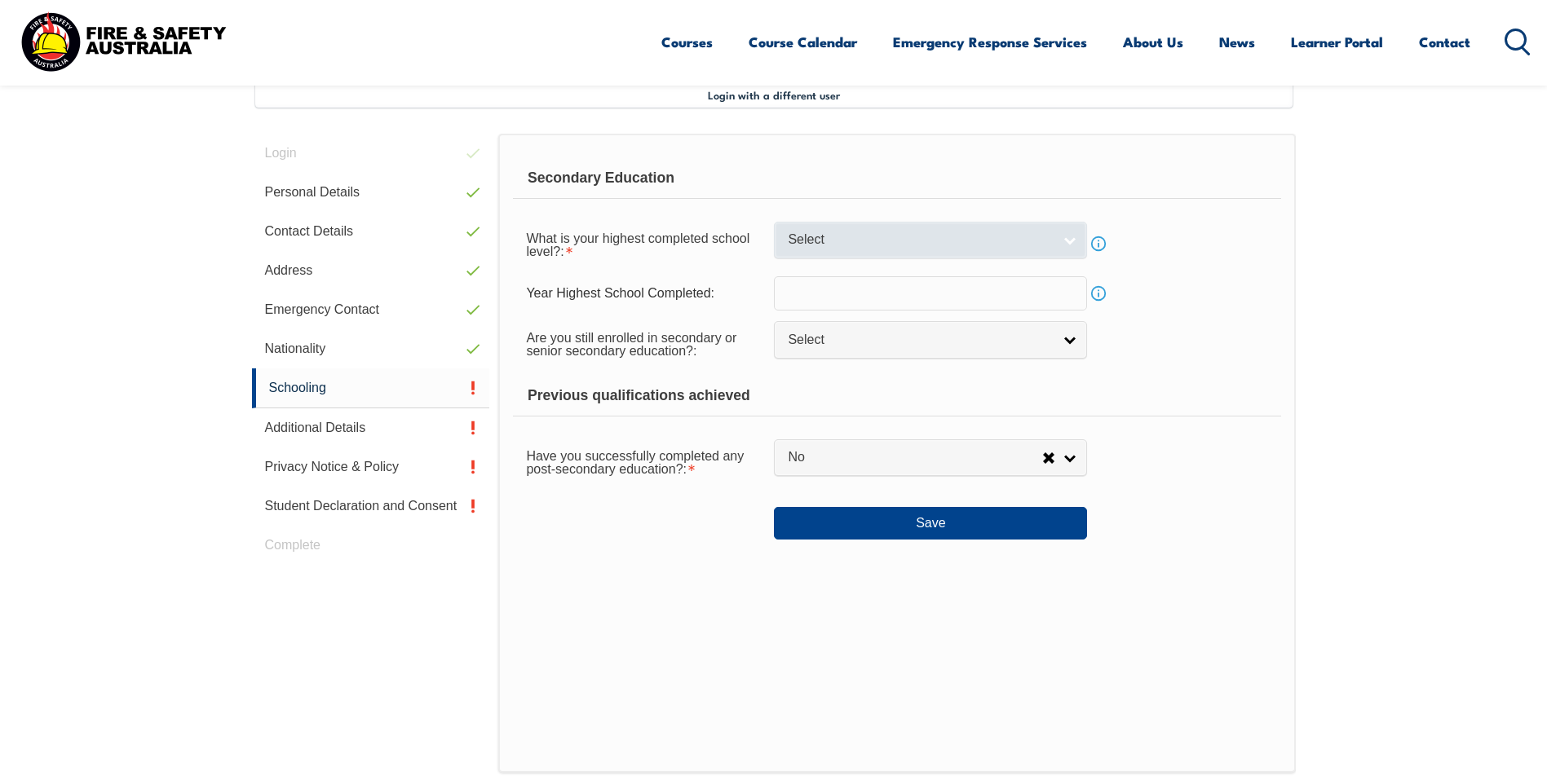
click at [1061, 243] on link "Select" at bounding box center [930, 239] width 313 height 37
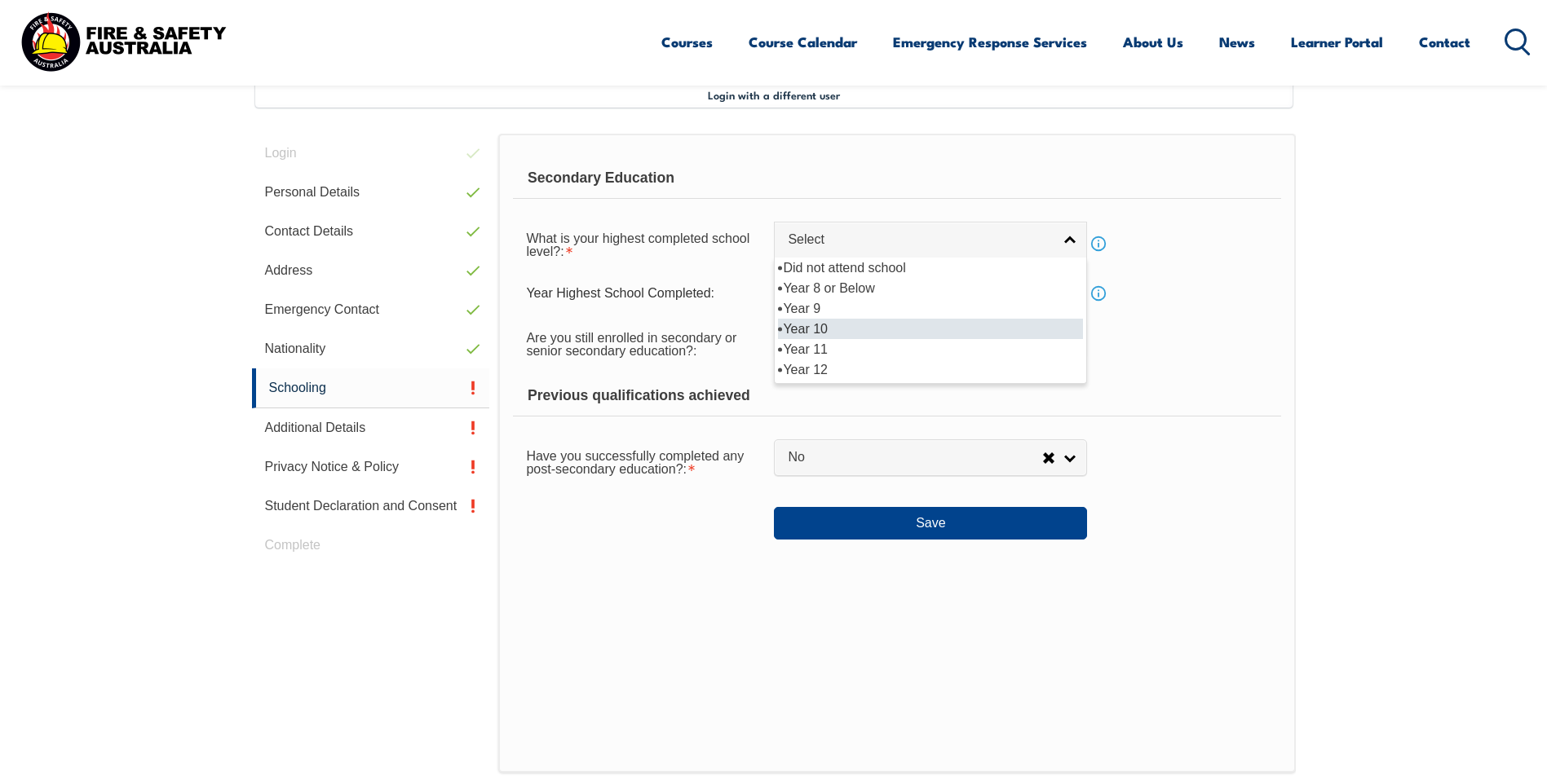
click at [824, 326] on li "Year 10" at bounding box center [930, 329] width 305 height 21
select select "10"
click at [811, 297] on input "text" at bounding box center [930, 294] width 313 height 34
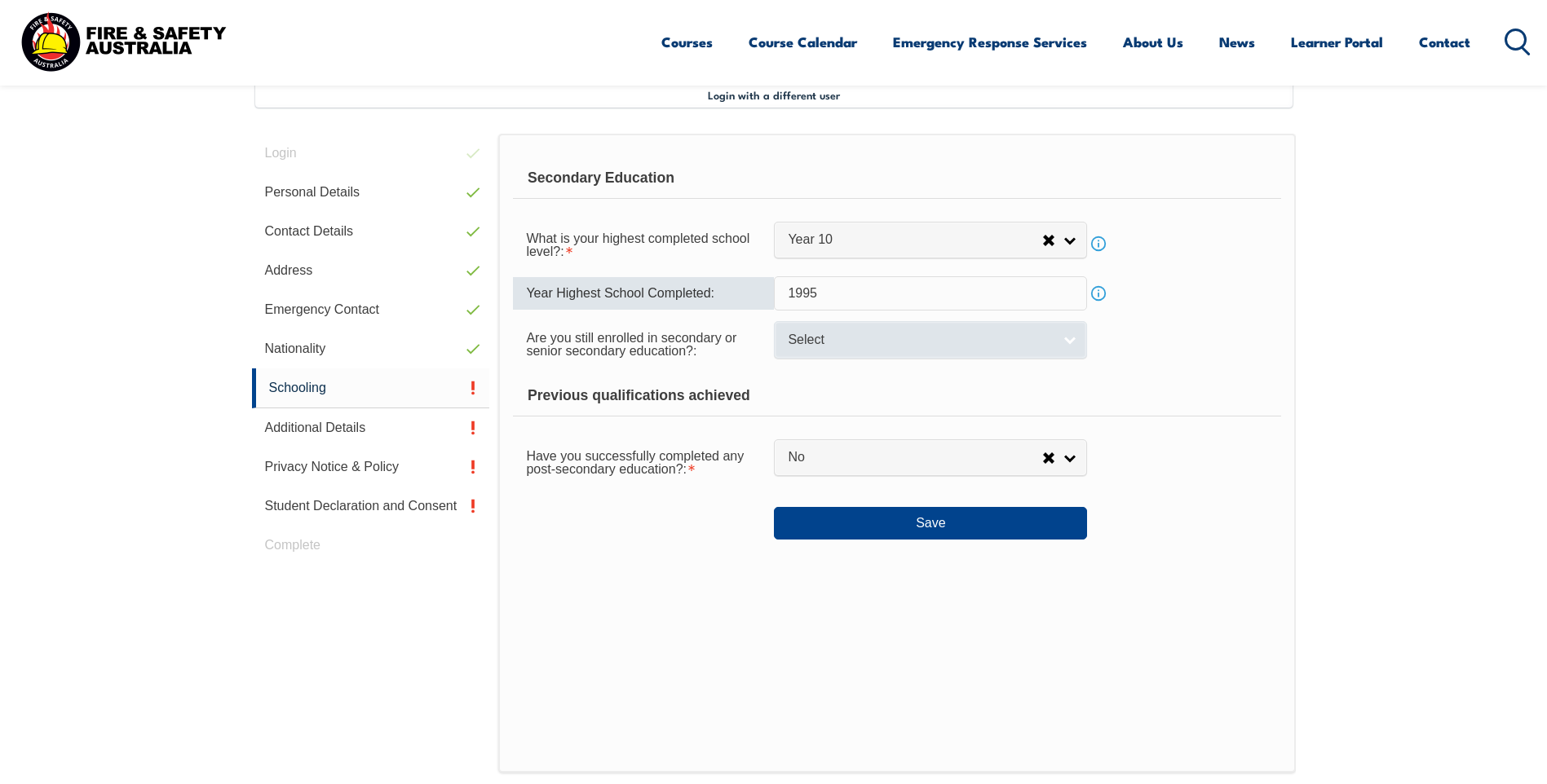
type input "1995"
click at [1069, 340] on link "Select" at bounding box center [930, 340] width 313 height 37
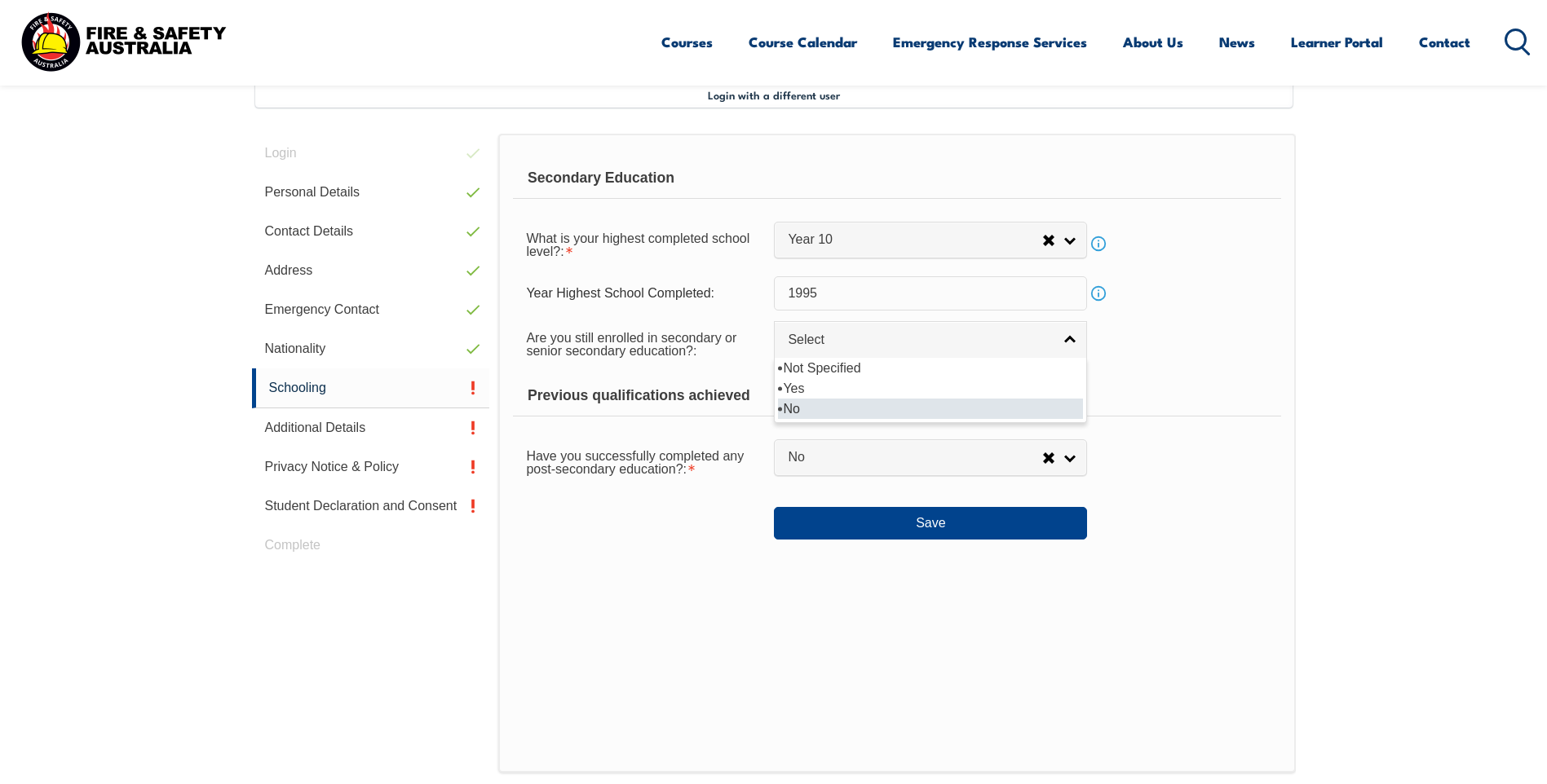
click at [811, 409] on li "No" at bounding box center [930, 408] width 305 height 21
select select "false"
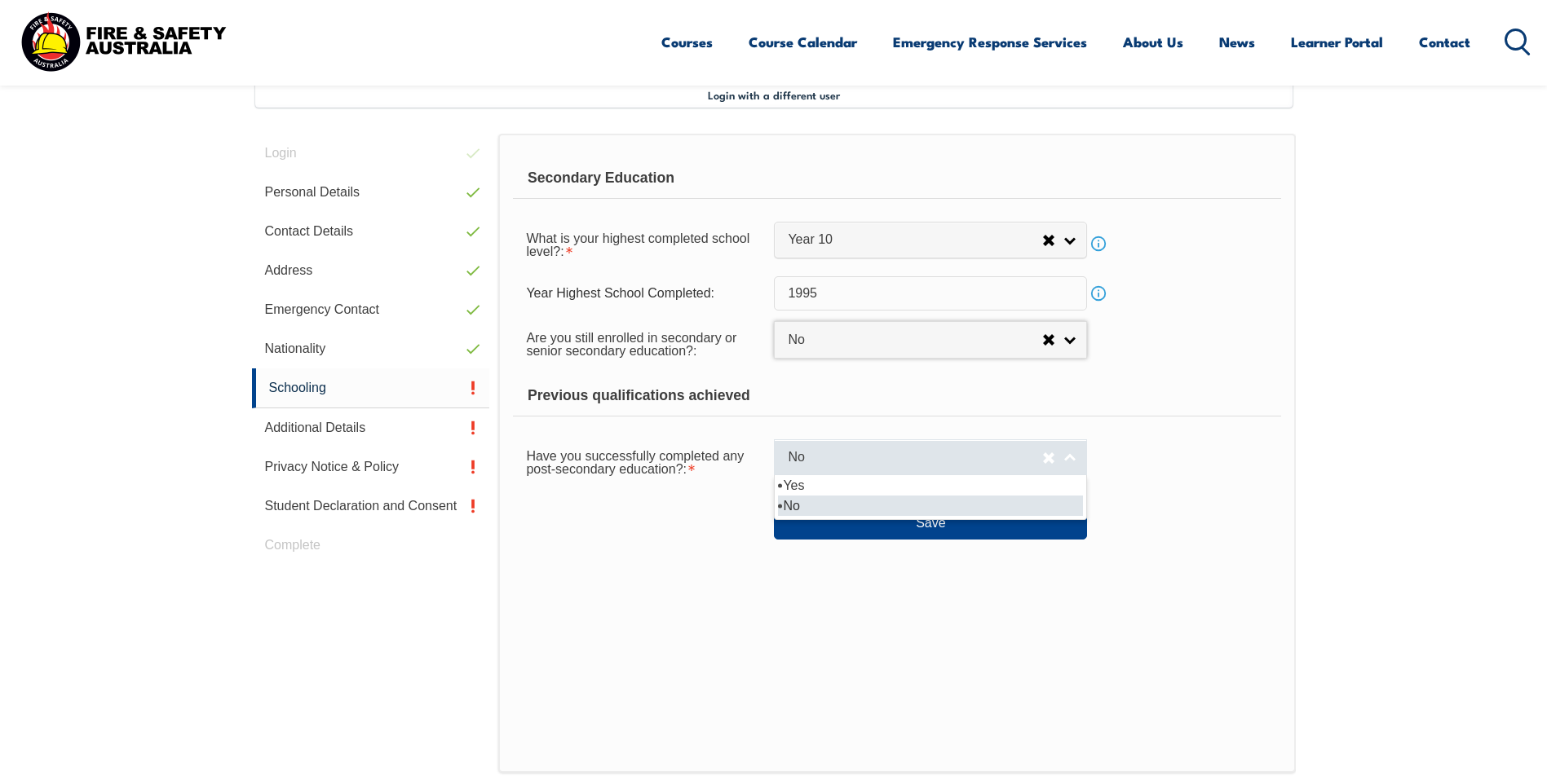
click at [1069, 456] on link "No" at bounding box center [930, 458] width 313 height 37
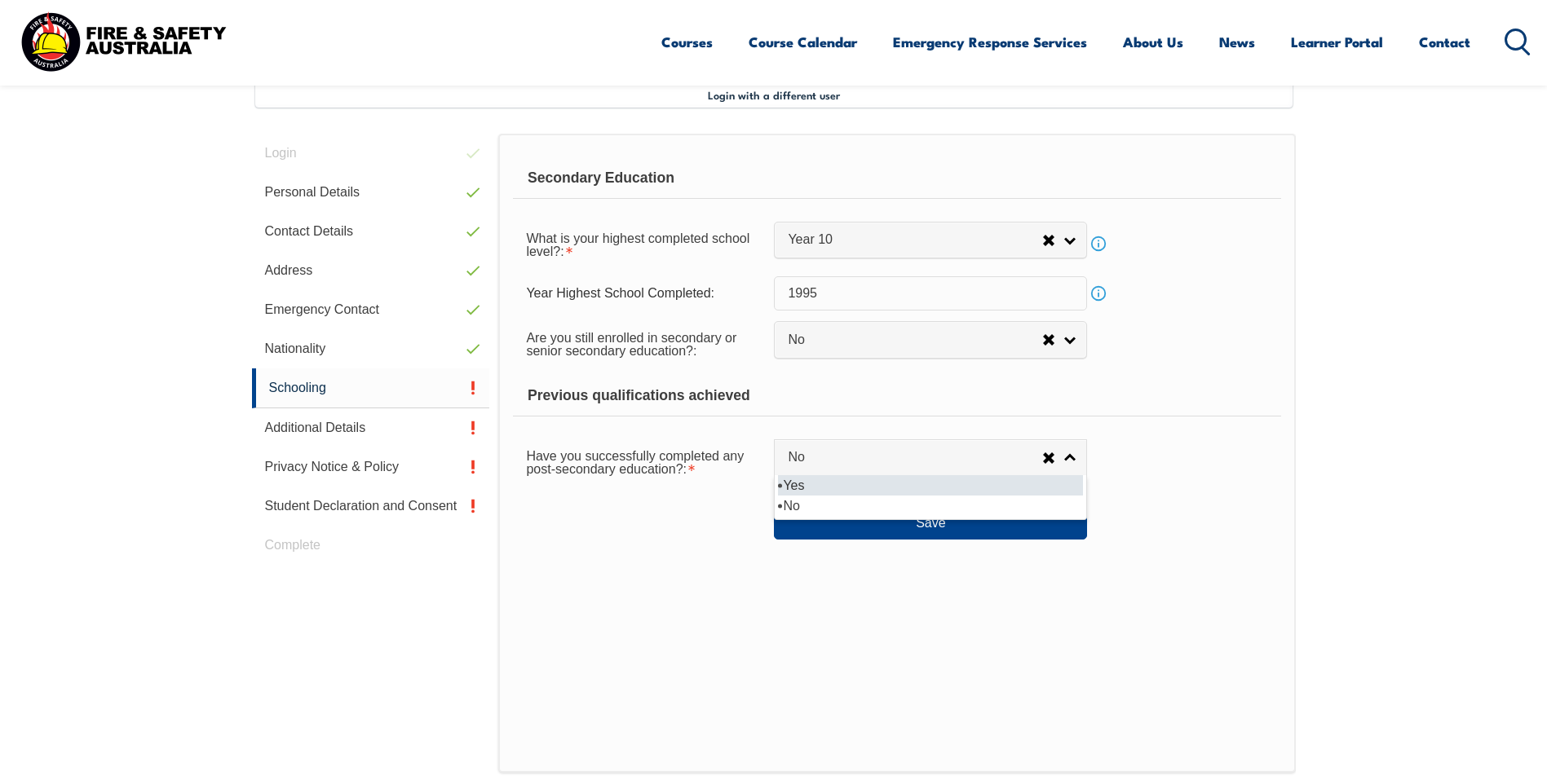
click at [815, 484] on li "Yes" at bounding box center [930, 485] width 305 height 21
select select "true"
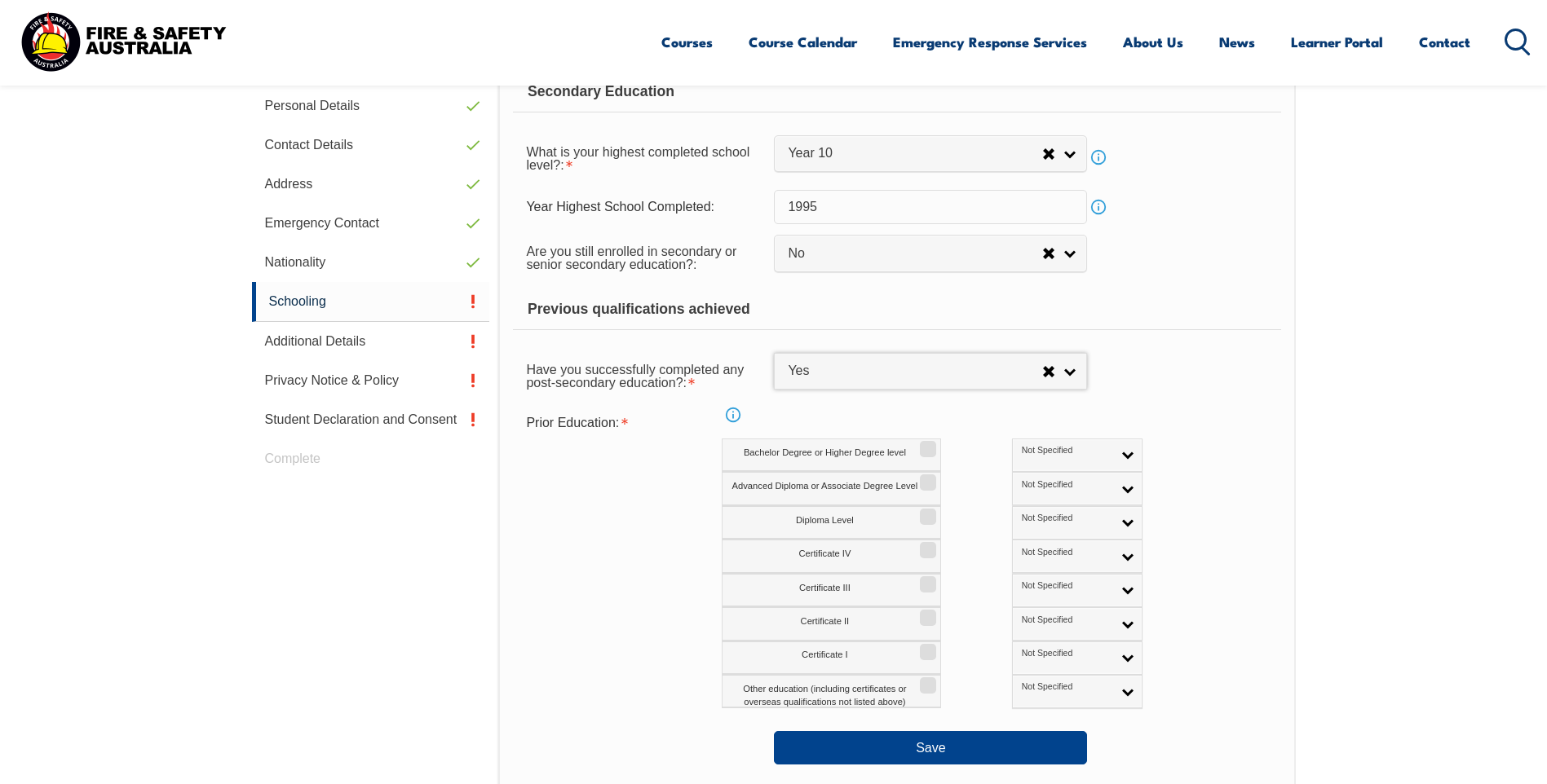
scroll to position [608, 0]
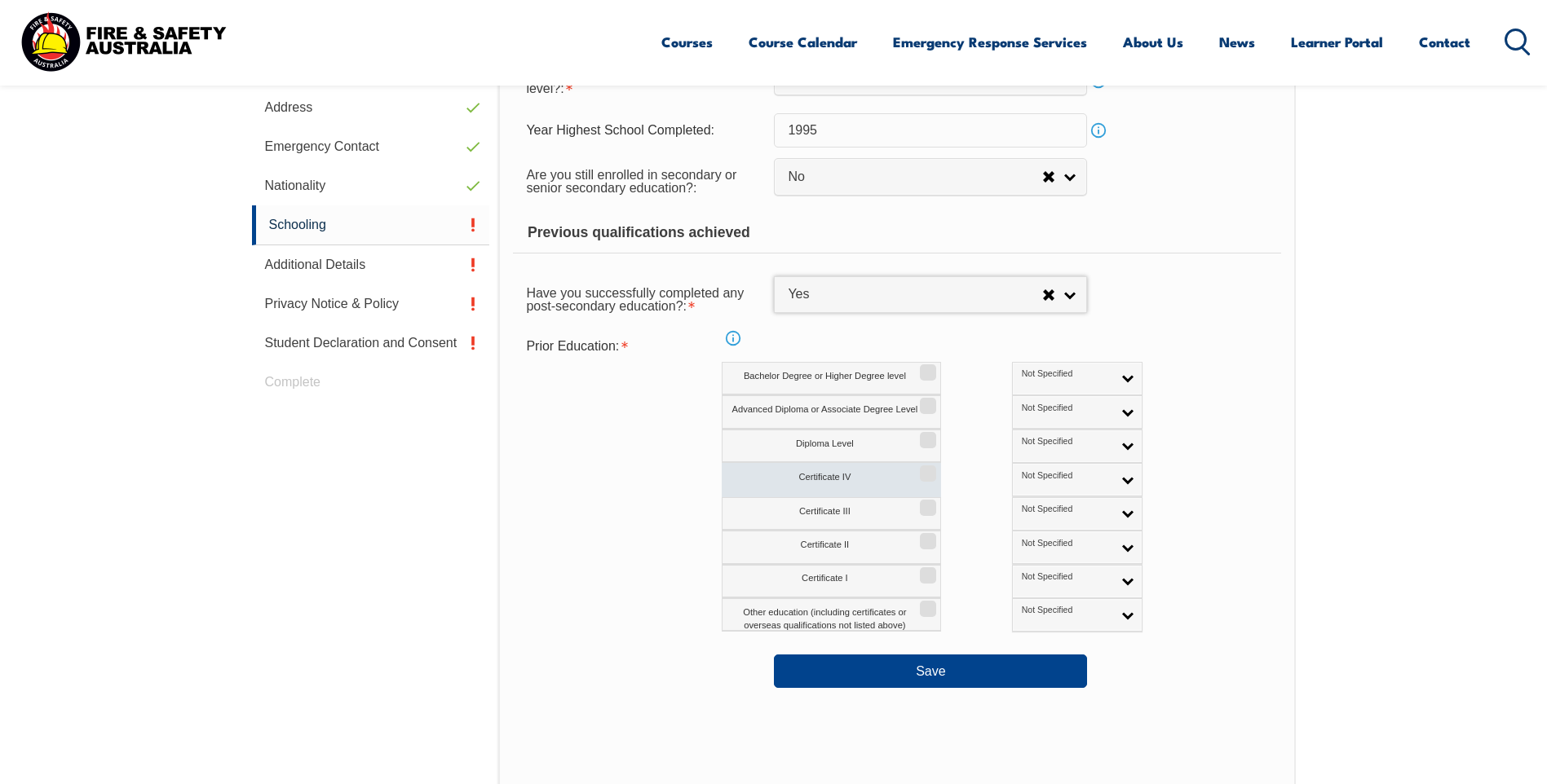
click at [929, 469] on input "Certificate IV" at bounding box center [925, 468] width 10 height 2
checkbox input "true"
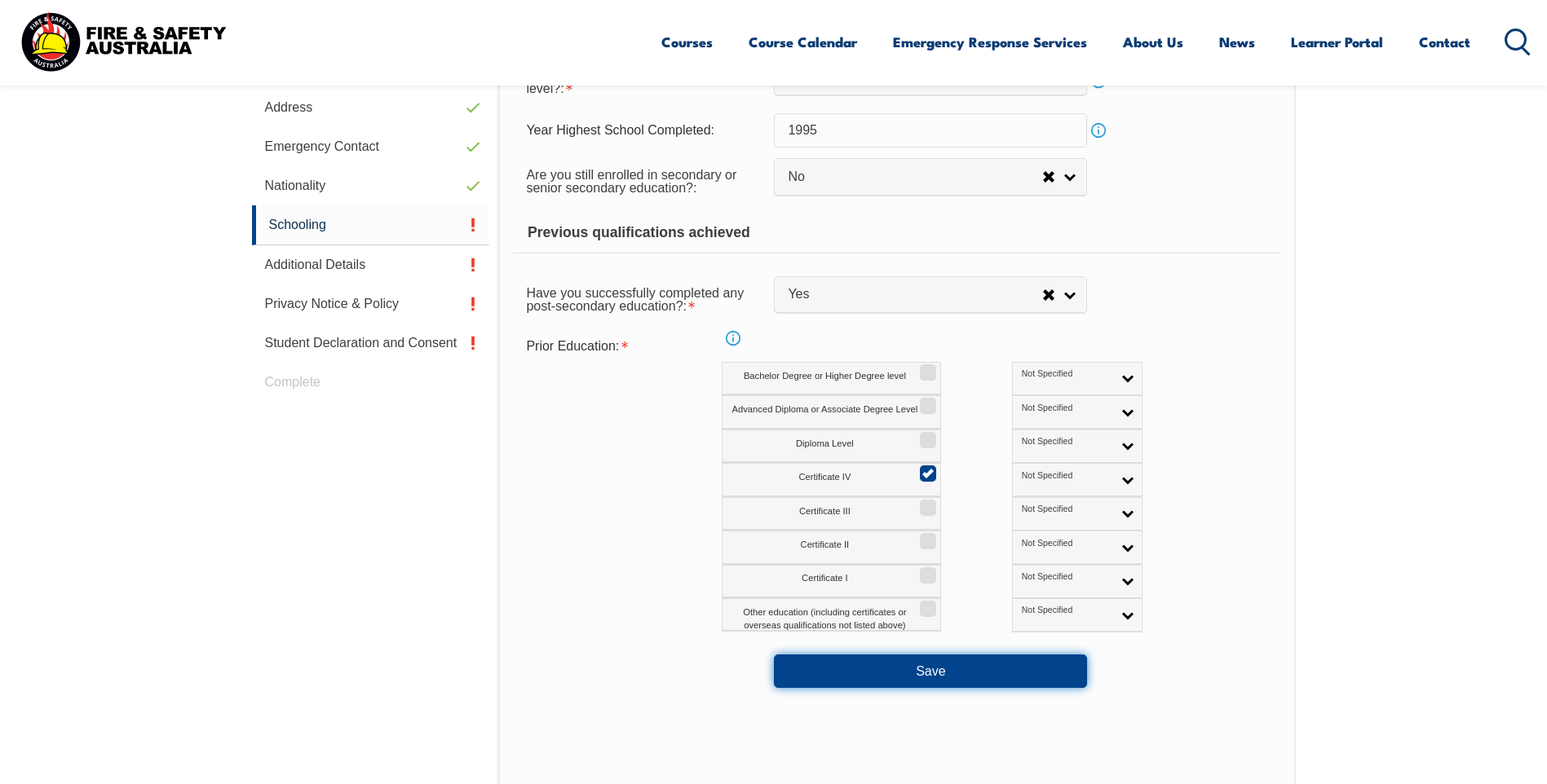
click at [936, 675] on button "Save" at bounding box center [930, 671] width 313 height 33
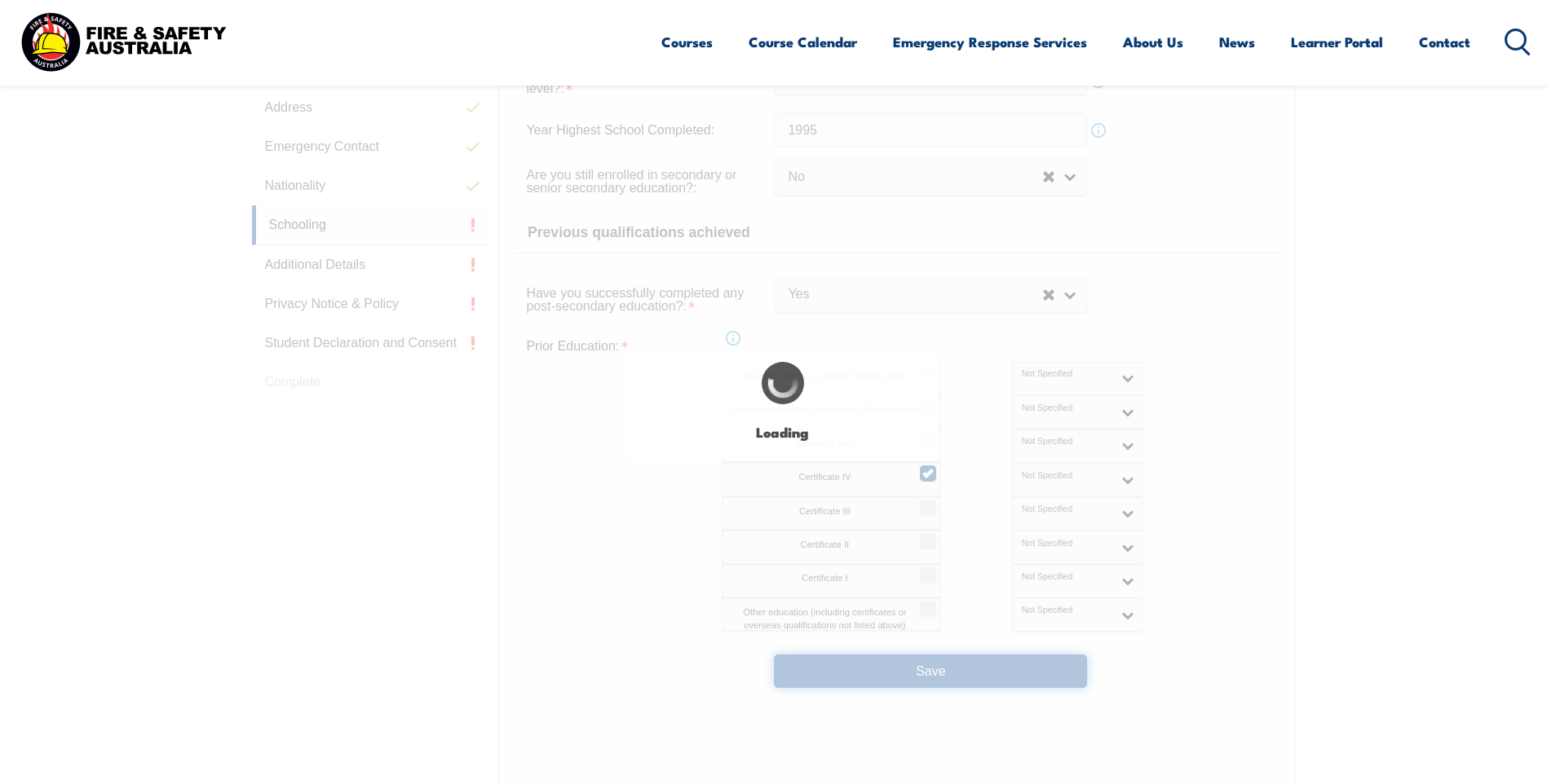
select select
select select "false"
select select "true"
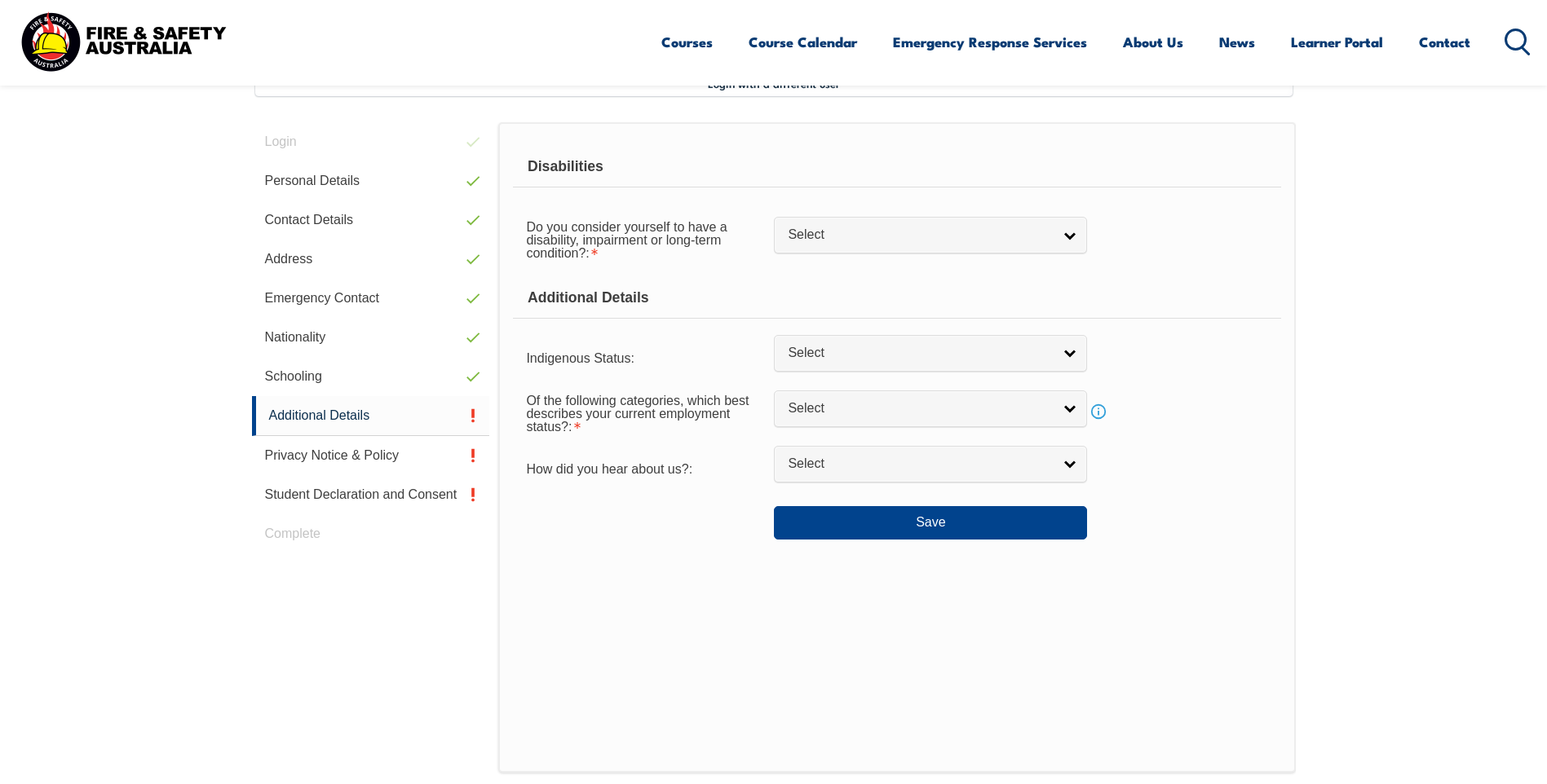
scroll to position [444, 0]
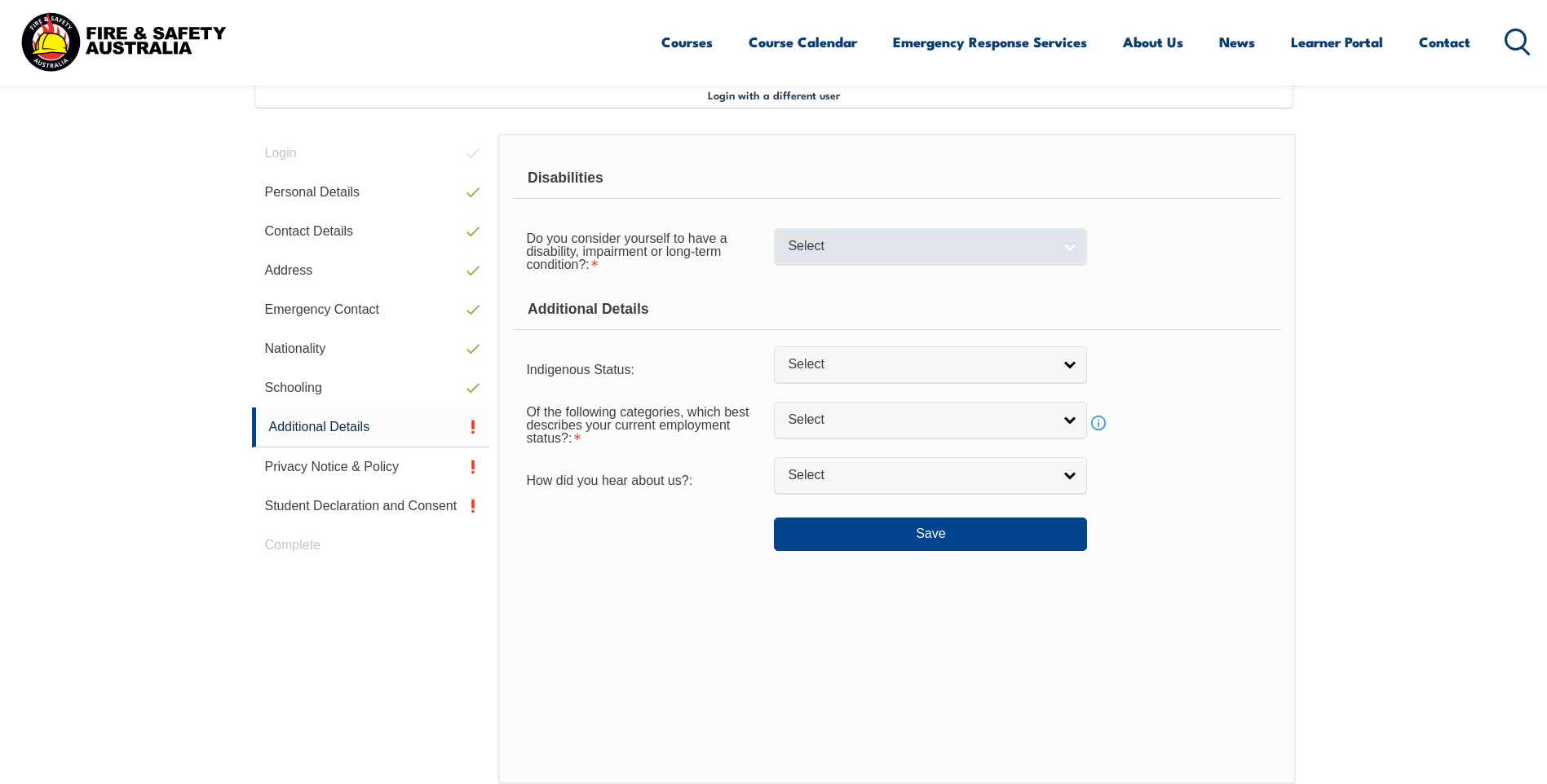
click at [1072, 248] on link "Select" at bounding box center [930, 246] width 313 height 37
click at [800, 273] on li "No" at bounding box center [930, 274] width 305 height 21
select select "false"
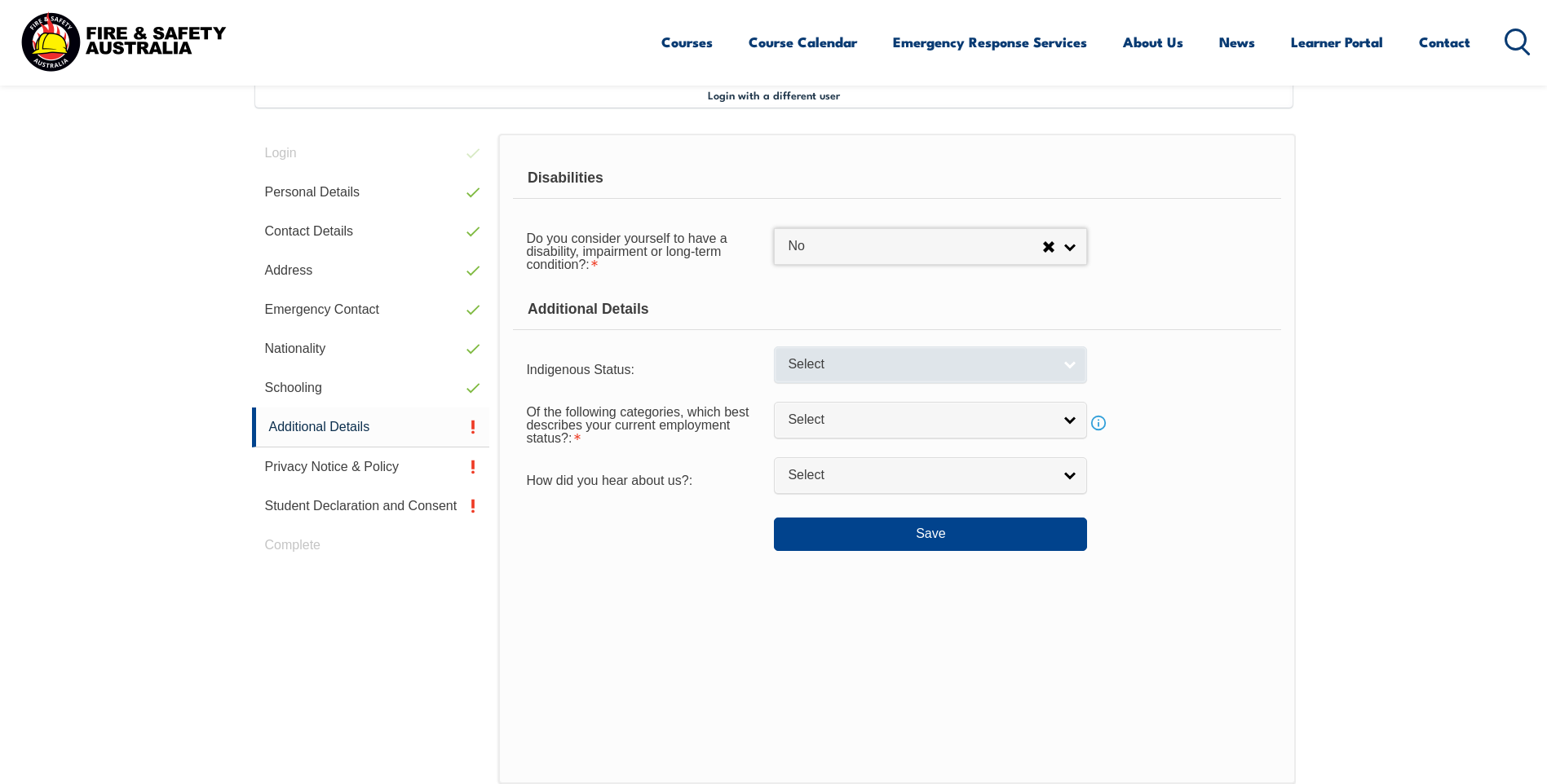
click at [1073, 364] on link "Select" at bounding box center [930, 364] width 313 height 37
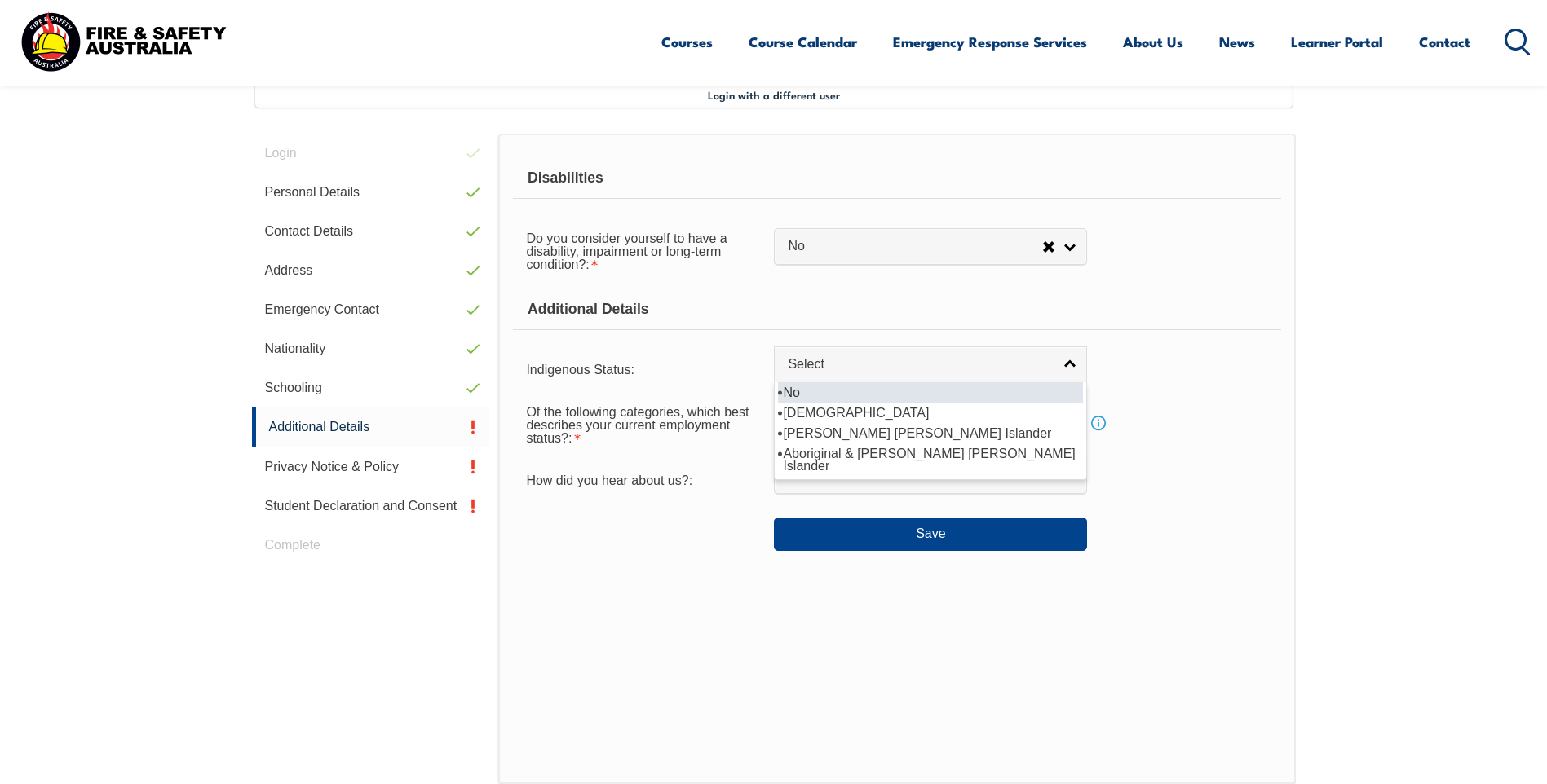
click at [802, 394] on li "No" at bounding box center [930, 392] width 305 height 21
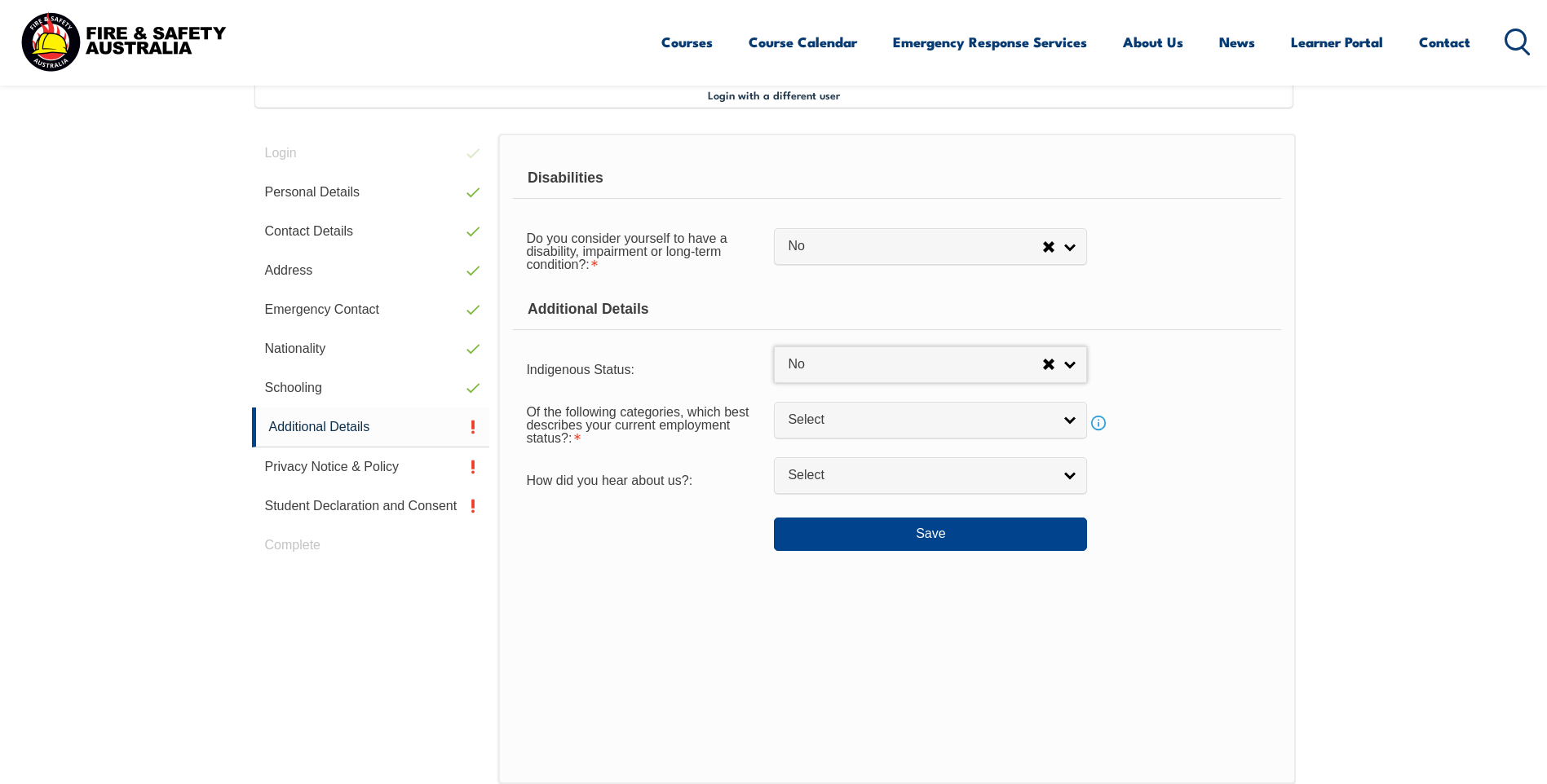
select select "4"
click at [1070, 423] on link "Select" at bounding box center [930, 420] width 313 height 37
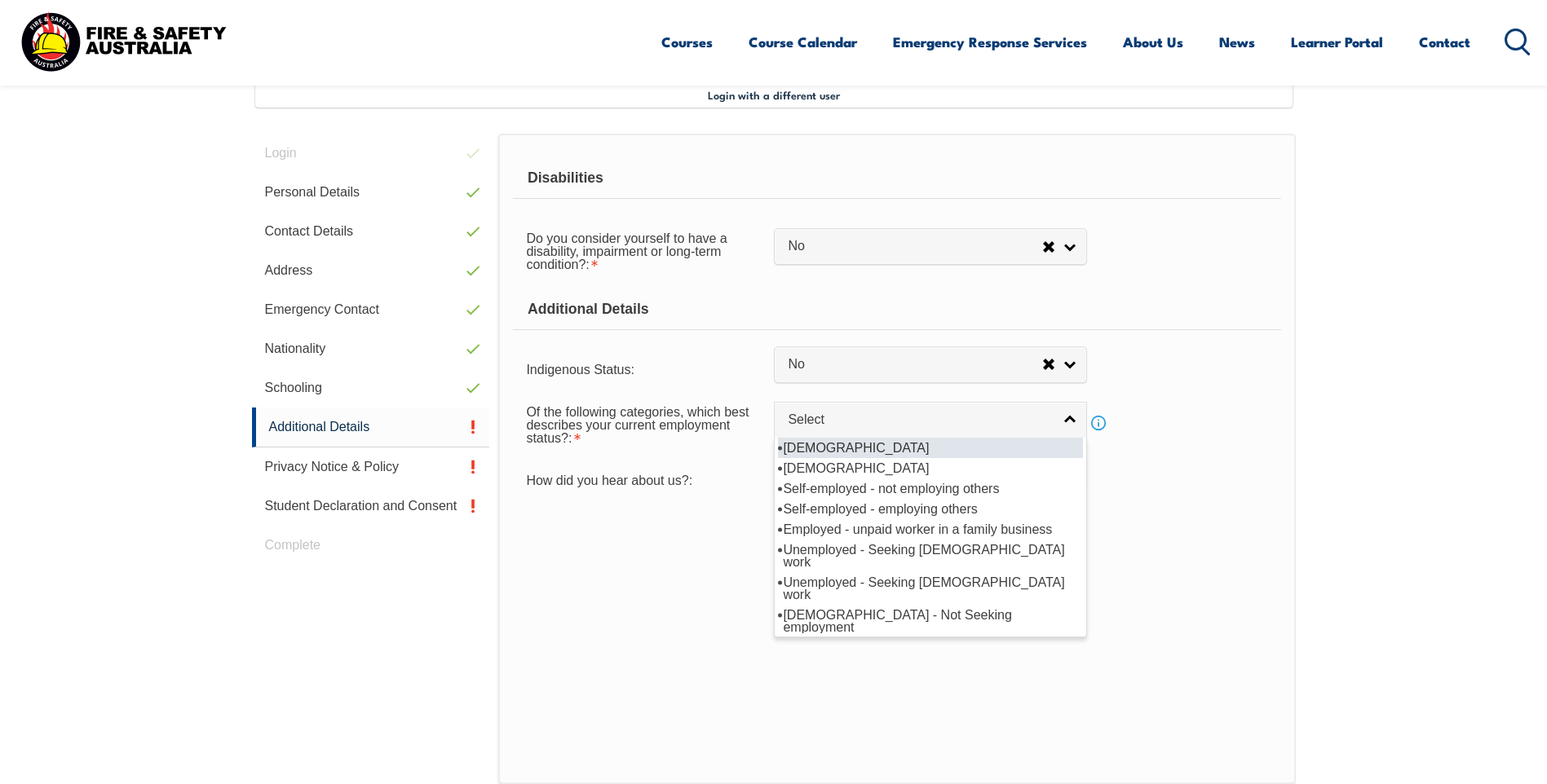
click at [855, 447] on li "Full-time employee" at bounding box center [930, 448] width 305 height 21
select select "1"
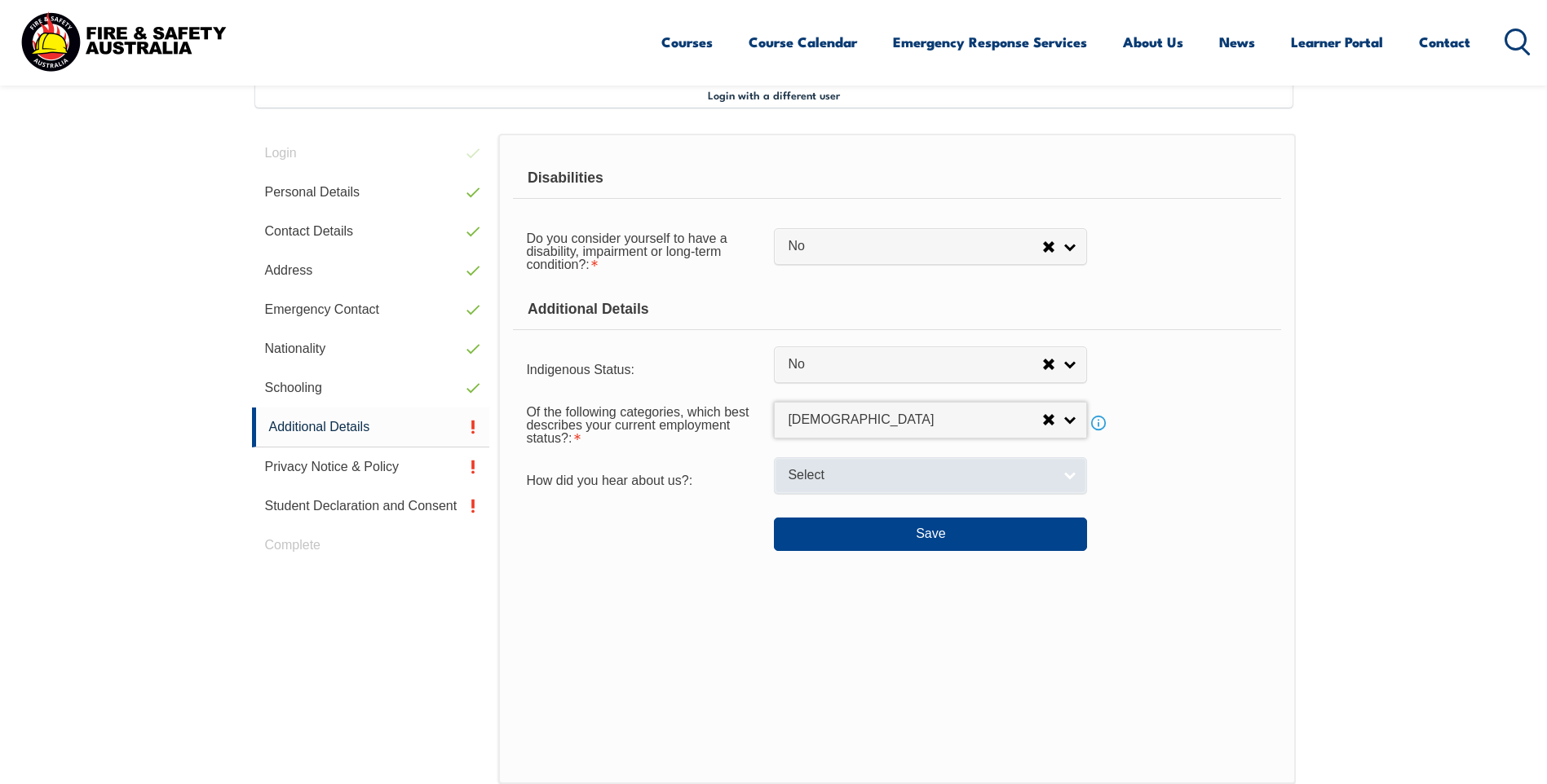
click at [1070, 476] on link "Select" at bounding box center [930, 476] width 313 height 37
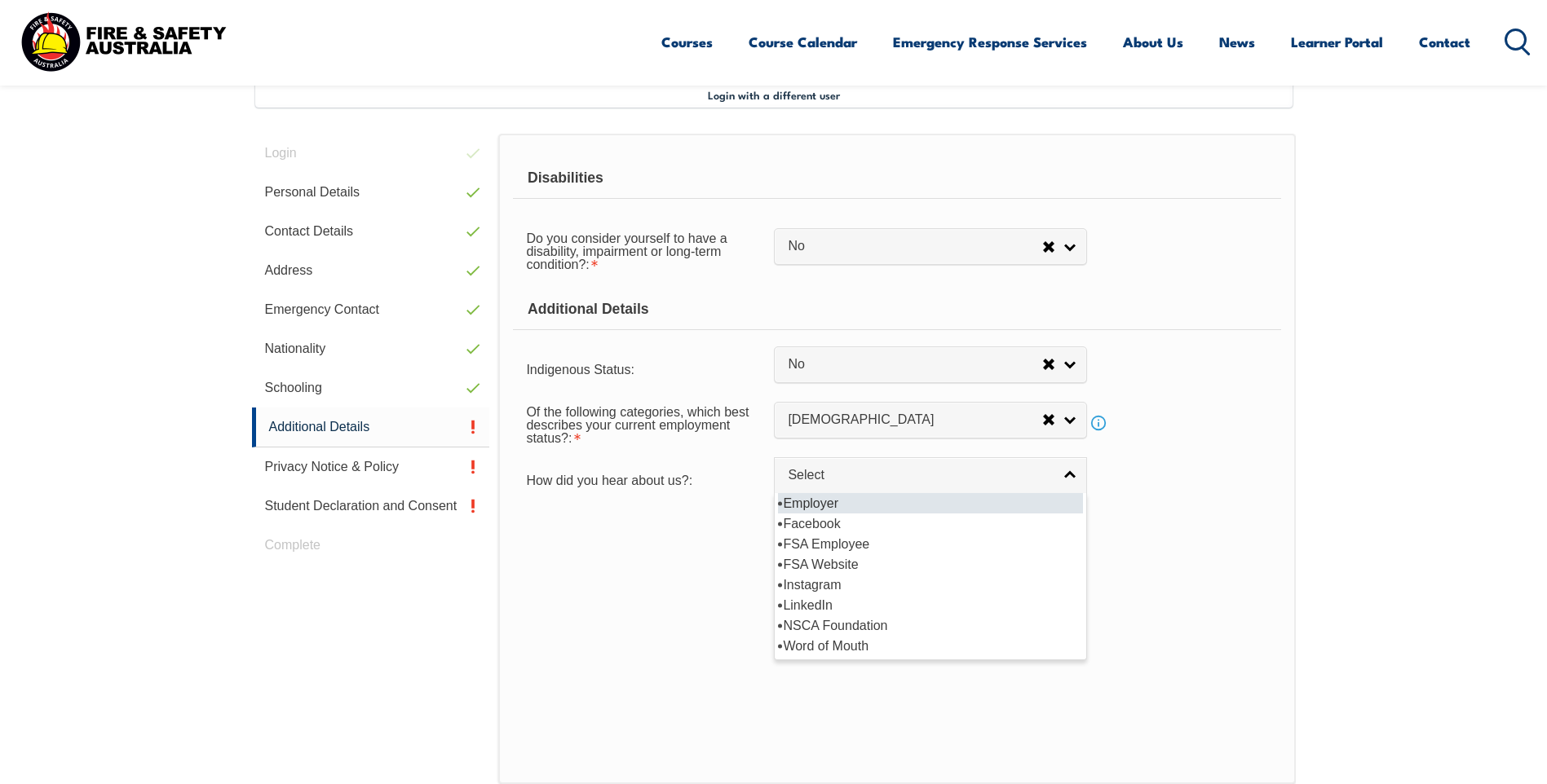
click at [810, 499] on li "Employer" at bounding box center [930, 503] width 305 height 21
select select "8019"
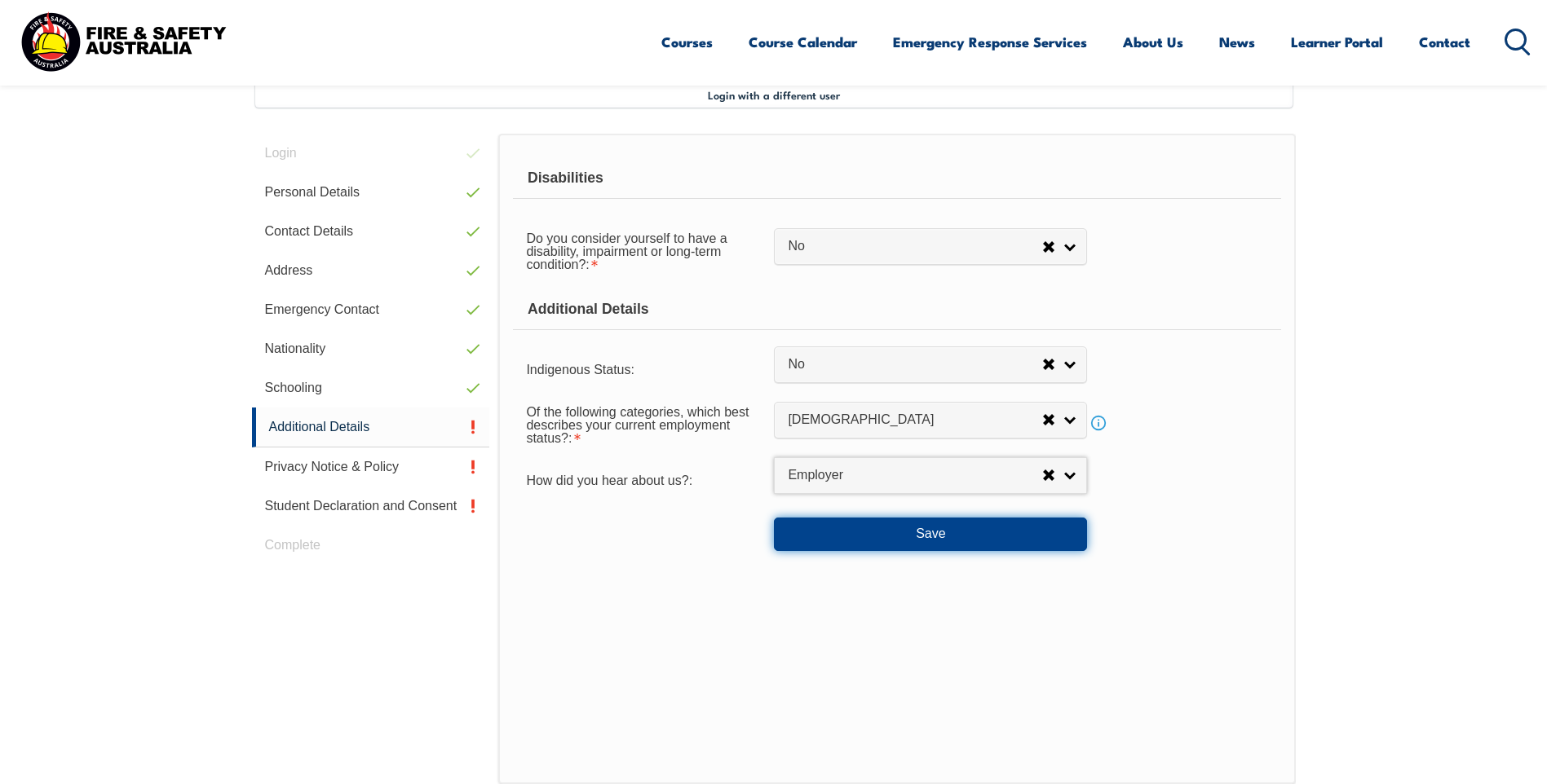
click at [951, 533] on button "Save" at bounding box center [930, 534] width 313 height 33
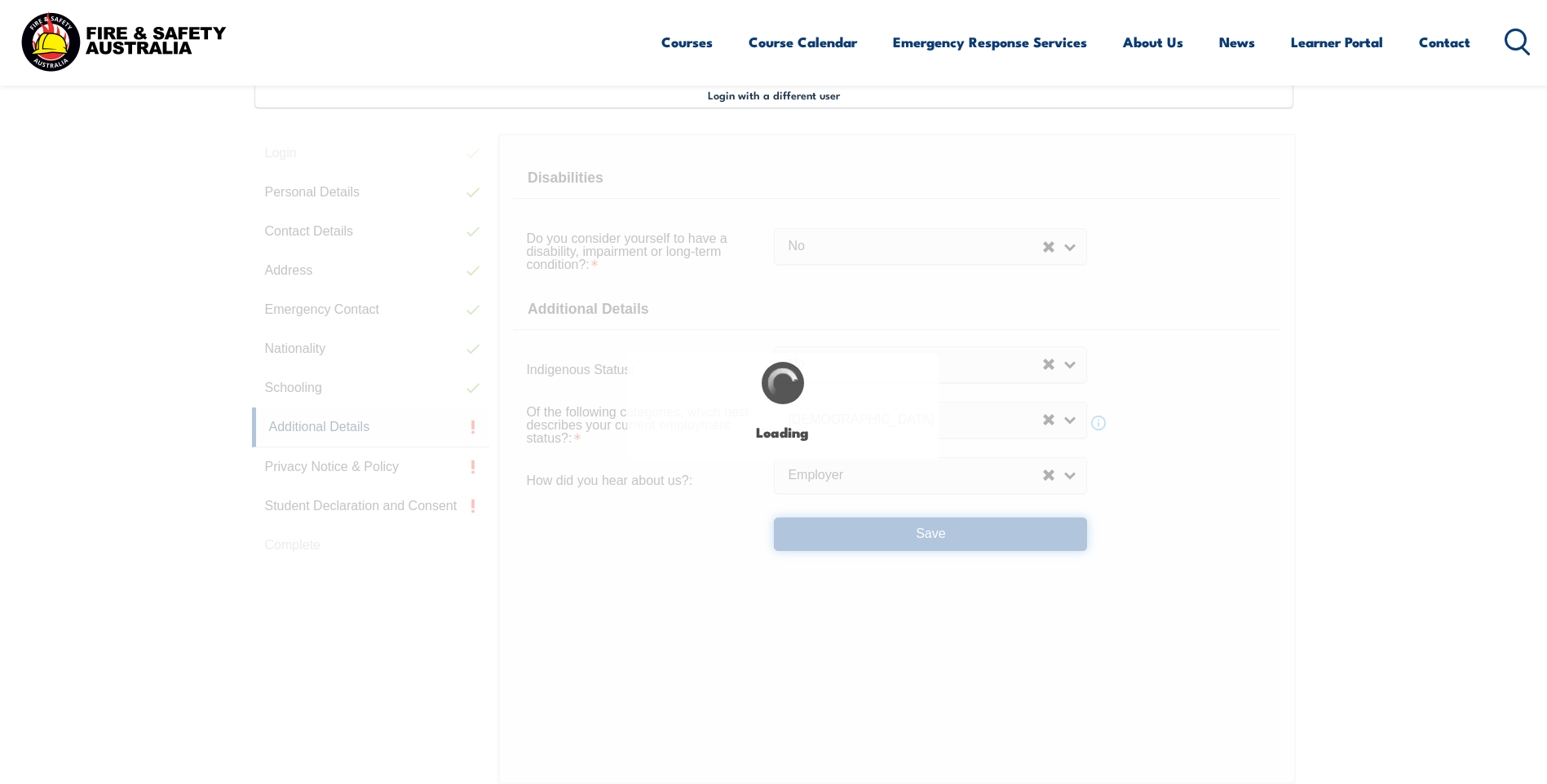
select select "false"
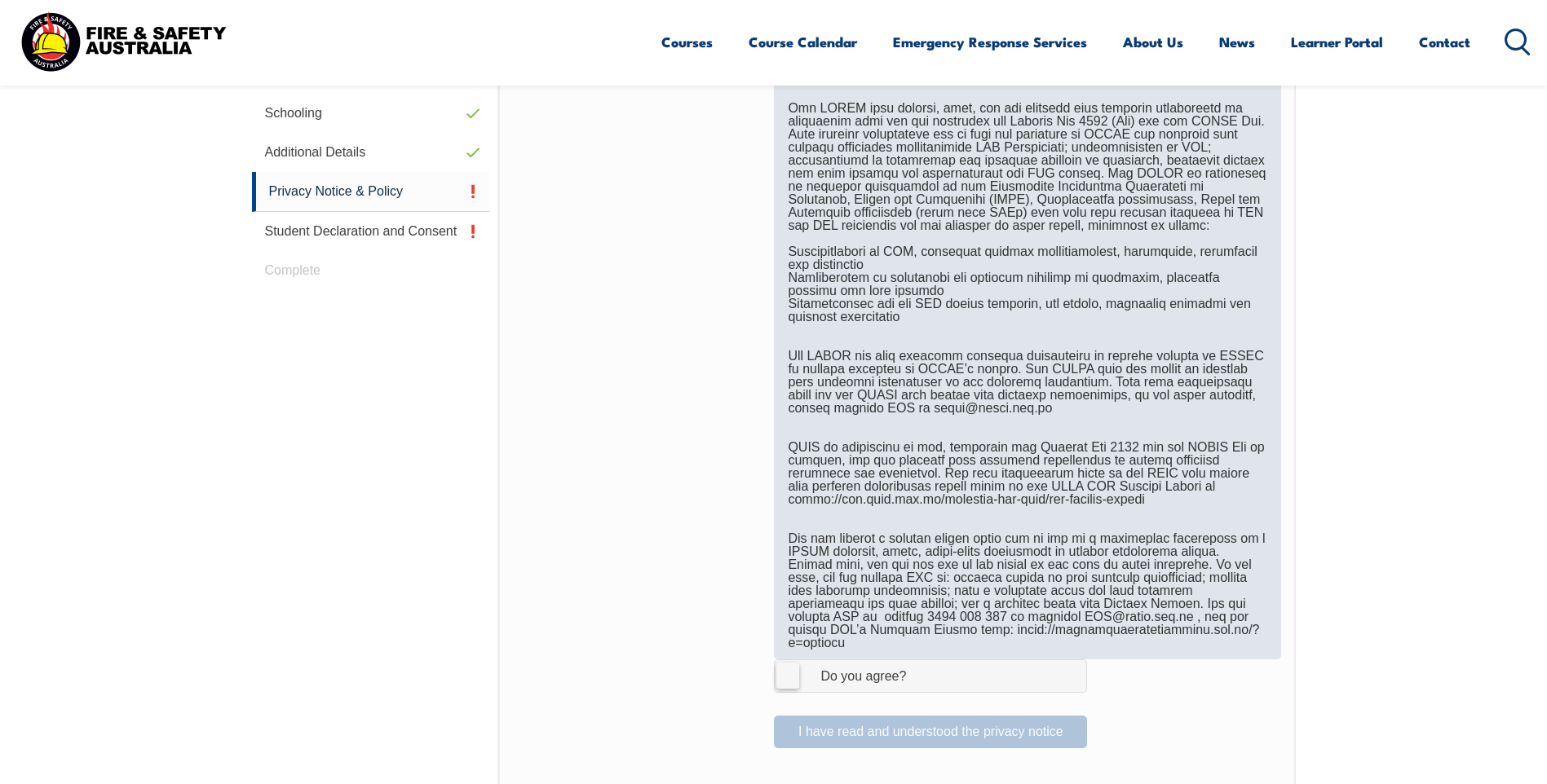
scroll to position [852, 0]
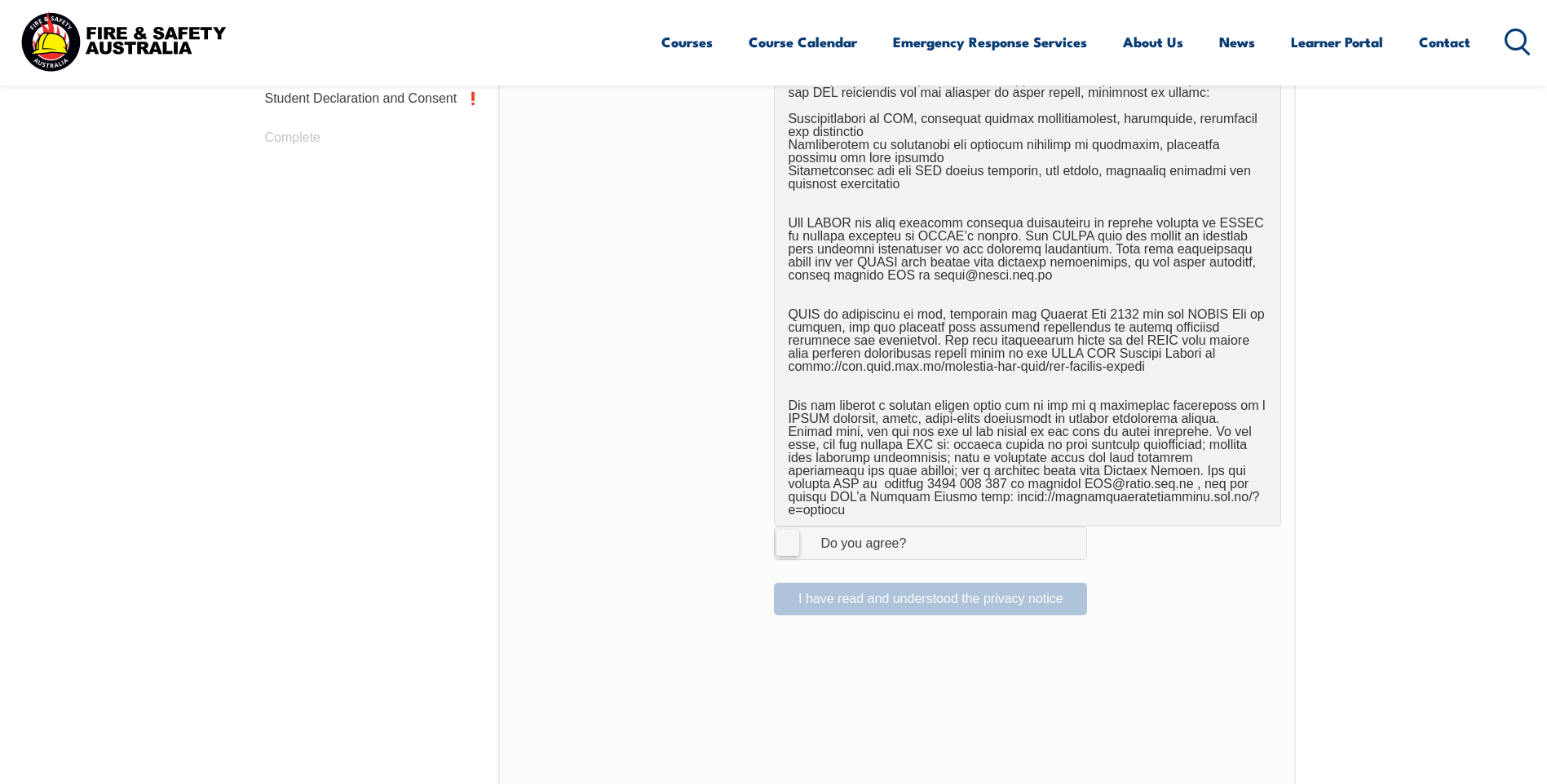
click at [786, 531] on label "I Agree Do you agree?" at bounding box center [930, 543] width 313 height 33
click at [919, 531] on input "I Agree Do you agree?" at bounding box center [933, 543] width 28 height 31
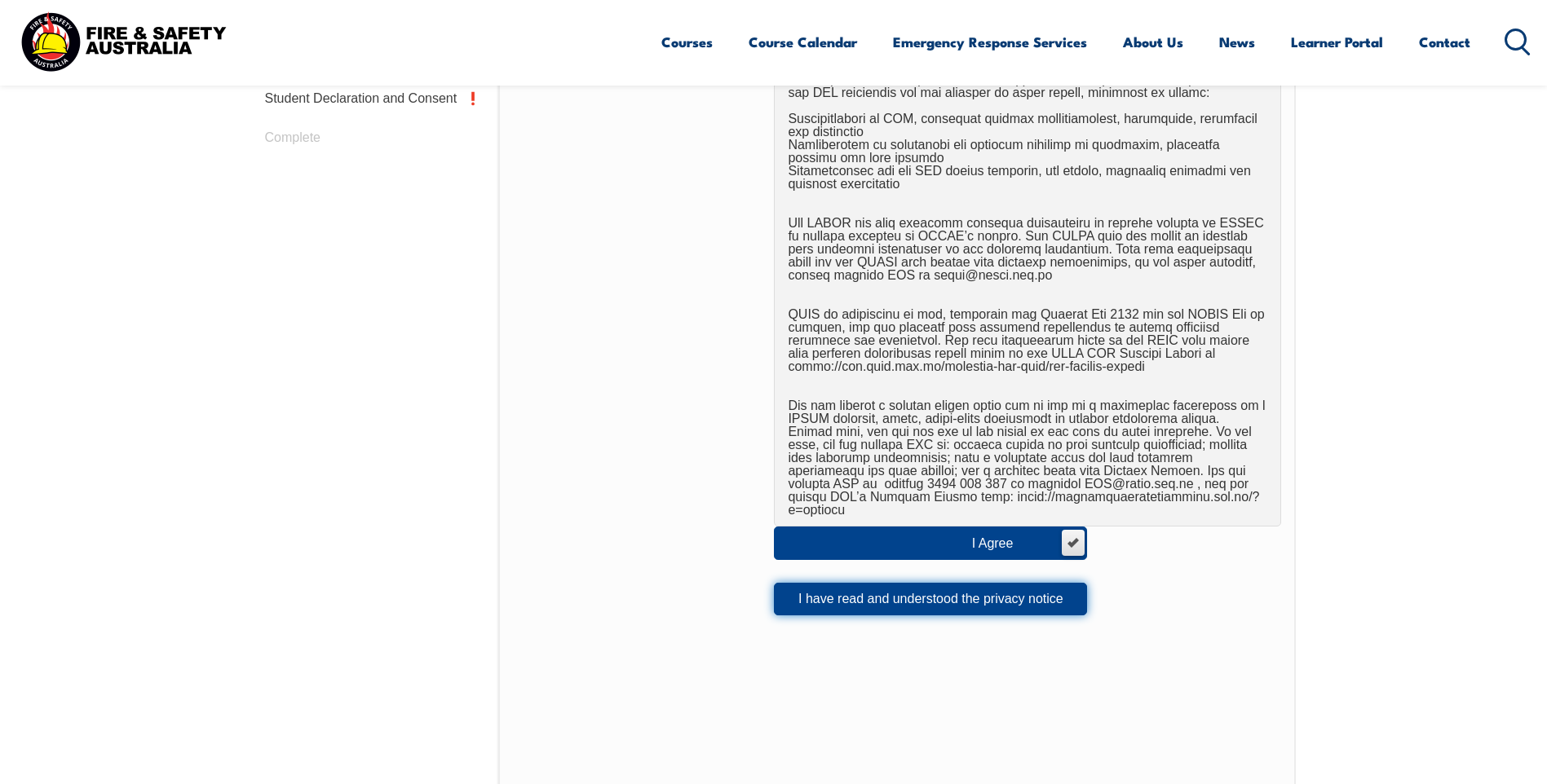
click at [864, 588] on button "I have read and understood the privacy notice" at bounding box center [930, 599] width 313 height 33
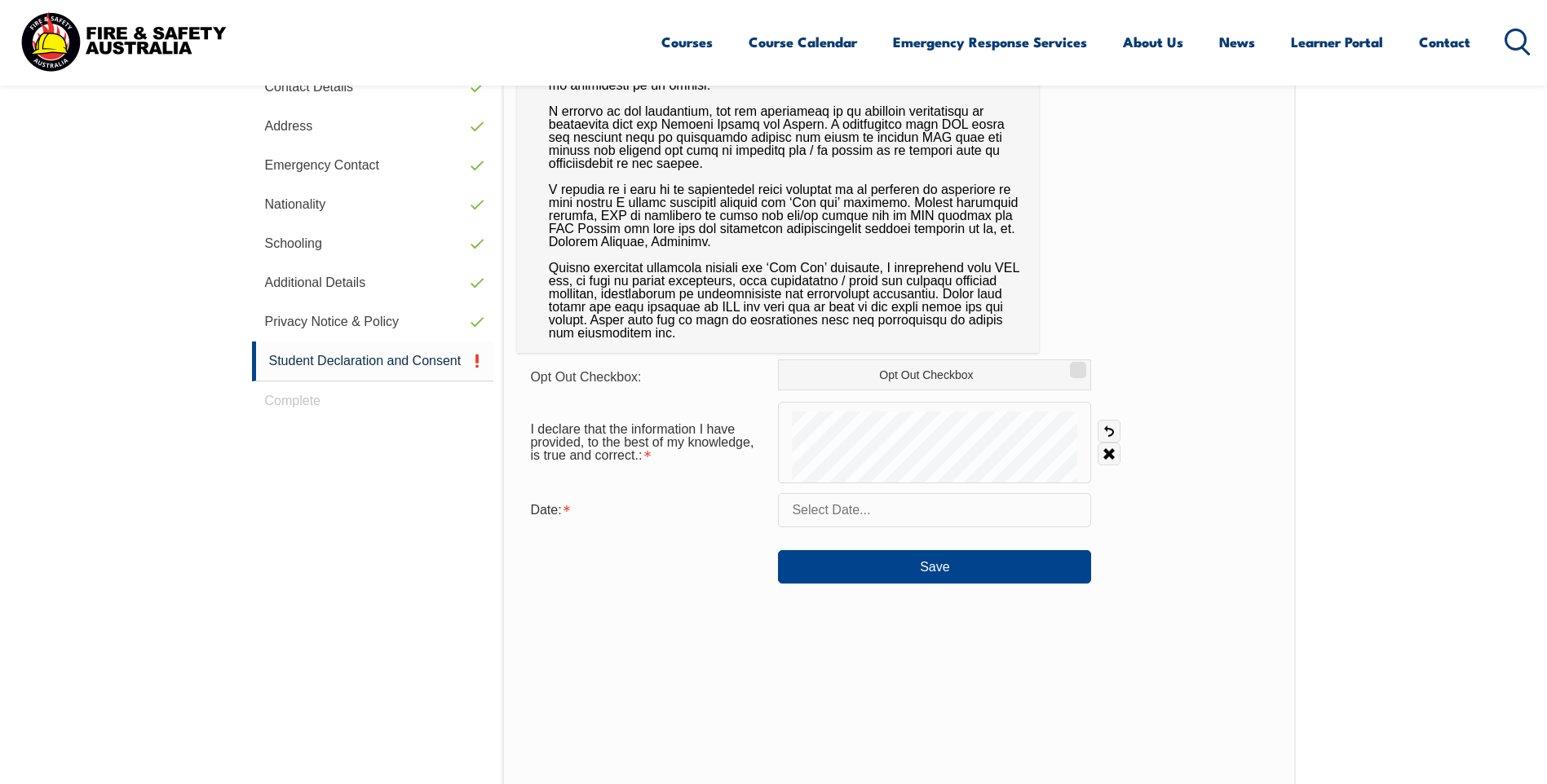
scroll to position [770, 0]
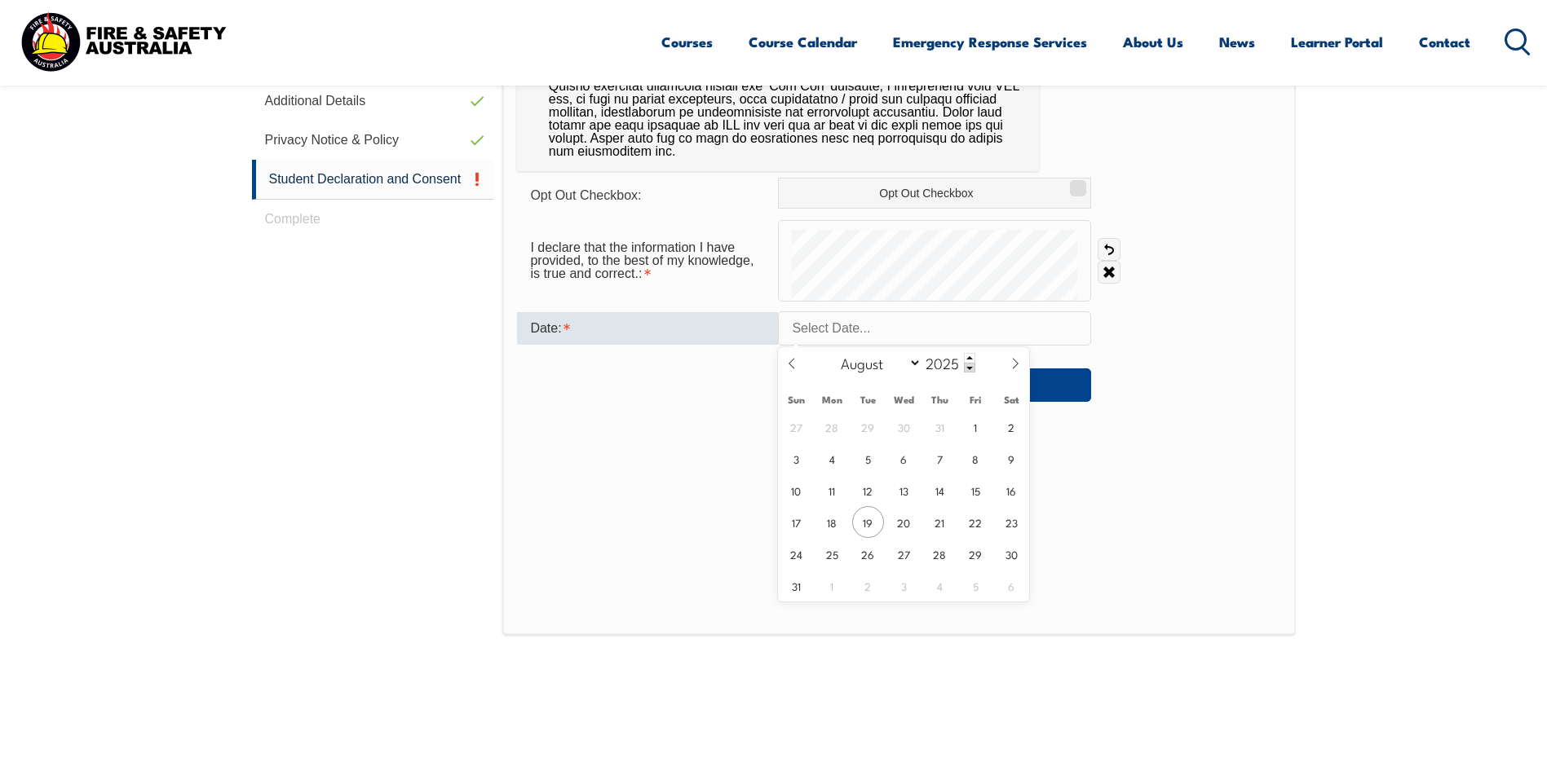
click at [896, 328] on input "text" at bounding box center [934, 329] width 313 height 34
click at [872, 522] on span "19" at bounding box center [868, 522] width 32 height 32
type input "August 19, 2025"
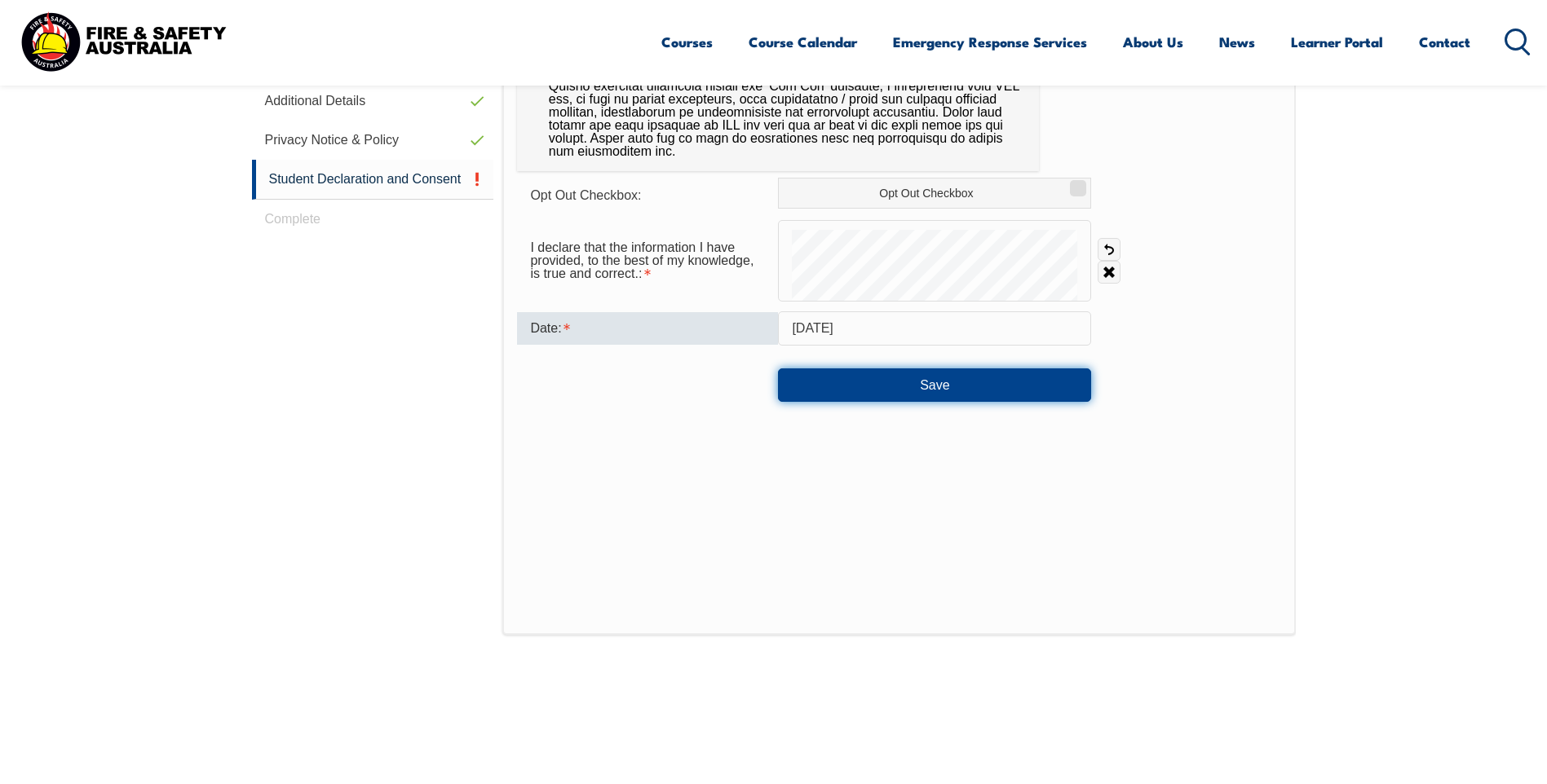
click at [967, 390] on button "Save" at bounding box center [934, 385] width 313 height 33
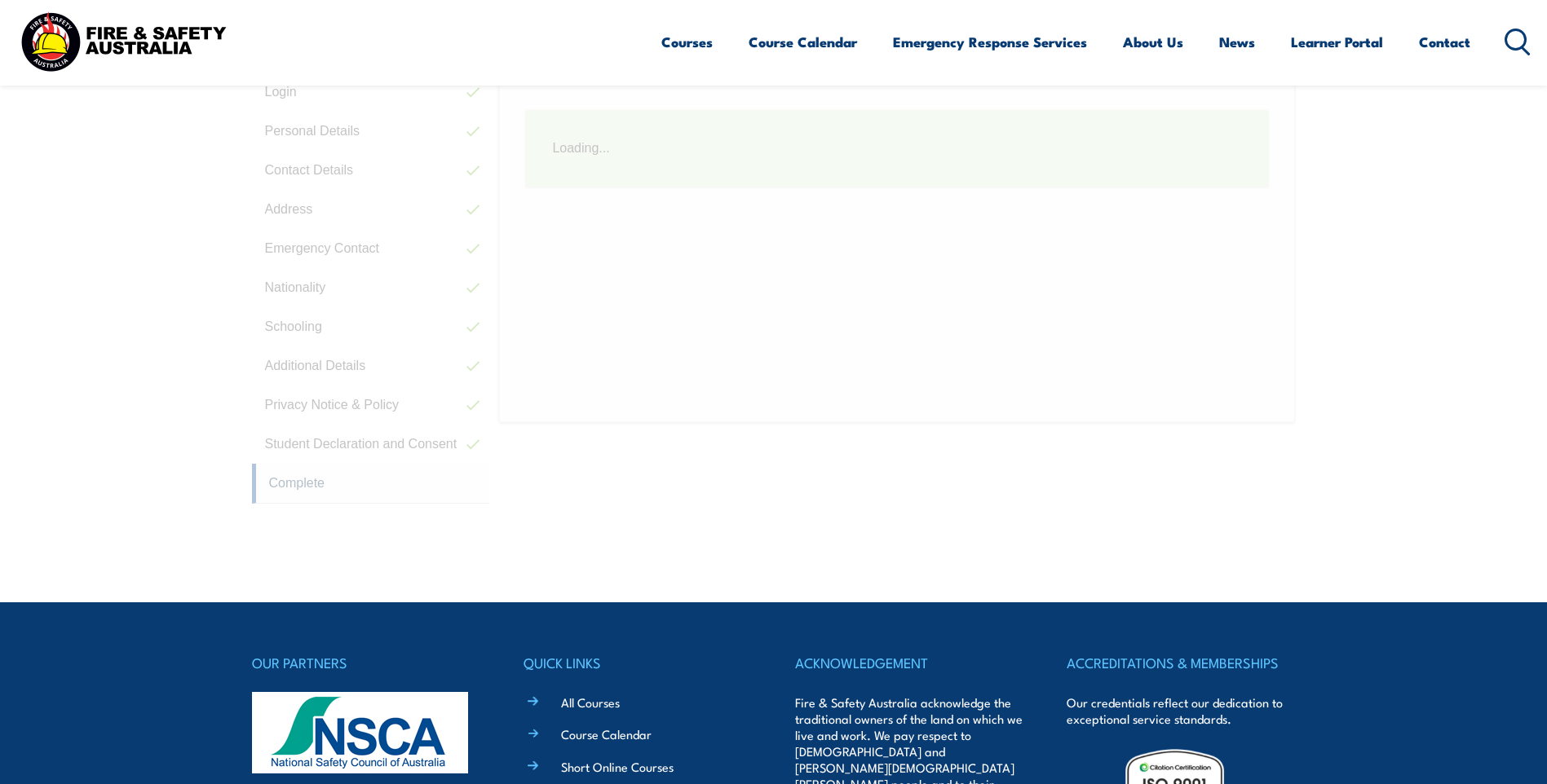
scroll to position [444, 0]
